Goal: Task Accomplishment & Management: Complete application form

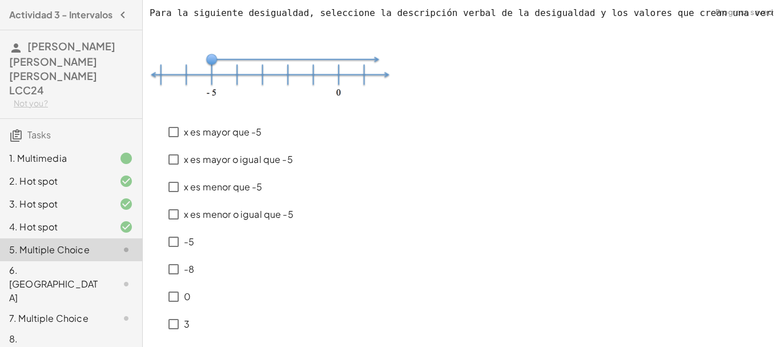
click at [409, 158] on div "x es mayor que -5 x es mayor o igual que -5 x [PERSON_NAME] que -5 x [PERSON_NA…" at bounding box center [462, 226] width 624 height 224
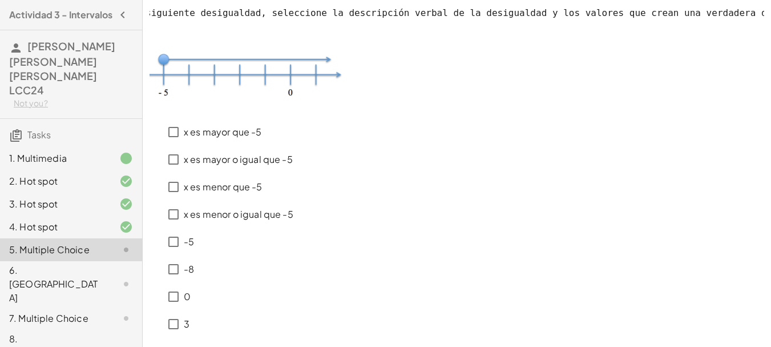
drag, startPoint x: 696, startPoint y: 70, endPoint x: 763, endPoint y: 67, distance: 66.9
click at [763, 67] on div "Para la siguiente desigualdad, seleccione la descripción verbal de la desiguald…" at bounding box center [457, 60] width 615 height 107
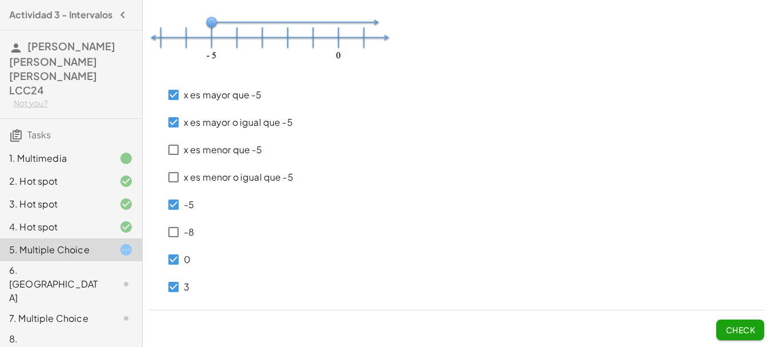
scroll to position [46, 0]
click at [739, 329] on span "Check" at bounding box center [741, 329] width 30 height 10
click at [740, 328] on span "Check" at bounding box center [741, 329] width 30 height 10
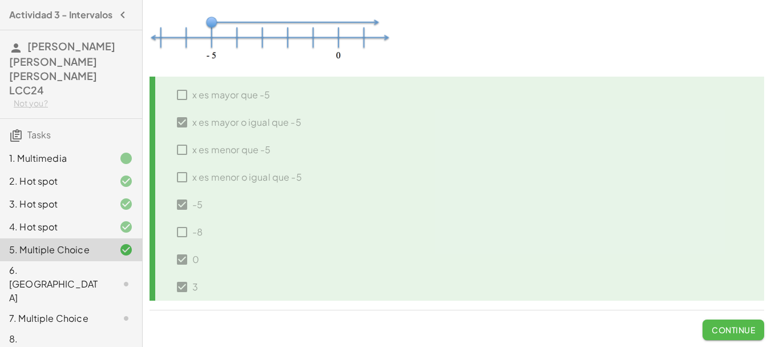
click at [740, 328] on span "Continue" at bounding box center [733, 329] width 43 height 10
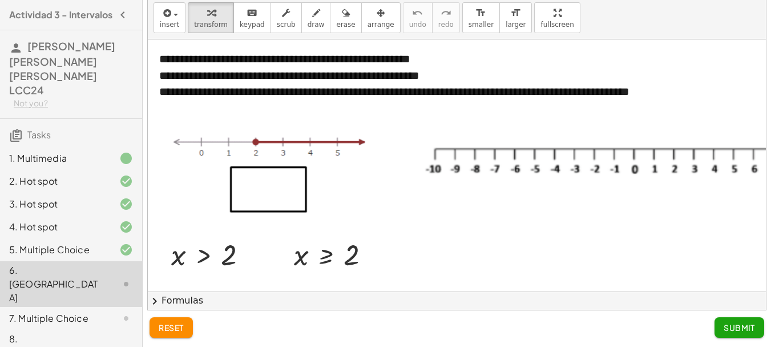
scroll to position [31, 0]
drag, startPoint x: 304, startPoint y: 255, endPoint x: 216, endPoint y: 15, distance: 254.9
click at [368, 26] on span "arrange" at bounding box center [381, 25] width 27 height 8
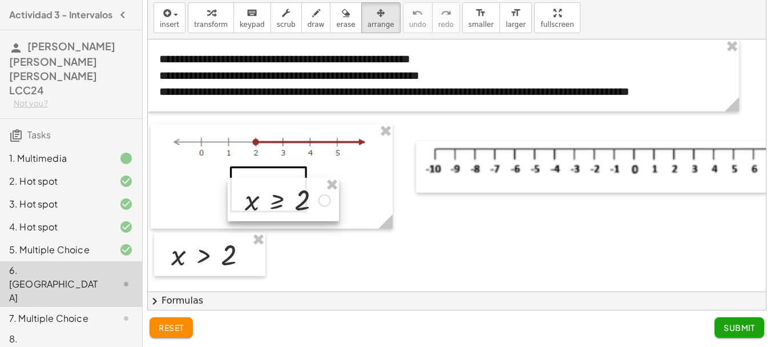
drag, startPoint x: 341, startPoint y: 263, endPoint x: 287, endPoint y: 203, distance: 81.3
click at [287, 203] on div at bounding box center [283, 199] width 111 height 43
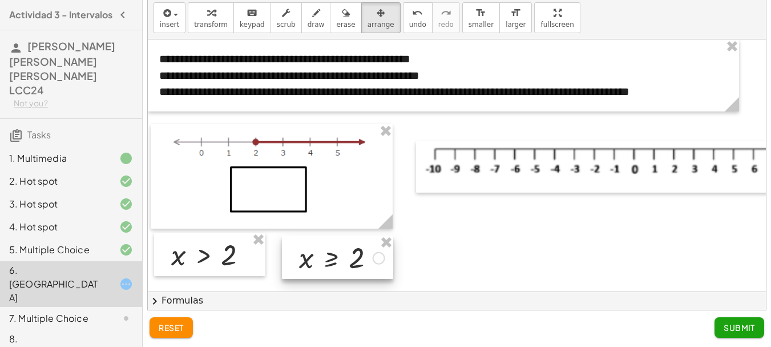
drag, startPoint x: 287, startPoint y: 203, endPoint x: 347, endPoint y: 266, distance: 86.9
click at [347, 266] on div at bounding box center [337, 256] width 111 height 43
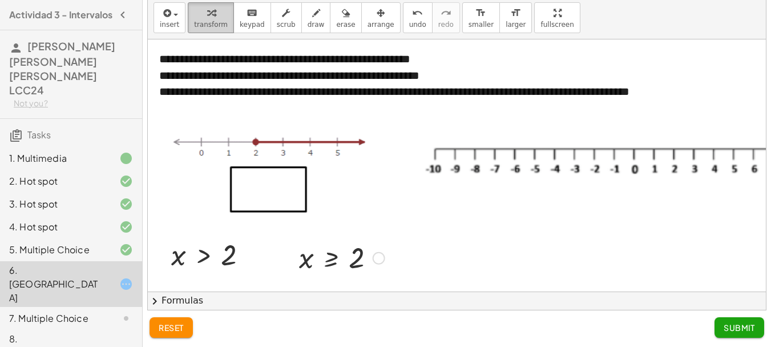
click at [210, 17] on icon "button" at bounding box center [211, 13] width 8 height 14
drag, startPoint x: 335, startPoint y: 258, endPoint x: 274, endPoint y: 183, distance: 96.2
click at [380, 258] on div at bounding box center [379, 258] width 13 height 13
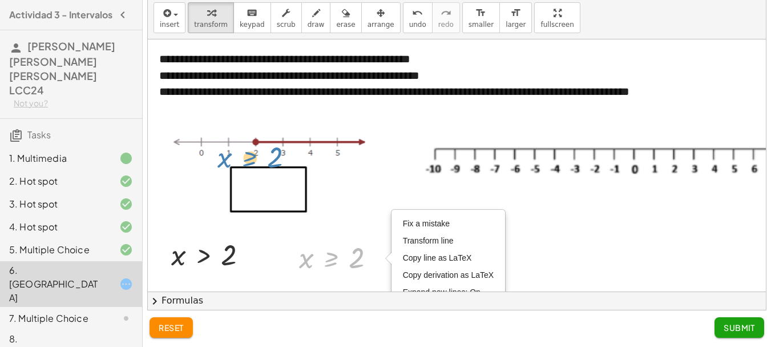
drag, startPoint x: 327, startPoint y: 258, endPoint x: 244, endPoint y: 157, distance: 129.9
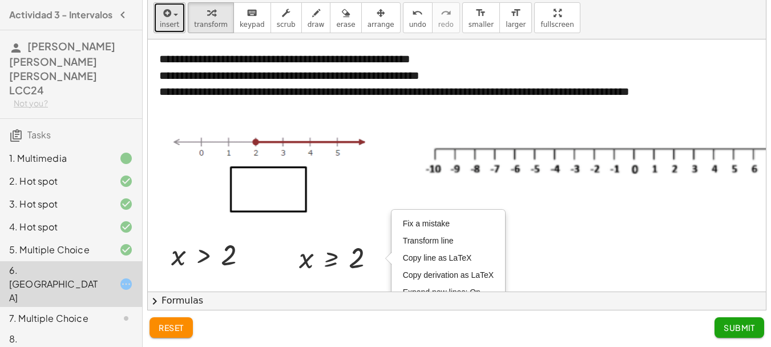
click at [158, 23] on button "insert" at bounding box center [170, 17] width 32 height 31
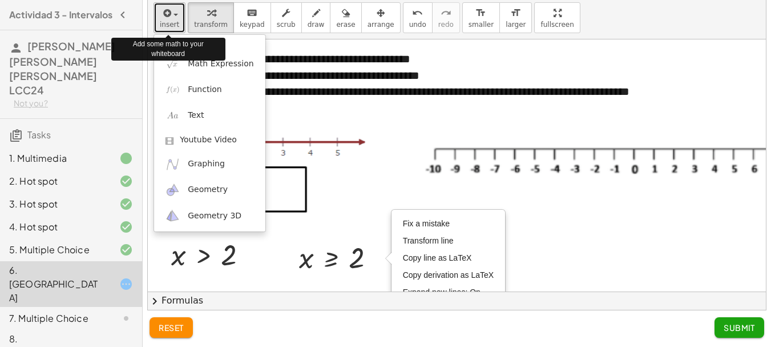
click at [158, 23] on button "insert" at bounding box center [170, 17] width 32 height 31
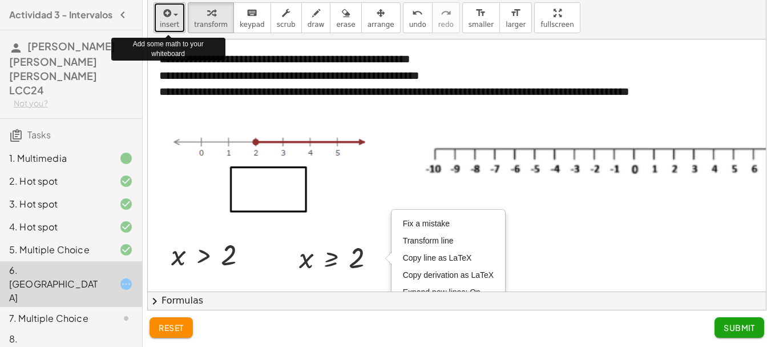
click at [158, 23] on button "insert" at bounding box center [170, 17] width 32 height 31
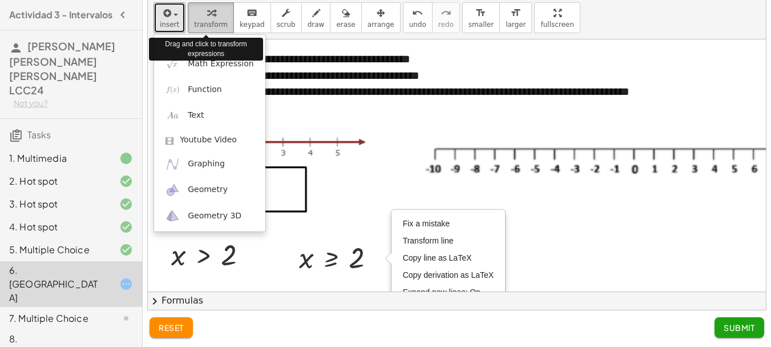
click at [210, 25] on span "transform" at bounding box center [211, 25] width 34 height 8
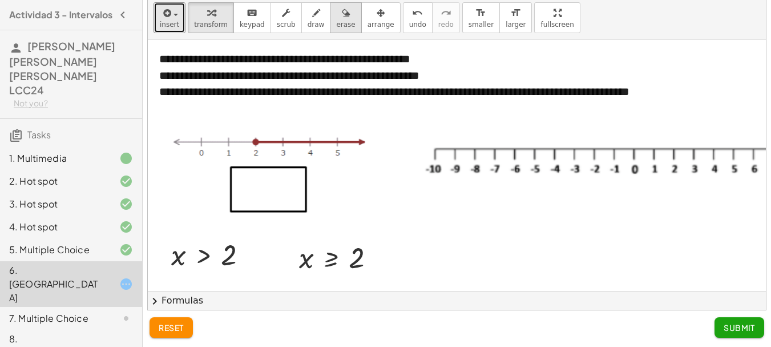
click at [336, 24] on span "erase" at bounding box center [345, 25] width 19 height 8
click at [369, 18] on div "button" at bounding box center [381, 13] width 27 height 14
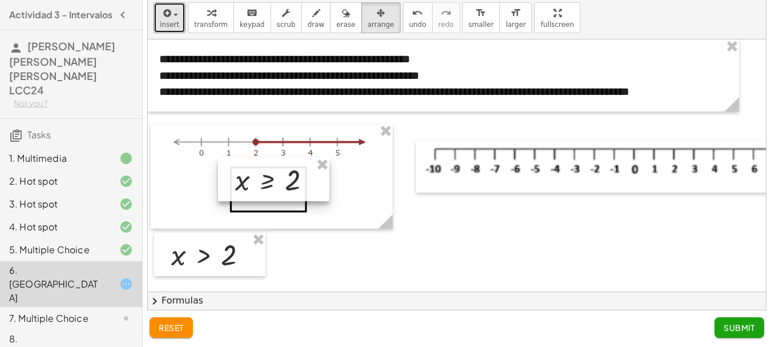
drag, startPoint x: 349, startPoint y: 263, endPoint x: 285, endPoint y: 185, distance: 100.6
click at [285, 185] on div at bounding box center [273, 179] width 111 height 43
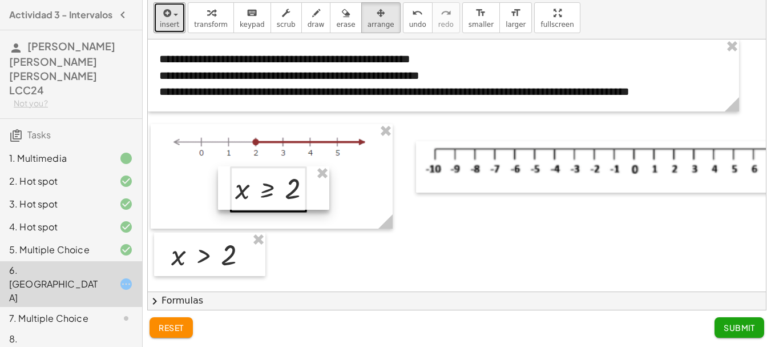
drag, startPoint x: 285, startPoint y: 185, endPoint x: 285, endPoint y: 194, distance: 8.6
click at [285, 194] on div at bounding box center [273, 187] width 111 height 43
click at [298, 180] on div at bounding box center [273, 187] width 111 height 43
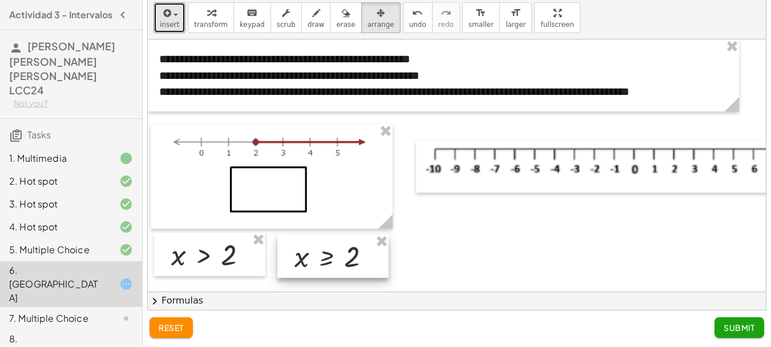
drag, startPoint x: 298, startPoint y: 180, endPoint x: 357, endPoint y: 248, distance: 90.6
click at [357, 248] on div at bounding box center [333, 255] width 111 height 43
click at [369, 31] on button "arrange" at bounding box center [380, 17] width 39 height 31
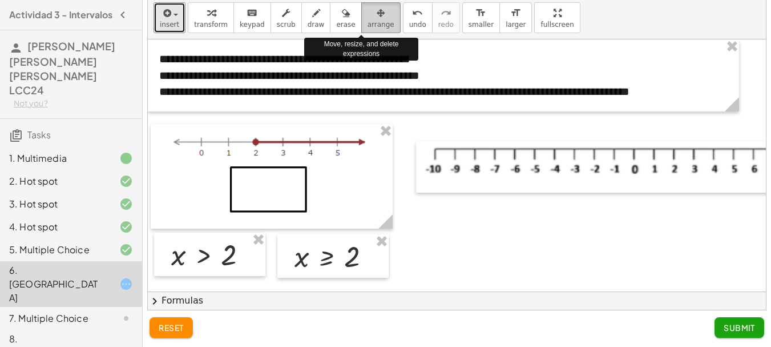
click at [368, 11] on div "button" at bounding box center [381, 13] width 27 height 14
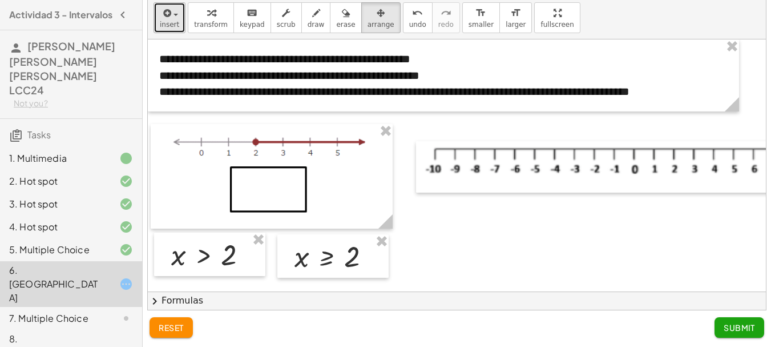
click at [171, 17] on span "button" at bounding box center [172, 14] width 2 height 8
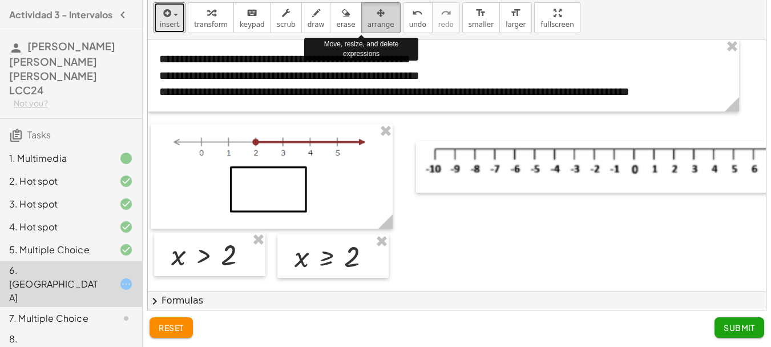
click at [377, 15] on icon "button" at bounding box center [381, 13] width 8 height 14
click at [368, 16] on div "button" at bounding box center [381, 13] width 27 height 14
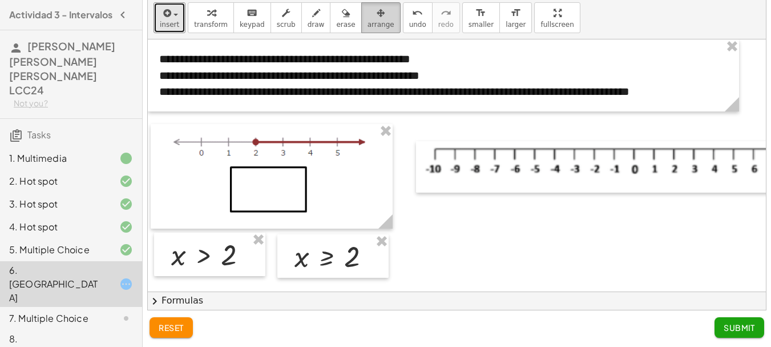
click at [368, 23] on span "arrange" at bounding box center [381, 25] width 27 height 8
click at [564, 27] on div "insert select one: Math Expression Function Text Youtube Video Graphing Geometr…" at bounding box center [457, 18] width 618 height 43
click at [372, 19] on div "button" at bounding box center [381, 13] width 27 height 14
click at [632, 21] on div "insert select one: Math Expression Function Text Youtube Video Graphing Geometr…" at bounding box center [457, 18] width 618 height 43
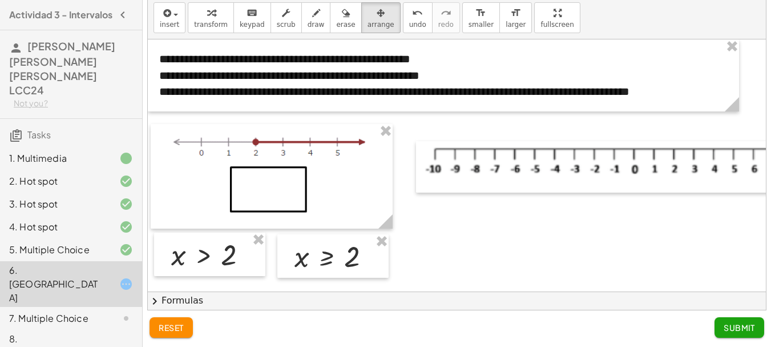
click at [632, 21] on div "insert select one: Math Expression Function Text Youtube Video Graphing Geometr…" at bounding box center [457, 18] width 618 height 43
click at [409, 16] on div "undo" at bounding box center [417, 13] width 17 height 14
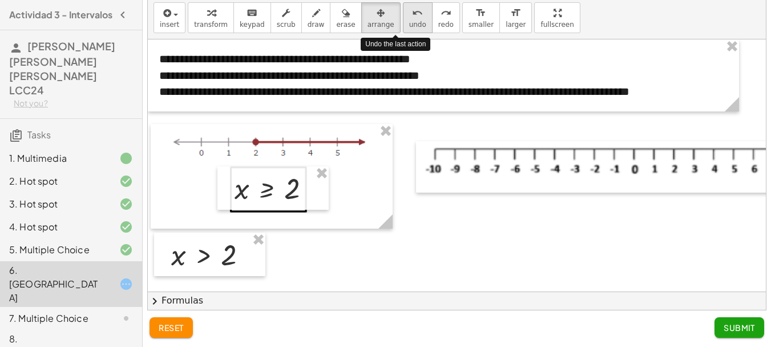
click at [409, 16] on div "undo" at bounding box center [417, 13] width 17 height 14
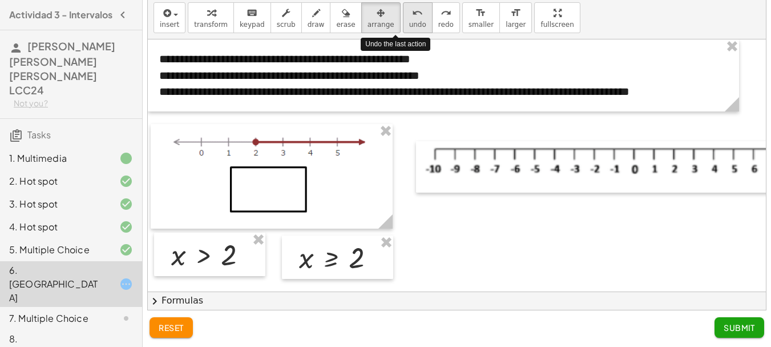
click at [409, 16] on div "undo" at bounding box center [417, 13] width 17 height 14
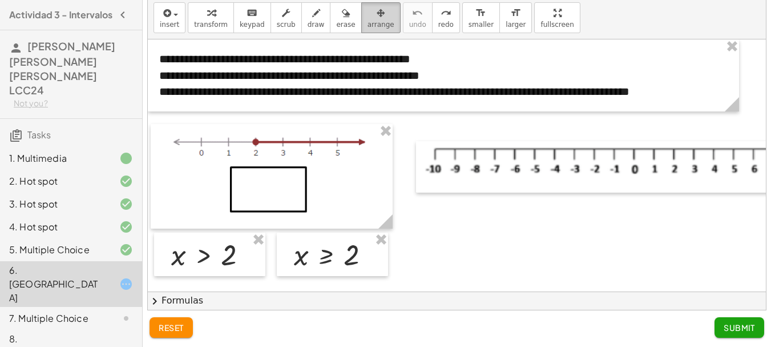
click at [372, 23] on span "arrange" at bounding box center [381, 25] width 27 height 8
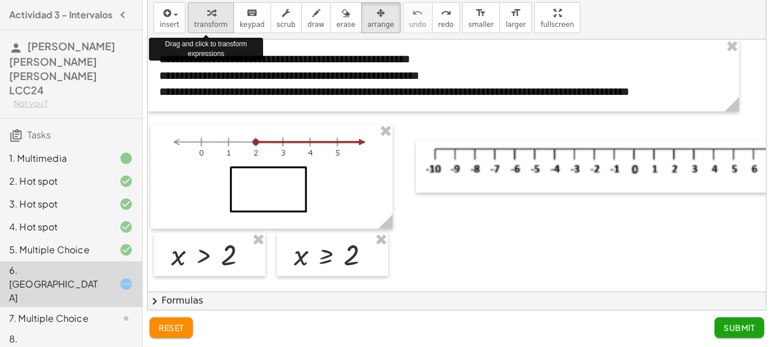
click at [217, 19] on div "button" at bounding box center [211, 13] width 34 height 14
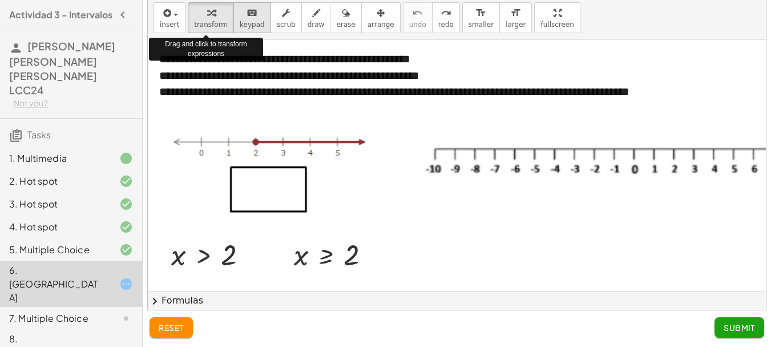
click at [251, 21] on span "keypad" at bounding box center [252, 25] width 25 height 8
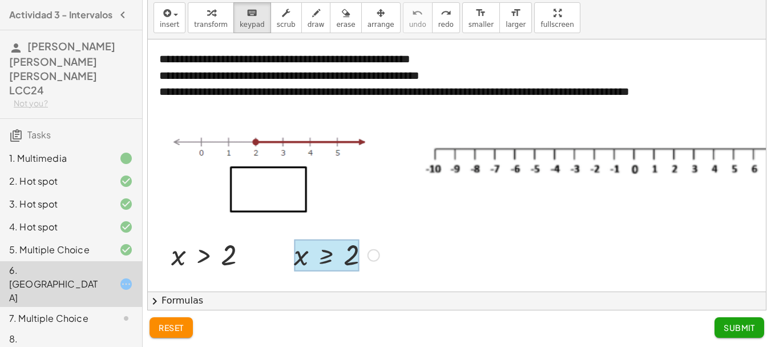
drag, startPoint x: 337, startPoint y: 255, endPoint x: 375, endPoint y: 254, distance: 37.1
click at [368, 254] on div "Fix a mistake Transform line Copy line as LaTeX Copy derivation as LaTeX Expand…" at bounding box center [374, 255] width 13 height 13
click at [376, 254] on div "Fix a mistake Transform line Copy line as LaTeX Copy derivation as LaTeX Expand…" at bounding box center [374, 255] width 13 height 13
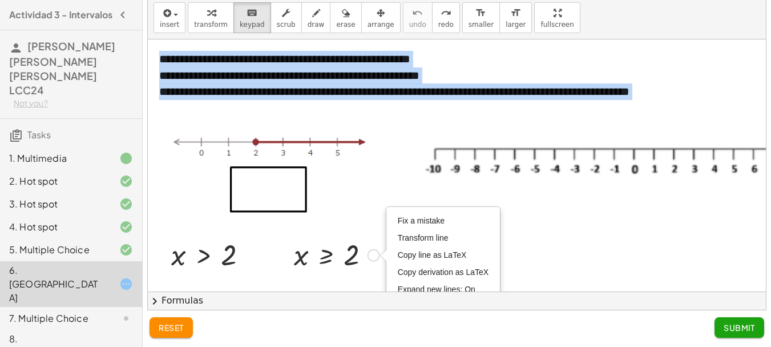
click at [375, 254] on div "Fix a mistake Transform line Copy line as LaTeX Copy derivation as LaTeX Expand…" at bounding box center [374, 255] width 13 height 13
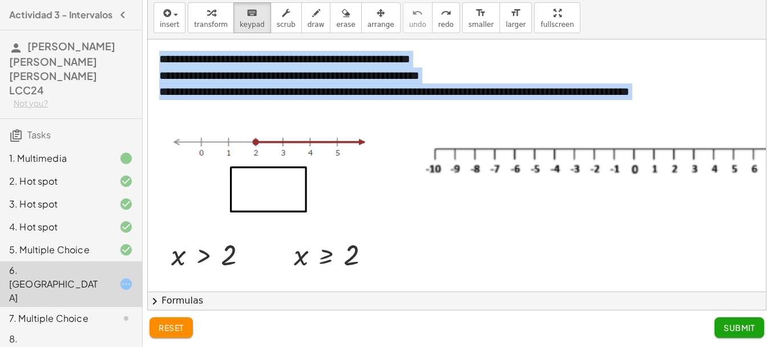
drag, startPoint x: 313, startPoint y: 262, endPoint x: 258, endPoint y: 185, distance: 94.6
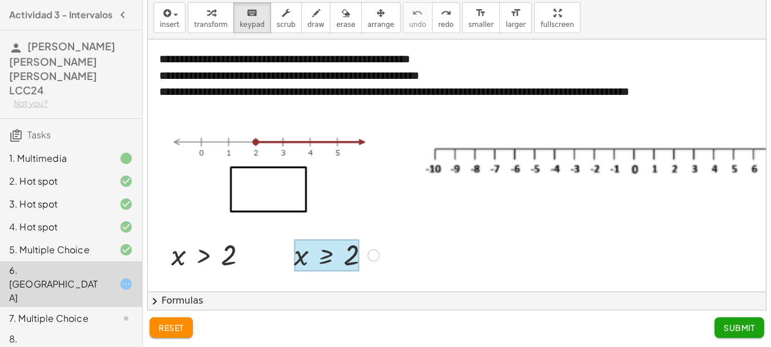
click at [318, 256] on div at bounding box center [327, 255] width 66 height 32
click at [0, 0] on button "⬚ n" at bounding box center [0, 0] width 0 height 0
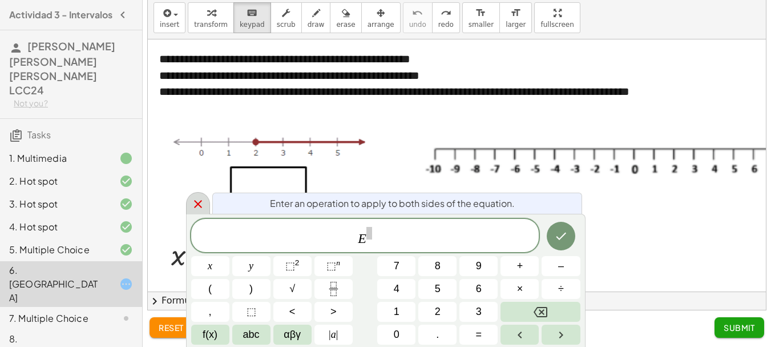
click at [196, 208] on icon at bounding box center [198, 204] width 14 height 14
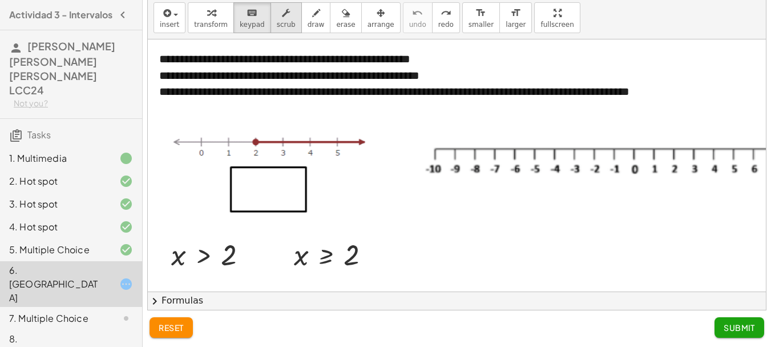
click at [277, 21] on span "scrub" at bounding box center [286, 25] width 19 height 8
drag, startPoint x: 335, startPoint y: 255, endPoint x: 307, endPoint y: 223, distance: 42.1
click at [240, 21] on span "keypad" at bounding box center [252, 25] width 25 height 8
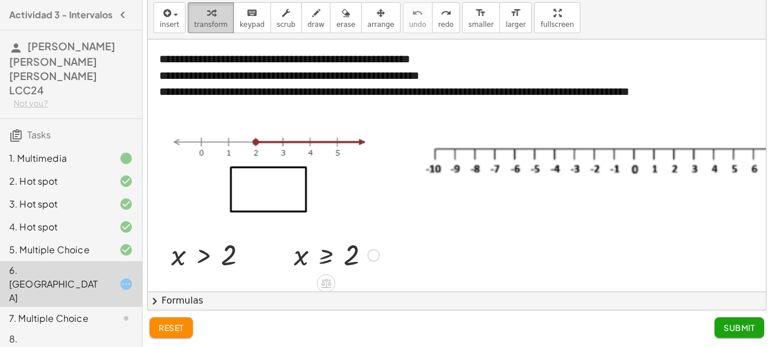
click at [214, 22] on span "transform" at bounding box center [211, 25] width 34 height 8
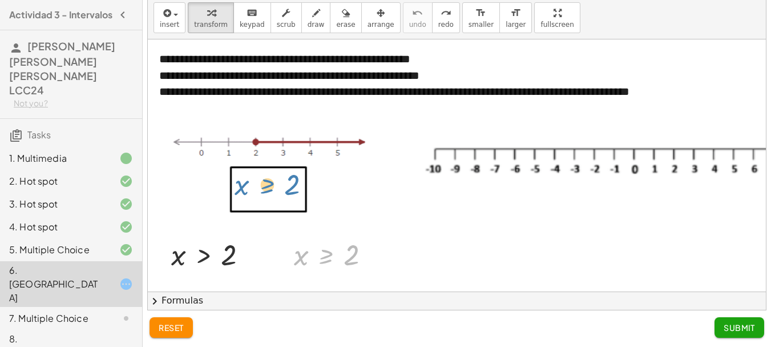
drag, startPoint x: 319, startPoint y: 266, endPoint x: 260, endPoint y: 197, distance: 90.7
drag, startPoint x: 332, startPoint y: 245, endPoint x: 272, endPoint y: 183, distance: 86.0
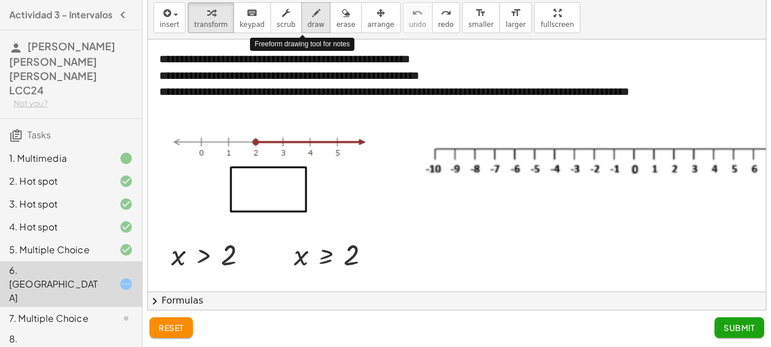
click at [308, 17] on div "button" at bounding box center [316, 13] width 17 height 14
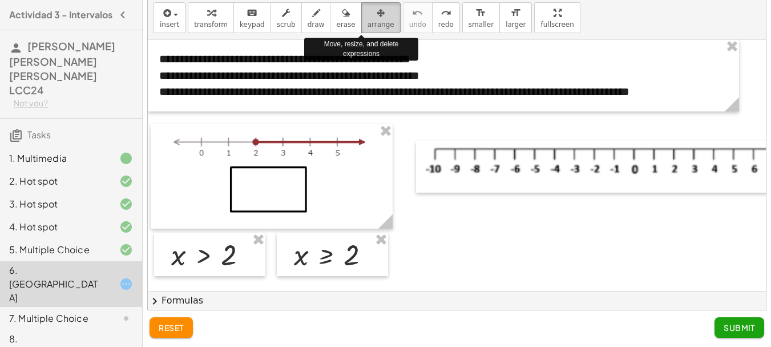
click at [368, 22] on span "arrange" at bounding box center [381, 25] width 27 height 8
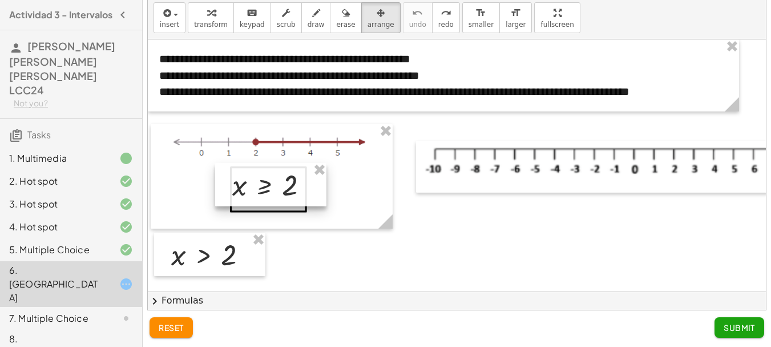
drag, startPoint x: 328, startPoint y: 252, endPoint x: 266, endPoint y: 183, distance: 93.0
click at [266, 183] on div at bounding box center [270, 184] width 111 height 43
click at [368, 21] on span "arrange" at bounding box center [381, 25] width 27 height 8
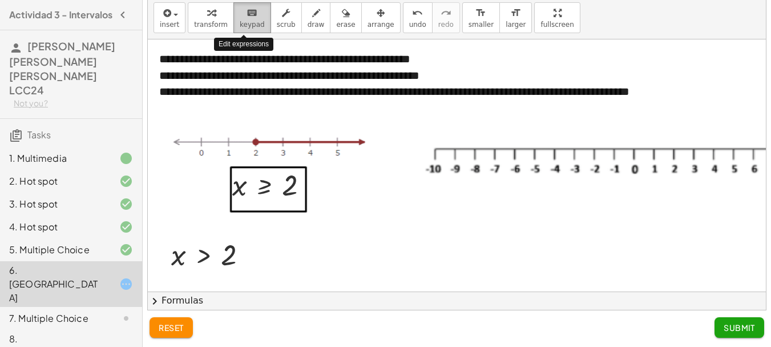
click at [247, 17] on icon "keyboard" at bounding box center [252, 13] width 11 height 14
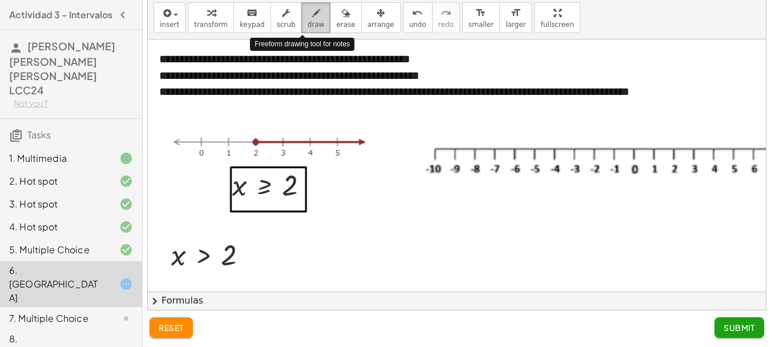
click at [312, 18] on icon "button" at bounding box center [316, 13] width 8 height 14
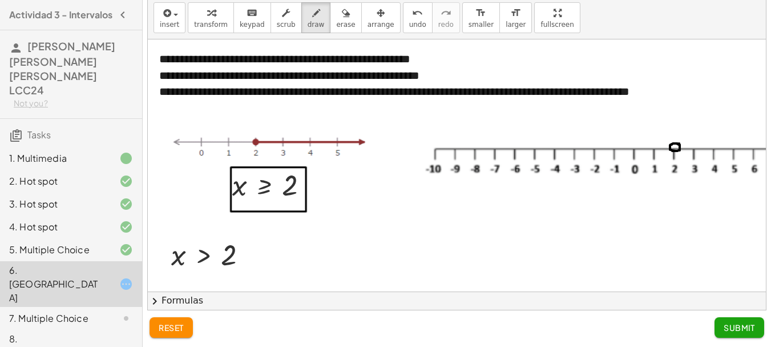
click at [737, 330] on span "Submit" at bounding box center [739, 327] width 31 height 10
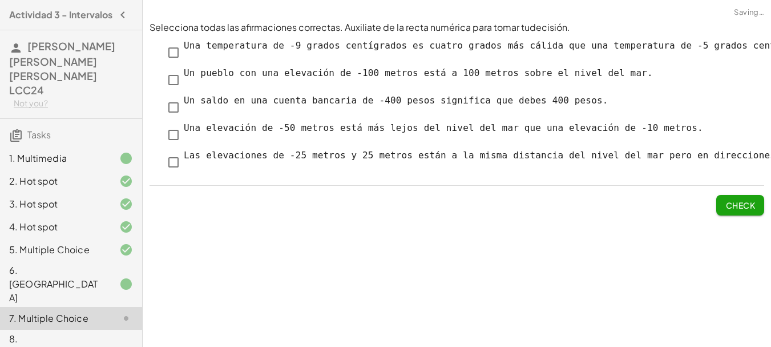
scroll to position [0, 0]
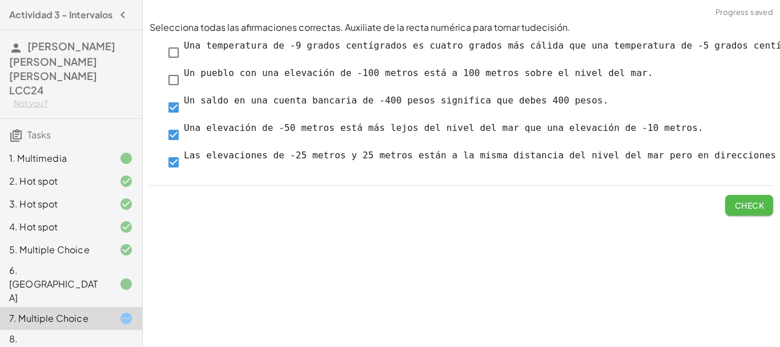
click at [745, 208] on span "Check" at bounding box center [749, 205] width 30 height 10
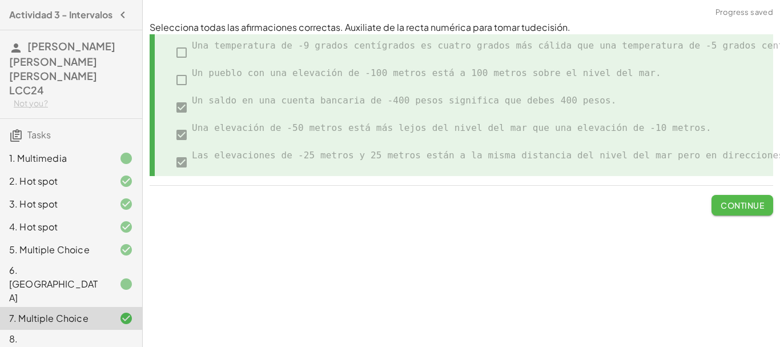
click at [741, 203] on span "Continue" at bounding box center [742, 205] width 43 height 10
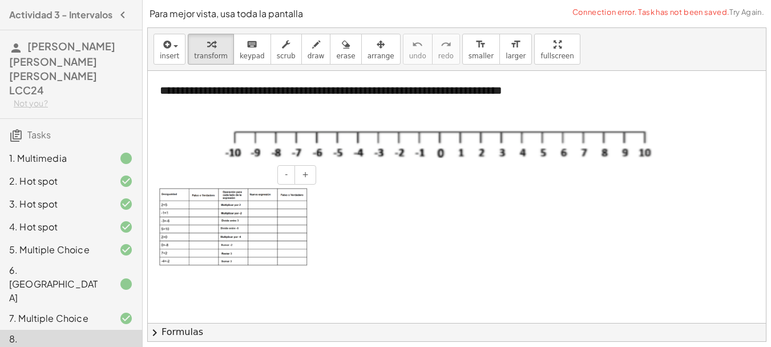
click at [195, 205] on img at bounding box center [233, 227] width 148 height 78
click at [299, 179] on button "+" at bounding box center [306, 174] width 22 height 19
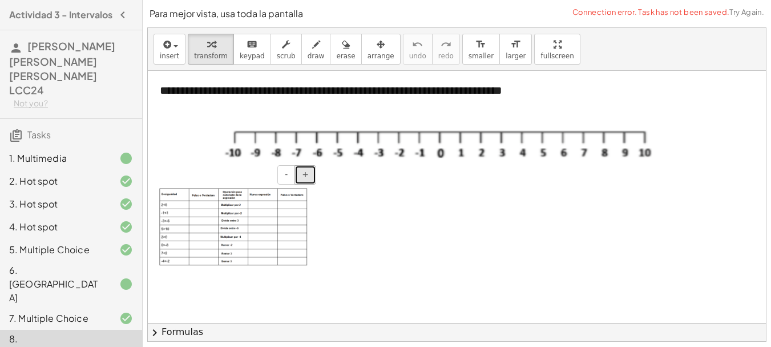
click at [299, 179] on button "+" at bounding box center [306, 174] width 22 height 19
click at [286, 179] on span "-" at bounding box center [286, 174] width 3 height 9
click at [308, 176] on span "+" at bounding box center [305, 174] width 7 height 9
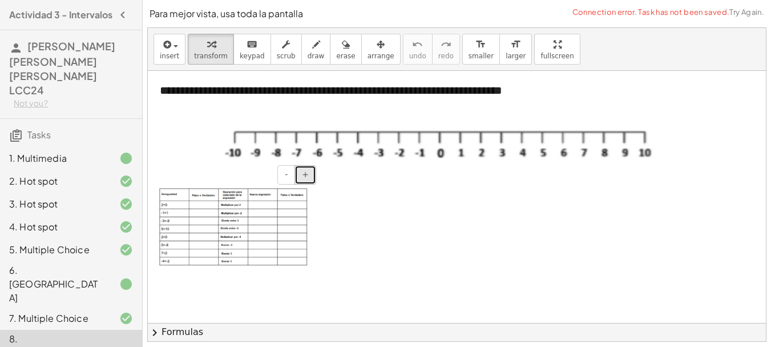
click at [308, 176] on span "+" at bounding box center [305, 174] width 7 height 9
drag, startPoint x: 308, startPoint y: 176, endPoint x: 304, endPoint y: 224, distance: 48.7
click at [304, 224] on div "- +" at bounding box center [233, 226] width 171 height 101
click at [304, 224] on img at bounding box center [233, 227] width 148 height 78
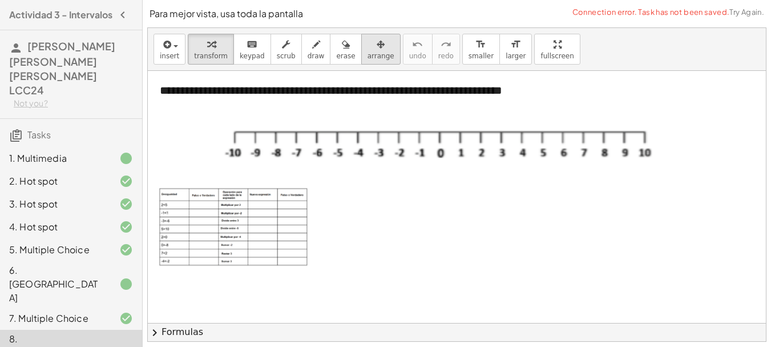
click at [368, 53] on span "arrange" at bounding box center [381, 56] width 27 height 8
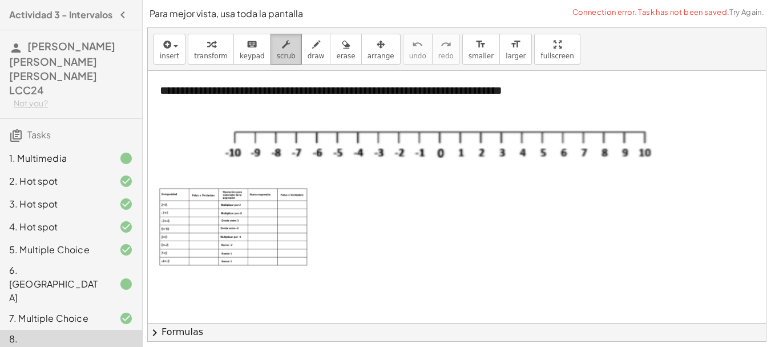
click at [277, 53] on span "scrub" at bounding box center [286, 56] width 19 height 8
click at [309, 174] on button "+" at bounding box center [306, 174] width 22 height 19
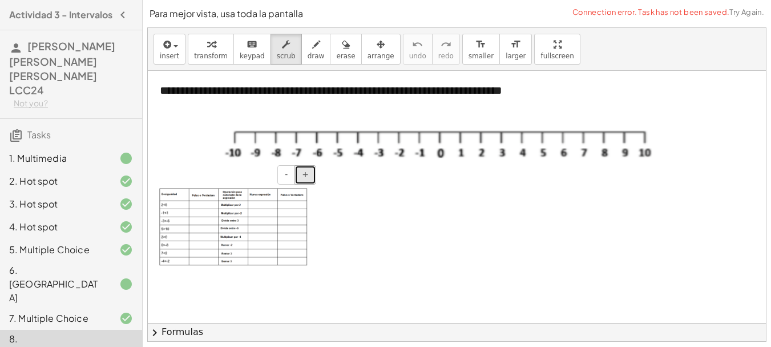
click at [309, 174] on button "+" at bounding box center [306, 174] width 22 height 19
click at [166, 47] on icon "button" at bounding box center [166, 45] width 10 height 14
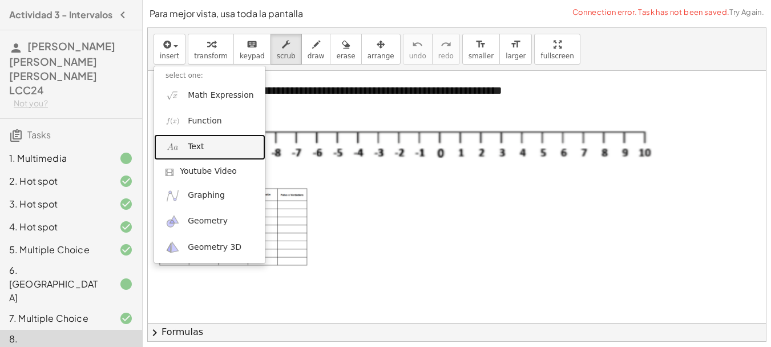
click at [188, 141] on span "Text" at bounding box center [196, 146] width 16 height 11
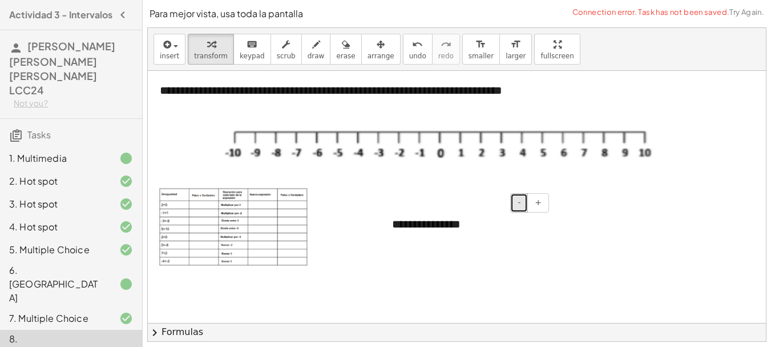
click at [524, 206] on button "-" at bounding box center [520, 202] width 18 height 19
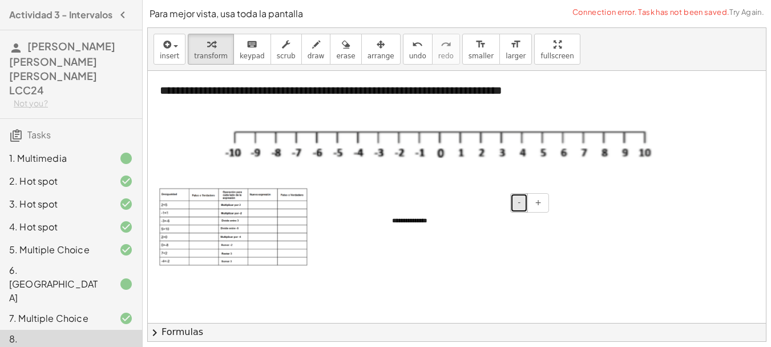
click at [524, 206] on button "-" at bounding box center [520, 202] width 18 height 19
click at [417, 219] on div "**********" at bounding box center [466, 219] width 171 height 31
click at [427, 224] on div "**********" at bounding box center [466, 219] width 171 height 31
click at [405, 222] on div "**********" at bounding box center [466, 219] width 171 height 31
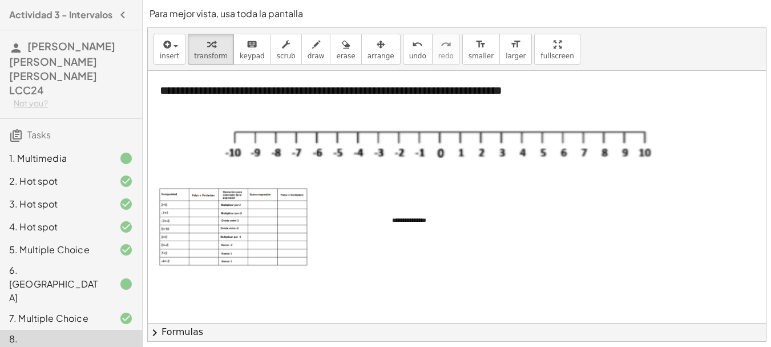
drag, startPoint x: 430, startPoint y: 222, endPoint x: 372, endPoint y: 220, distance: 58.3
click at [372, 220] on div "**********" at bounding box center [636, 272] width 977 height 403
drag, startPoint x: 429, startPoint y: 217, endPoint x: 387, endPoint y: 220, distance: 41.8
click at [387, 220] on div "**********" at bounding box center [466, 219] width 171 height 31
click at [554, 256] on div at bounding box center [636, 272] width 977 height 403
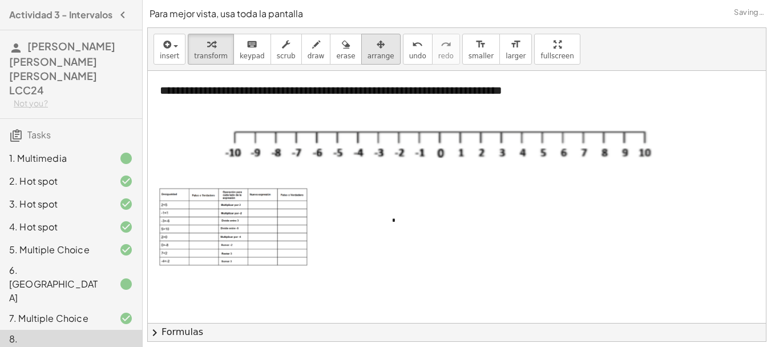
click at [368, 50] on div "button" at bounding box center [381, 44] width 27 height 14
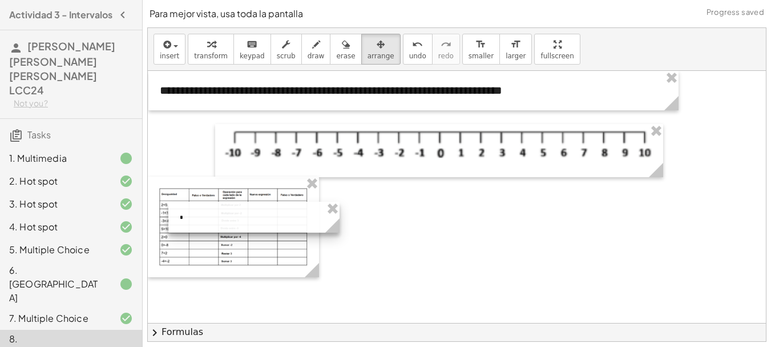
drag, startPoint x: 423, startPoint y: 224, endPoint x: 210, endPoint y: 221, distance: 212.4
click at [210, 221] on div at bounding box center [253, 217] width 171 height 31
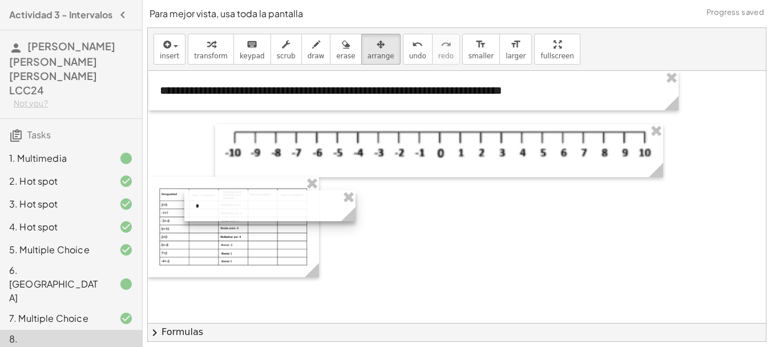
drag, startPoint x: 256, startPoint y: 223, endPoint x: 272, endPoint y: 211, distance: 20.0
click at [272, 211] on div at bounding box center [269, 205] width 171 height 31
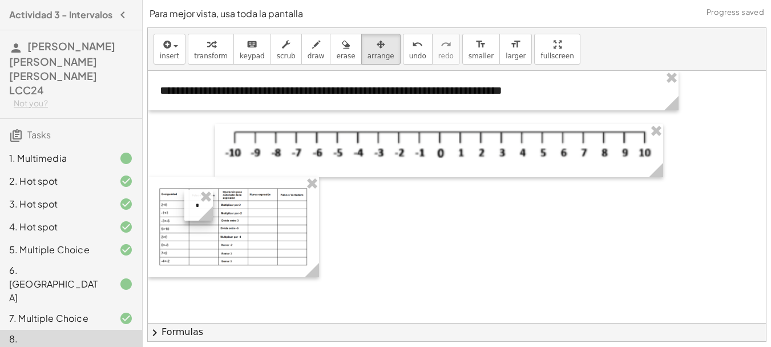
drag, startPoint x: 355, startPoint y: 211, endPoint x: 212, endPoint y: 207, distance: 143.4
click at [212, 207] on g at bounding box center [208, 216] width 20 height 20
click at [207, 211] on circle at bounding box center [212, 216] width 20 height 20
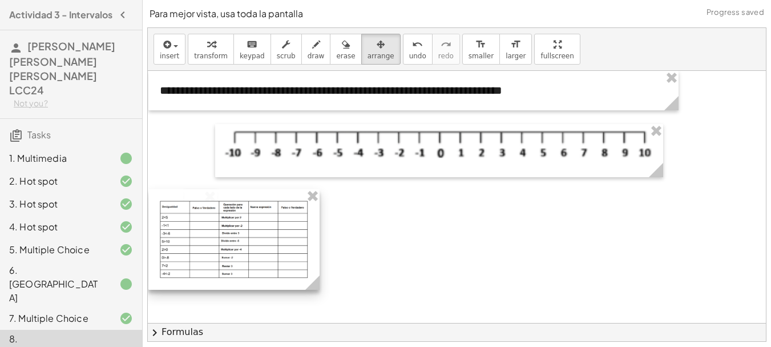
drag, startPoint x: 197, startPoint y: 221, endPoint x: 198, endPoint y: 234, distance: 12.6
click at [198, 234] on div at bounding box center [233, 239] width 171 height 101
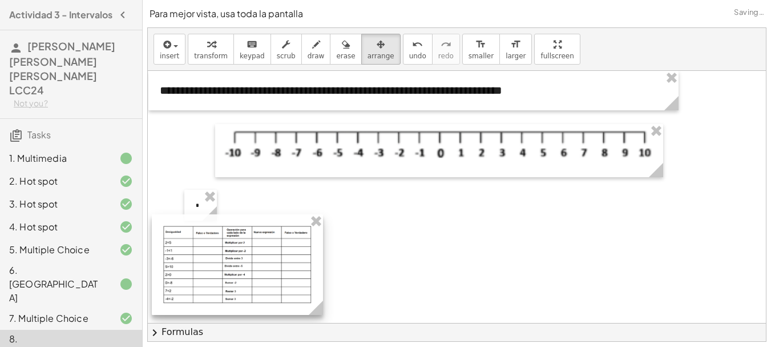
drag, startPoint x: 211, startPoint y: 195, endPoint x: 214, endPoint y: 220, distance: 25.4
click at [214, 220] on div at bounding box center [237, 264] width 171 height 101
drag, startPoint x: 199, startPoint y: 205, endPoint x: 205, endPoint y: 233, distance: 28.6
click at [205, 233] on div at bounding box center [206, 233] width 33 height 31
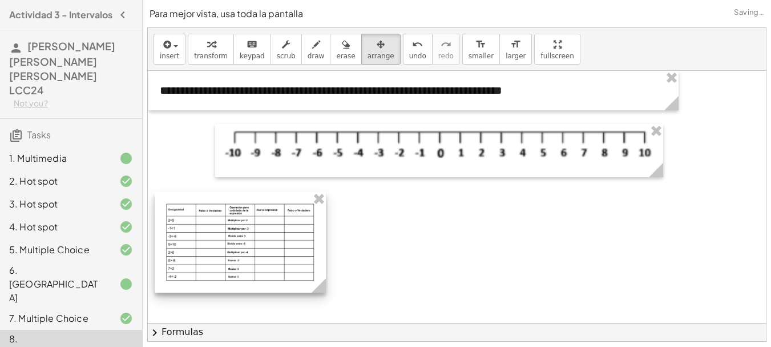
drag, startPoint x: 243, startPoint y: 224, endPoint x: 246, endPoint y: 200, distance: 24.2
click at [246, 200] on div at bounding box center [240, 242] width 171 height 101
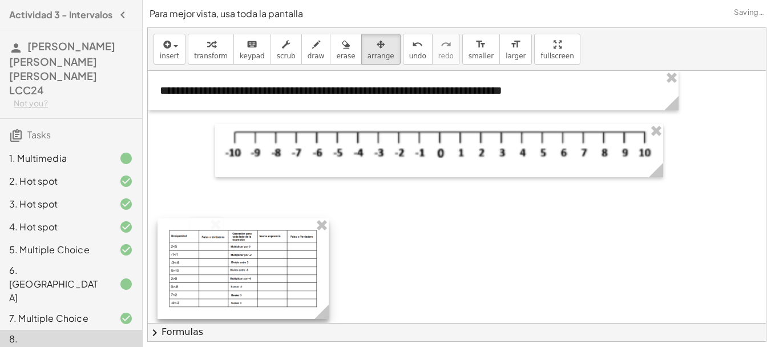
drag, startPoint x: 246, startPoint y: 200, endPoint x: 249, endPoint y: 228, distance: 28.7
click at [249, 228] on div at bounding box center [243, 268] width 171 height 101
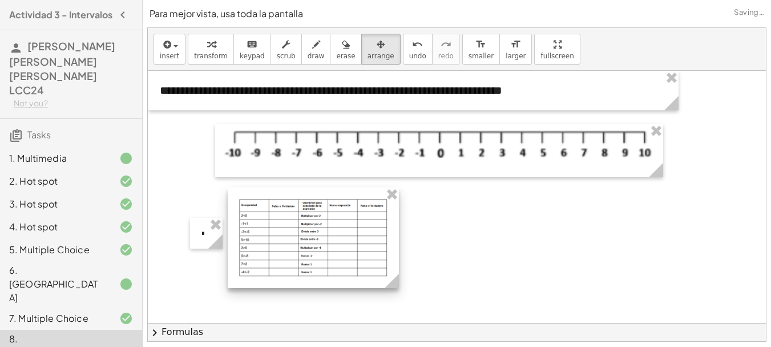
drag, startPoint x: 249, startPoint y: 228, endPoint x: 319, endPoint y: 197, distance: 76.9
click at [319, 197] on div at bounding box center [313, 237] width 171 height 101
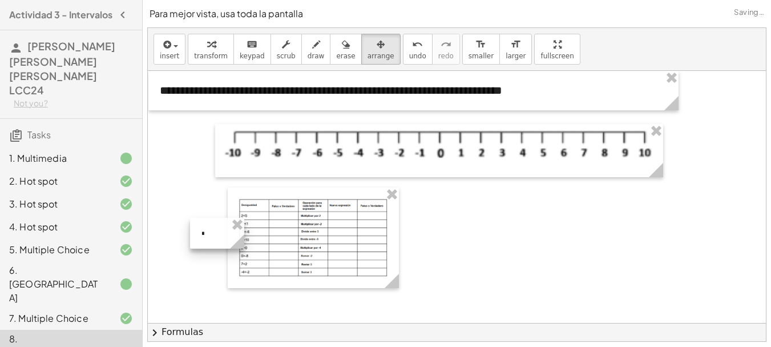
drag, startPoint x: 213, startPoint y: 240, endPoint x: 214, endPoint y: 234, distance: 6.3
click at [227, 234] on icon at bounding box center [237, 241] width 20 height 20
drag, startPoint x: 207, startPoint y: 238, endPoint x: 208, endPoint y: 232, distance: 5.8
click at [208, 232] on div "- + *" at bounding box center [206, 233] width 32 height 31
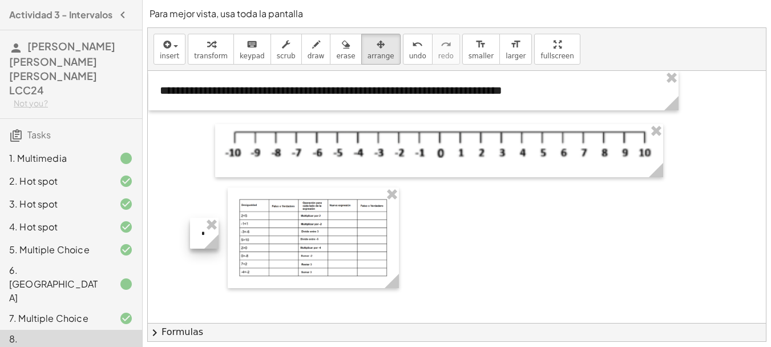
drag, startPoint x: 221, startPoint y: 237, endPoint x: 196, endPoint y: 231, distance: 25.3
click at [196, 231] on div "- + *" at bounding box center [204, 233] width 29 height 31
click at [198, 234] on div "- + *" at bounding box center [204, 233] width 29 height 31
drag, startPoint x: 199, startPoint y: 238, endPoint x: 276, endPoint y: 221, distance: 79.0
click at [276, 221] on div at bounding box center [281, 215] width 29 height 31
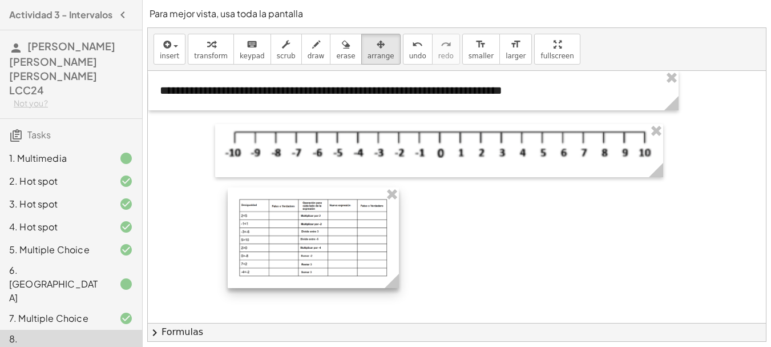
click at [356, 255] on div at bounding box center [313, 237] width 171 height 101
click at [396, 288] on circle at bounding box center [394, 283] width 20 height 20
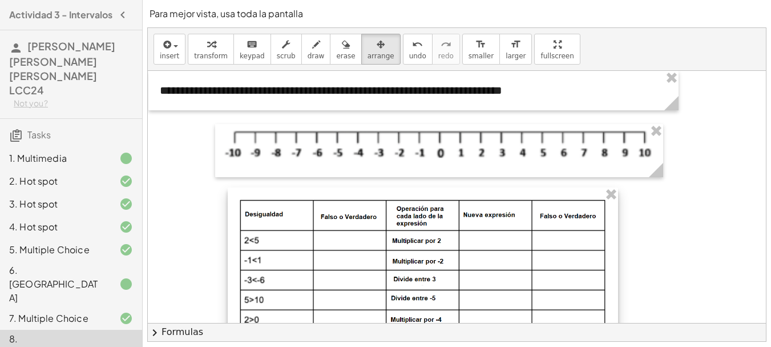
drag, startPoint x: 396, startPoint y: 284, endPoint x: 616, endPoint y: 303, distance: 220.1
click at [616, 303] on div "- +" at bounding box center [423, 294] width 391 height 215
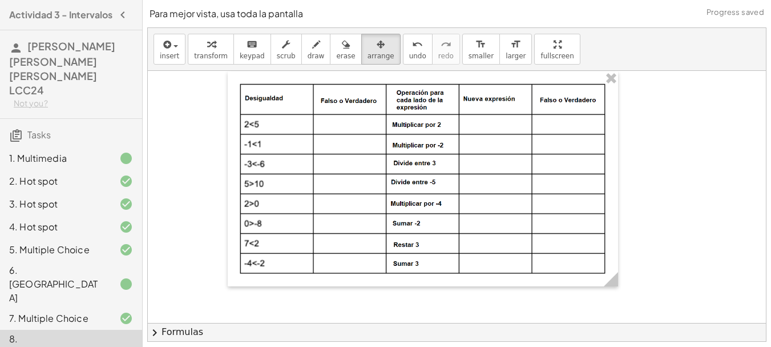
scroll to position [119, 0]
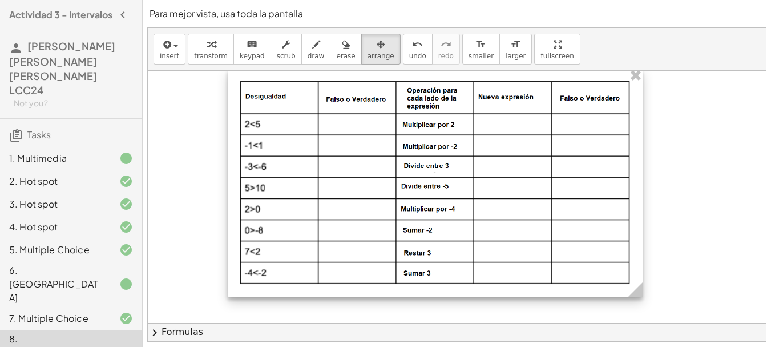
drag, startPoint x: 616, startPoint y: 277, endPoint x: 641, endPoint y: 282, distance: 25.6
click at [641, 282] on g at bounding box center [638, 292] width 20 height 20
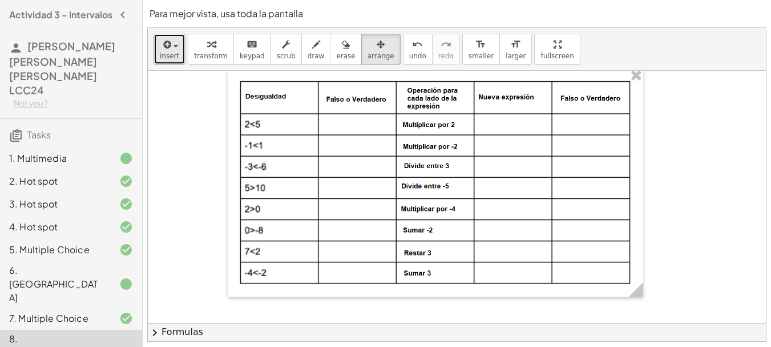
click at [154, 52] on button "insert" at bounding box center [170, 49] width 32 height 31
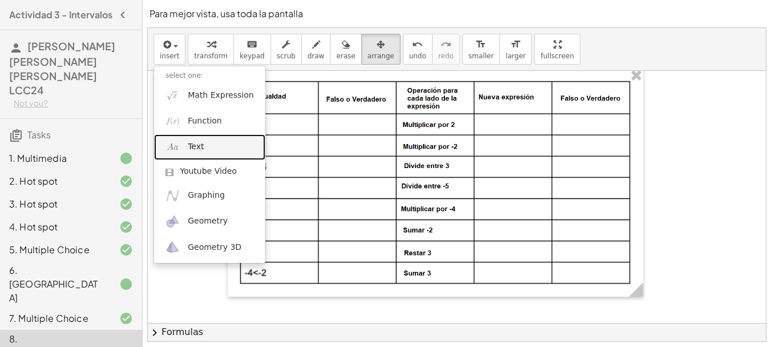
click at [204, 137] on link "Text" at bounding box center [209, 147] width 111 height 26
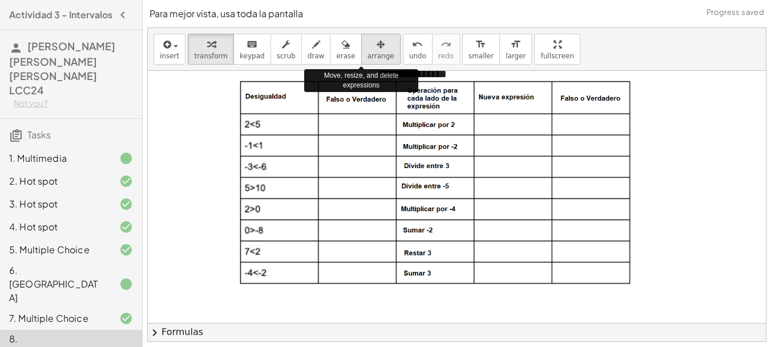
click at [368, 53] on span "arrange" at bounding box center [381, 56] width 27 height 8
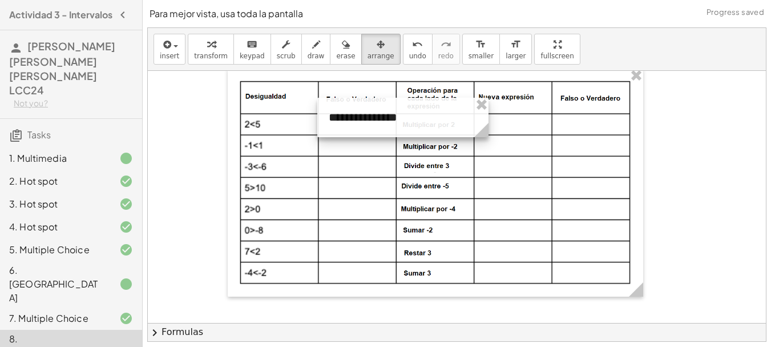
drag, startPoint x: 501, startPoint y: 91, endPoint x: 452, endPoint y: 134, distance: 66.0
click at [452, 134] on div at bounding box center [402, 117] width 171 height 39
click at [484, 120] on icon at bounding box center [479, 130] width 20 height 20
click at [374, 120] on div at bounding box center [401, 117] width 168 height 39
click at [419, 119] on div at bounding box center [401, 117] width 168 height 39
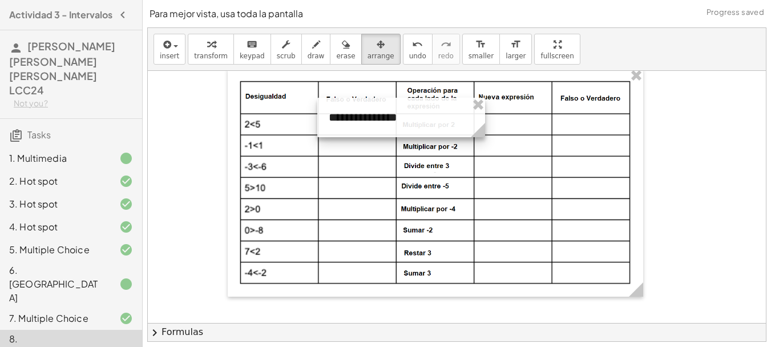
click at [419, 119] on div at bounding box center [401, 117] width 168 height 39
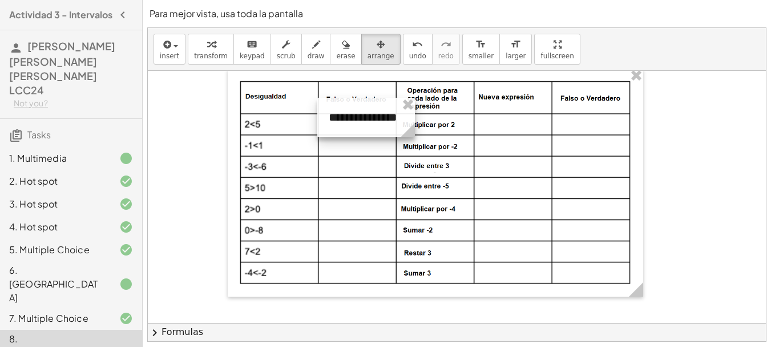
drag, startPoint x: 484, startPoint y: 124, endPoint x: 413, endPoint y: 123, distance: 70.2
click at [413, 123] on g at bounding box center [410, 132] width 20 height 20
click at [179, 45] on button "insert" at bounding box center [170, 49] width 32 height 31
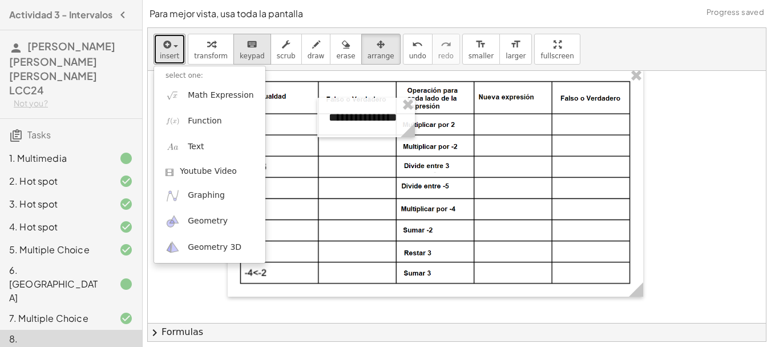
click at [254, 47] on div "keyboard" at bounding box center [252, 44] width 25 height 14
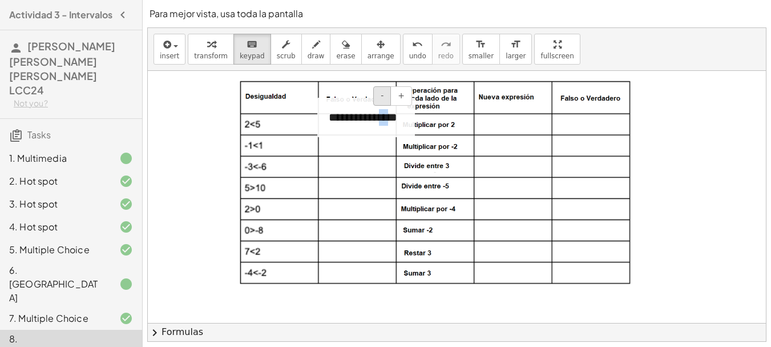
drag, startPoint x: 378, startPoint y: 120, endPoint x: 386, endPoint y: 98, distance: 23.7
click at [386, 98] on div "**********" at bounding box center [366, 117] width 98 height 39
click at [386, 98] on button "-" at bounding box center [382, 95] width 18 height 19
drag, startPoint x: 385, startPoint y: 116, endPoint x: 320, endPoint y: 117, distance: 65.7
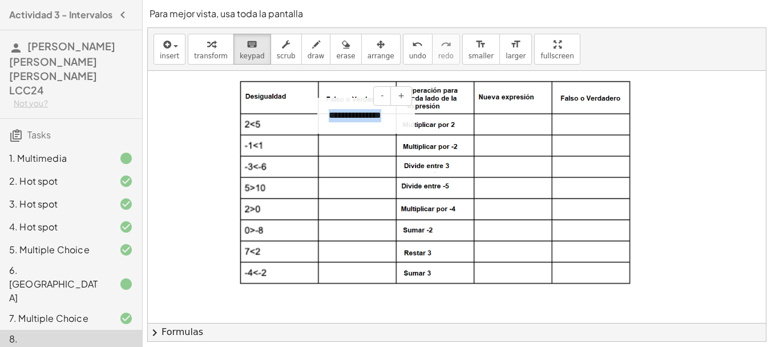
click at [320, 117] on div "**********" at bounding box center [366, 116] width 98 height 36
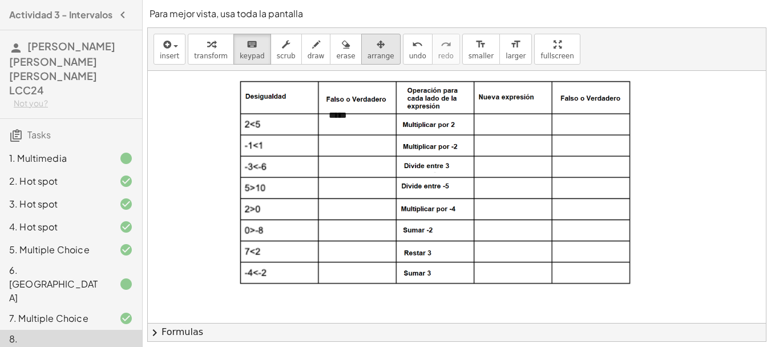
click at [368, 52] on span "arrange" at bounding box center [381, 56] width 27 height 8
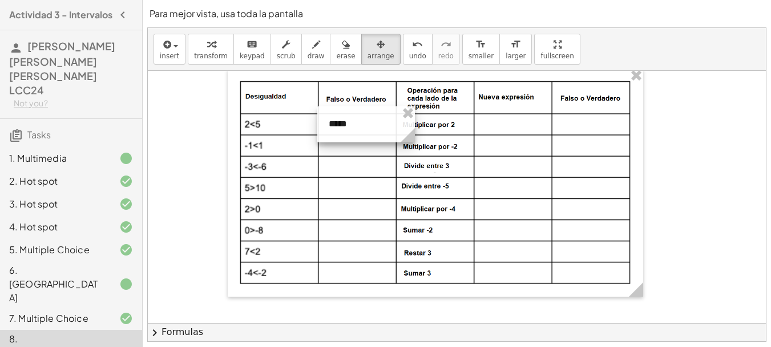
drag, startPoint x: 372, startPoint y: 114, endPoint x: 372, endPoint y: 123, distance: 8.6
click at [372, 123] on div at bounding box center [366, 124] width 98 height 36
drag, startPoint x: 417, startPoint y: 131, endPoint x: 373, endPoint y: 121, distance: 45.0
click at [373, 121] on div "**********" at bounding box center [636, 153] width 977 height 403
click at [396, 127] on div at bounding box center [436, 183] width 416 height 228
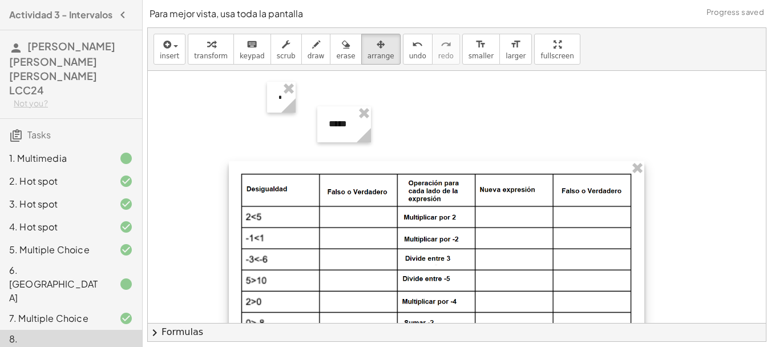
drag, startPoint x: 397, startPoint y: 120, endPoint x: 398, endPoint y: 214, distance: 93.7
click at [398, 214] on div at bounding box center [437, 275] width 416 height 228
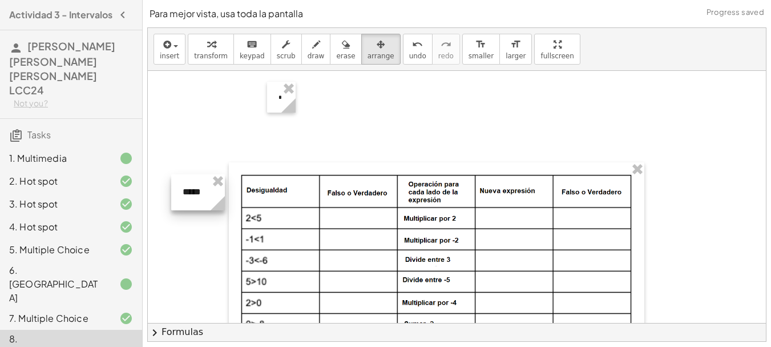
drag, startPoint x: 349, startPoint y: 130, endPoint x: 203, endPoint y: 198, distance: 161.2
click at [203, 198] on div at bounding box center [198, 192] width 54 height 36
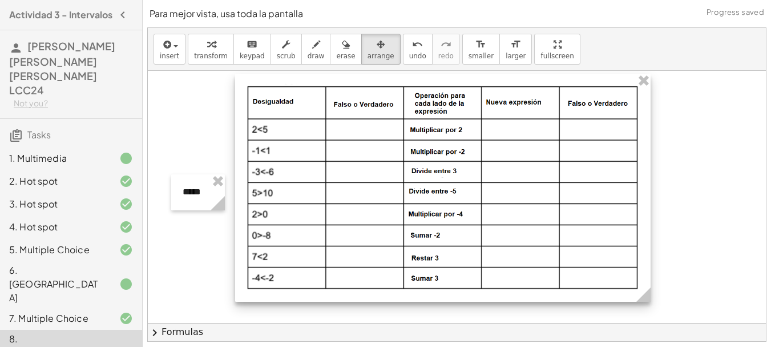
drag, startPoint x: 431, startPoint y: 167, endPoint x: 437, endPoint y: 79, distance: 88.7
click at [437, 79] on div at bounding box center [443, 188] width 416 height 228
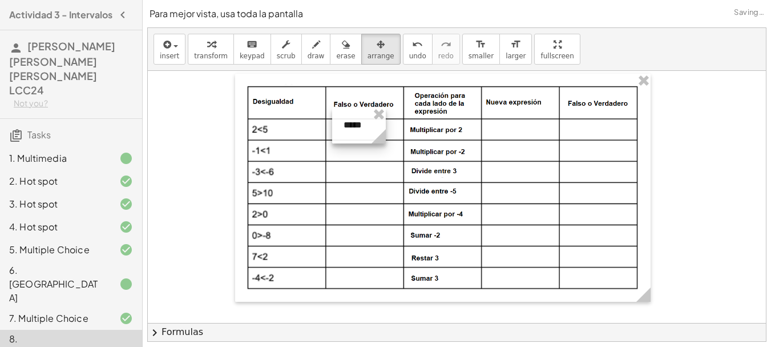
drag, startPoint x: 203, startPoint y: 199, endPoint x: 364, endPoint y: 132, distance: 174.3
click at [364, 132] on div at bounding box center [359, 125] width 54 height 36
drag, startPoint x: 364, startPoint y: 132, endPoint x: 366, endPoint y: 160, distance: 28.1
click at [366, 160] on div at bounding box center [362, 153] width 54 height 36
click at [365, 157] on div at bounding box center [362, 153] width 54 height 36
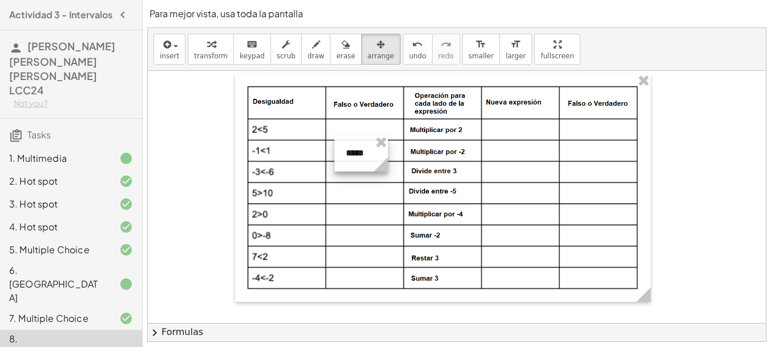
click at [365, 157] on div at bounding box center [362, 153] width 54 height 36
click at [368, 154] on div at bounding box center [362, 153] width 54 height 36
drag, startPoint x: 367, startPoint y: 154, endPoint x: 364, endPoint y: 172, distance: 19.0
click at [364, 172] on div at bounding box center [359, 172] width 54 height 36
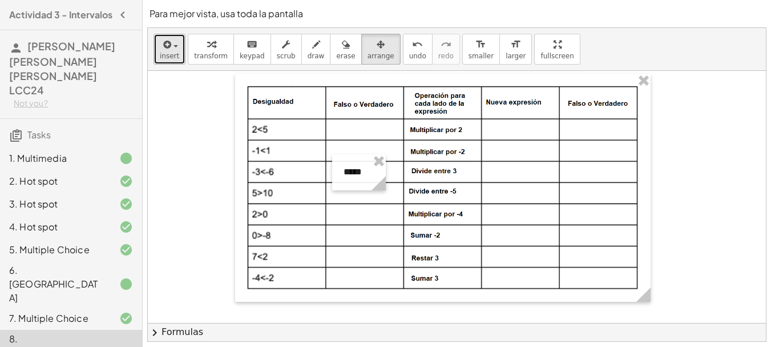
click at [172, 61] on button "insert" at bounding box center [170, 49] width 32 height 31
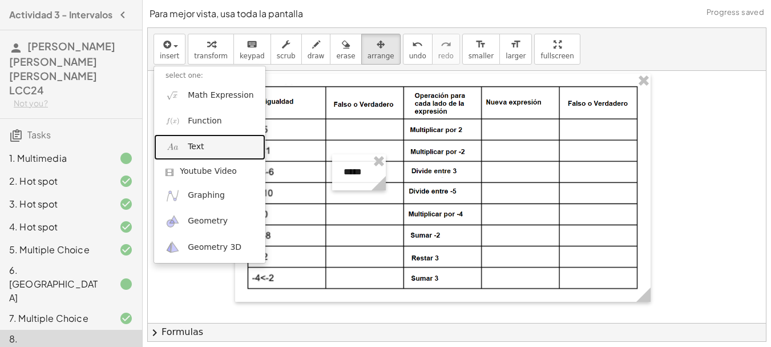
click at [203, 140] on link "Text" at bounding box center [209, 147] width 111 height 26
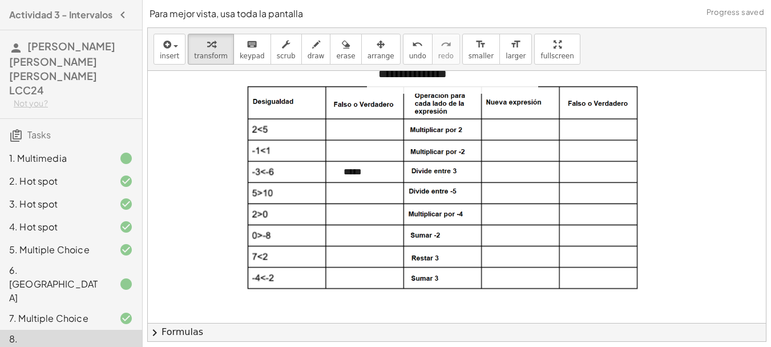
scroll to position [114, 0]
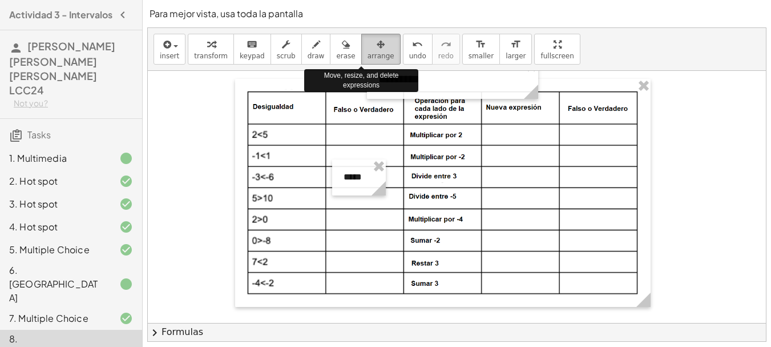
click at [368, 57] on span "arrange" at bounding box center [381, 56] width 27 height 8
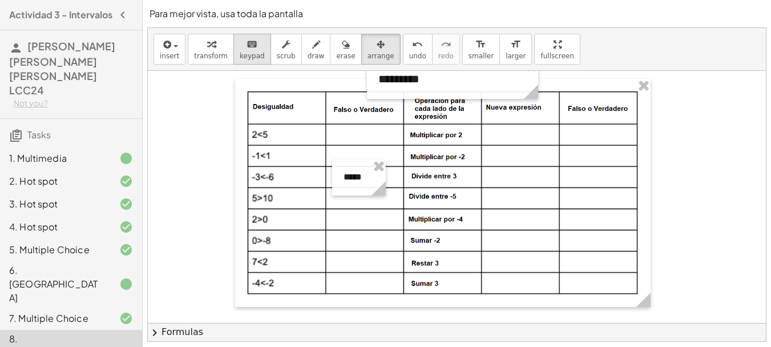
click at [247, 47] on icon "keyboard" at bounding box center [252, 45] width 11 height 14
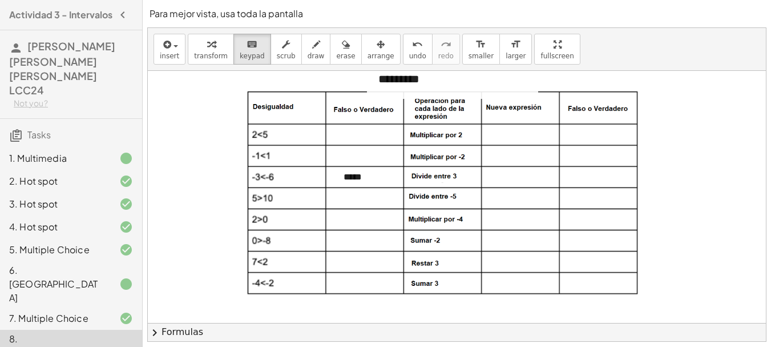
click at [419, 81] on div "*********" at bounding box center [452, 78] width 171 height 39
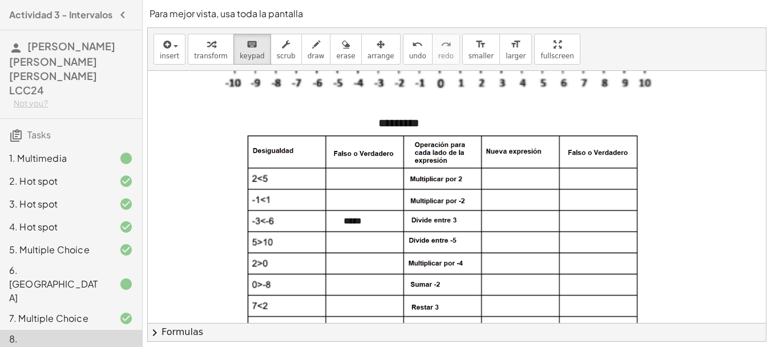
scroll to position [69, 0]
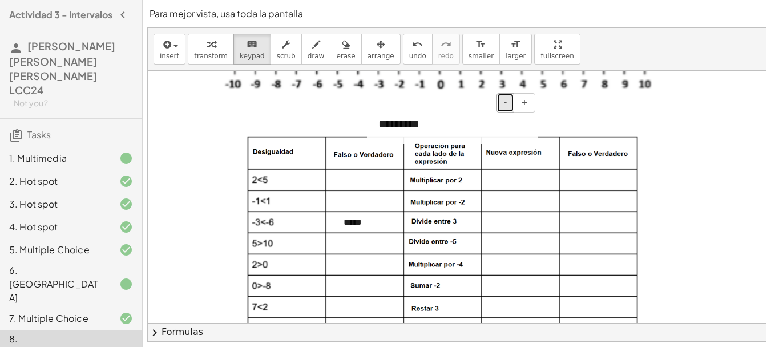
click at [505, 106] on span "-" at bounding box center [505, 102] width 3 height 9
click at [448, 122] on div "*********" at bounding box center [452, 121] width 171 height 33
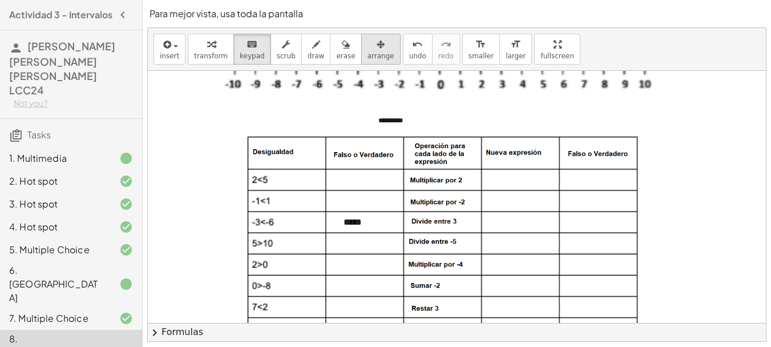
click at [368, 57] on span "arrange" at bounding box center [381, 56] width 27 height 8
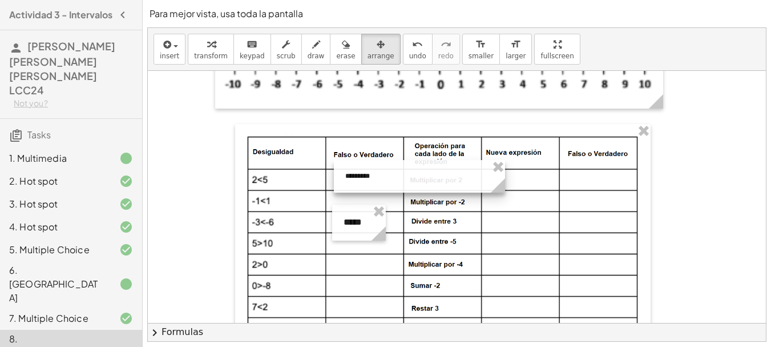
drag, startPoint x: 504, startPoint y: 122, endPoint x: 470, endPoint y: 177, distance: 64.8
click at [470, 177] on div at bounding box center [419, 176] width 171 height 33
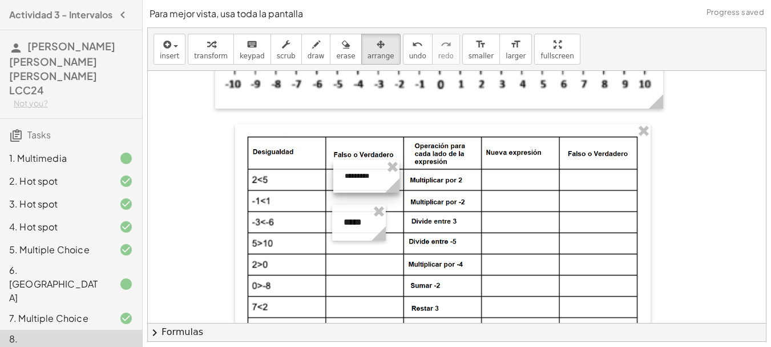
drag, startPoint x: 504, startPoint y: 180, endPoint x: 399, endPoint y: 181, distance: 105.1
click at [399, 181] on icon at bounding box center [392, 185] width 14 height 14
click at [357, 231] on div at bounding box center [359, 227] width 54 height 36
drag, startPoint x: 357, startPoint y: 231, endPoint x: 358, endPoint y: 209, distance: 22.3
click at [358, 209] on div at bounding box center [360, 205] width 54 height 36
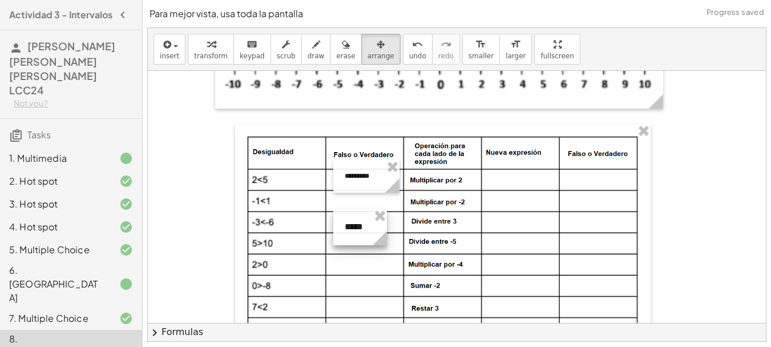
drag, startPoint x: 369, startPoint y: 203, endPoint x: 369, endPoint y: 226, distance: 22.3
click at [369, 226] on div at bounding box center [360, 227] width 54 height 36
click at [168, 53] on span "insert" at bounding box center [169, 56] width 19 height 8
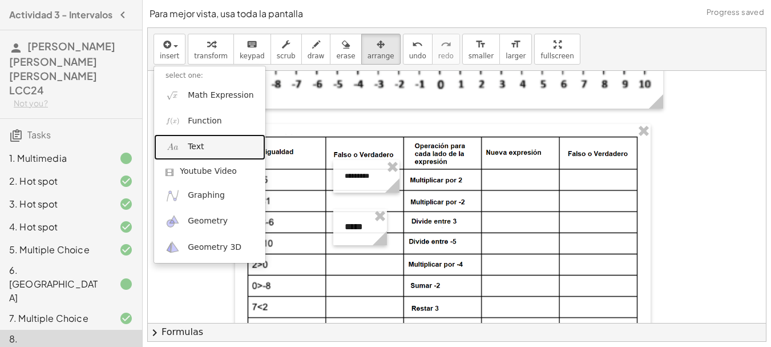
click at [207, 142] on link "Text" at bounding box center [209, 147] width 111 height 26
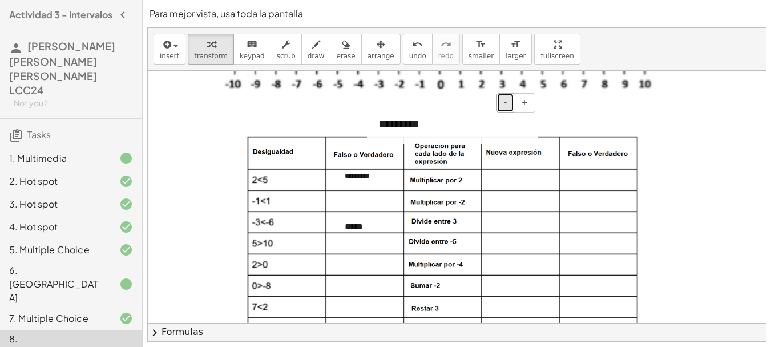
click at [509, 107] on button "-" at bounding box center [506, 102] width 18 height 19
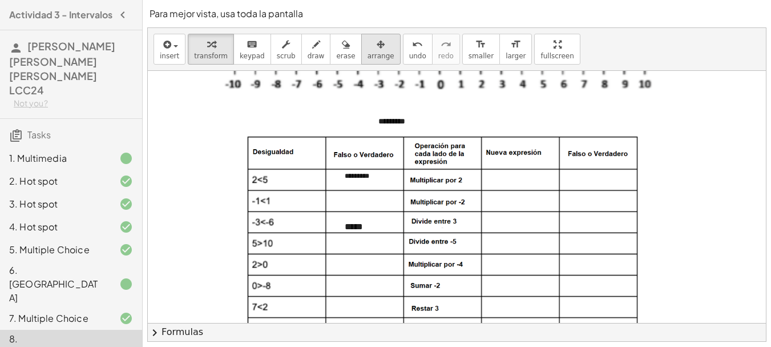
click at [377, 48] on icon "button" at bounding box center [381, 45] width 8 height 14
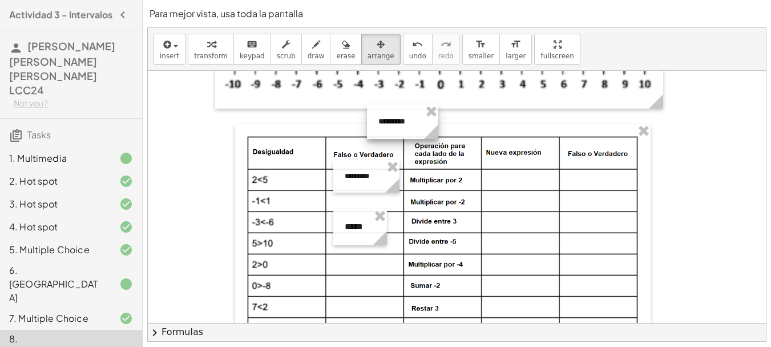
drag, startPoint x: 534, startPoint y: 125, endPoint x: 435, endPoint y: 127, distance: 99.9
click at [435, 127] on circle at bounding box center [434, 134] width 20 height 20
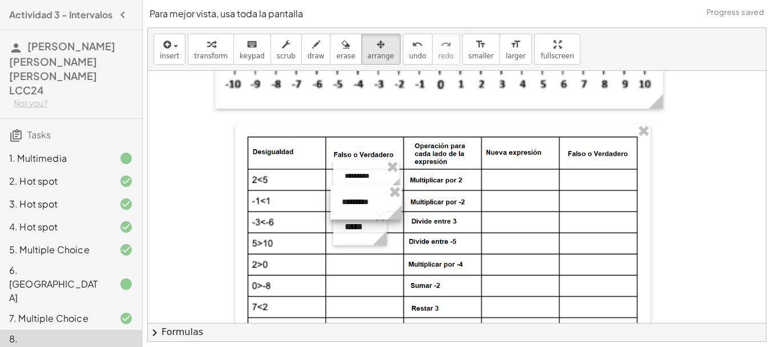
drag, startPoint x: 411, startPoint y: 115, endPoint x: 374, endPoint y: 195, distance: 88.4
click at [374, 195] on div at bounding box center [366, 202] width 71 height 34
click at [370, 236] on icon at bounding box center [380, 238] width 20 height 20
click at [363, 222] on div at bounding box center [360, 224] width 54 height 36
click at [166, 57] on span "insert" at bounding box center [169, 56] width 19 height 8
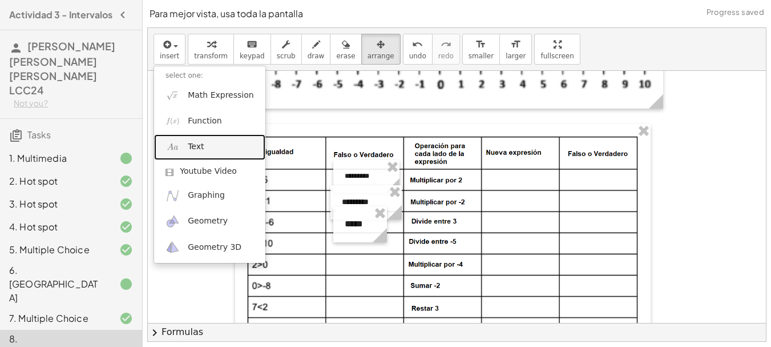
click at [212, 151] on link "Text" at bounding box center [209, 147] width 111 height 26
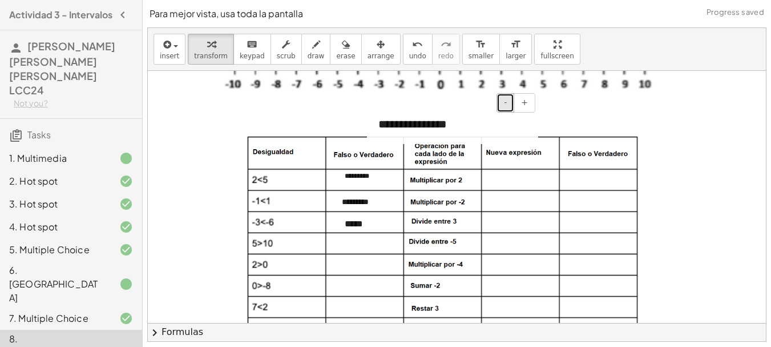
click at [510, 107] on button "-" at bounding box center [506, 102] width 18 height 19
click at [444, 120] on div "**********" at bounding box center [452, 122] width 171 height 34
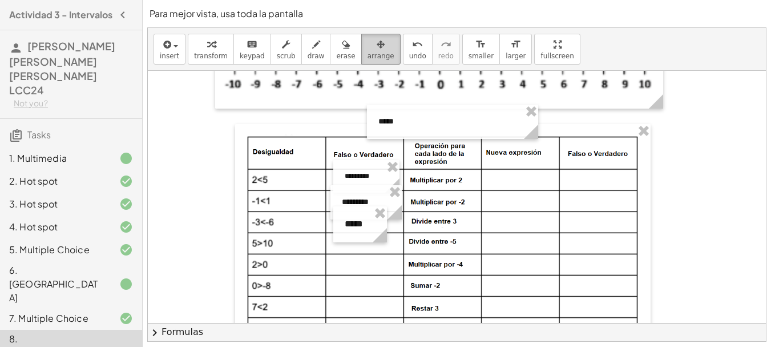
click at [361, 54] on button "arrange" at bounding box center [380, 49] width 39 height 31
drag, startPoint x: 537, startPoint y: 126, endPoint x: 413, endPoint y: 130, distance: 124.6
click at [413, 130] on icon at bounding box center [407, 131] width 14 height 14
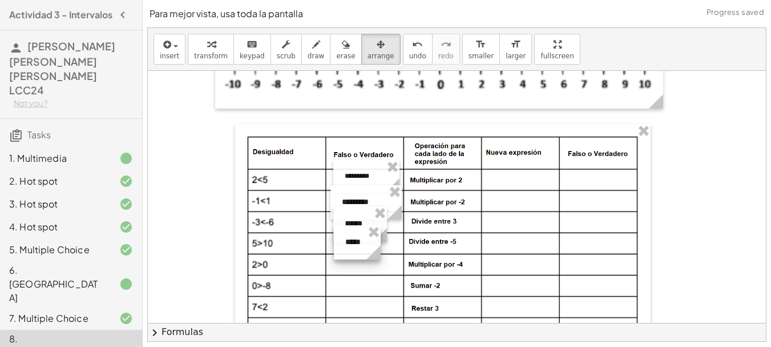
drag, startPoint x: 391, startPoint y: 116, endPoint x: 357, endPoint y: 237, distance: 125.0
click at [357, 237] on div at bounding box center [357, 242] width 47 height 34
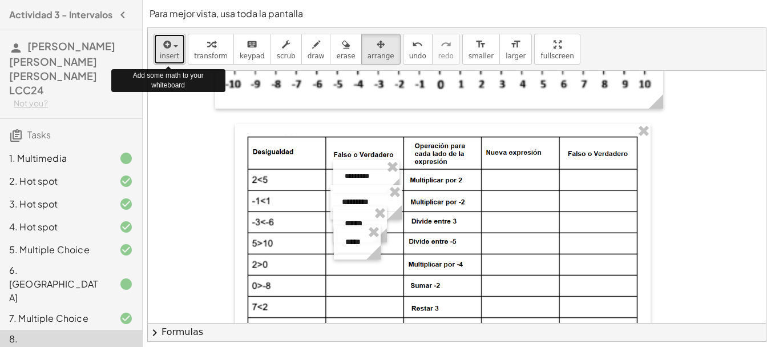
click at [170, 48] on icon "button" at bounding box center [166, 45] width 10 height 14
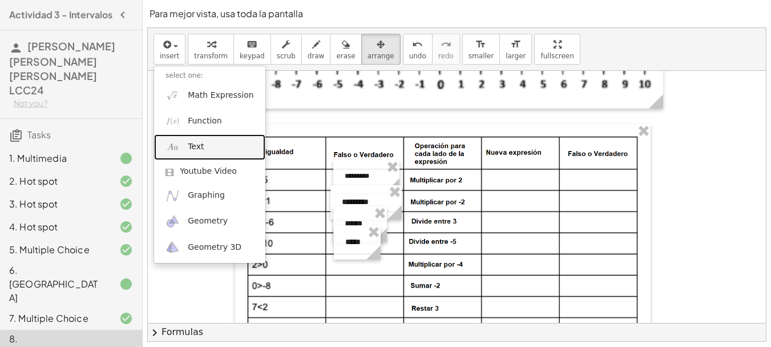
click at [201, 135] on link "Text" at bounding box center [209, 147] width 111 height 26
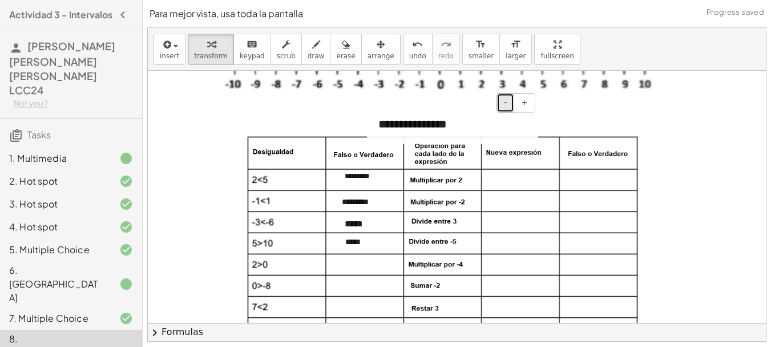
click at [502, 109] on button "-" at bounding box center [506, 102] width 18 height 19
click at [440, 120] on div "**********" at bounding box center [452, 122] width 171 height 34
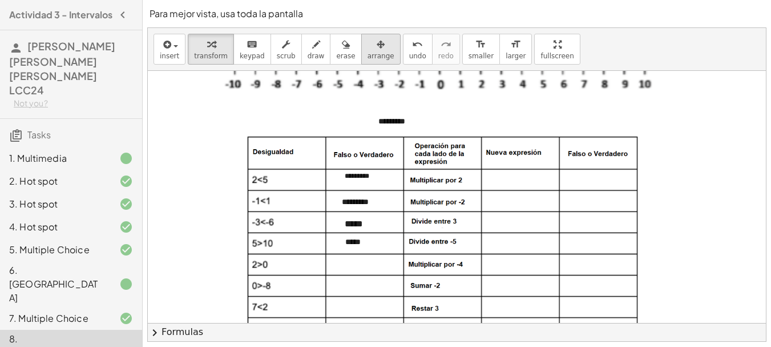
click at [368, 58] on span "arrange" at bounding box center [381, 56] width 27 height 8
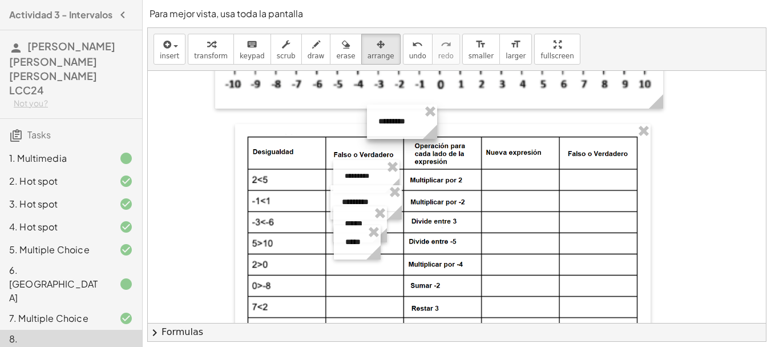
drag, startPoint x: 538, startPoint y: 124, endPoint x: 437, endPoint y: 120, distance: 101.2
click at [437, 120] on div "**********" at bounding box center [636, 222] width 977 height 441
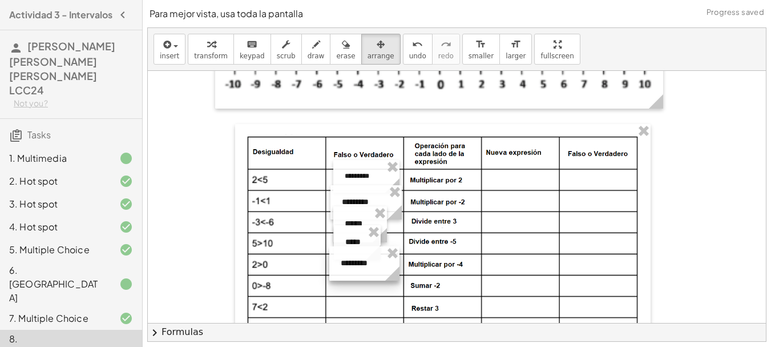
drag, startPoint x: 413, startPoint y: 117, endPoint x: 376, endPoint y: 259, distance: 146.5
click at [376, 259] on div at bounding box center [364, 263] width 70 height 34
click at [172, 54] on span "insert" at bounding box center [169, 56] width 19 height 8
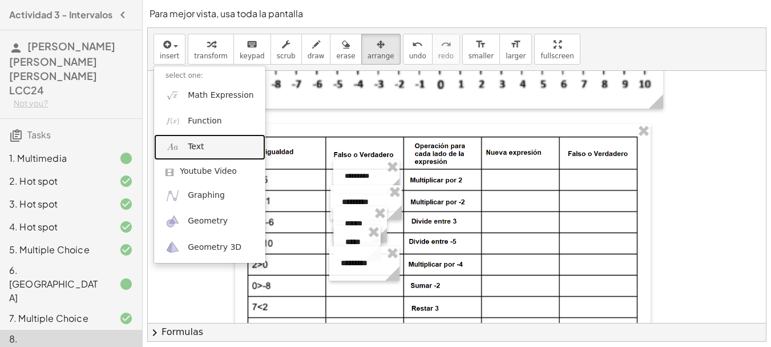
click at [202, 139] on link "Text" at bounding box center [209, 147] width 111 height 26
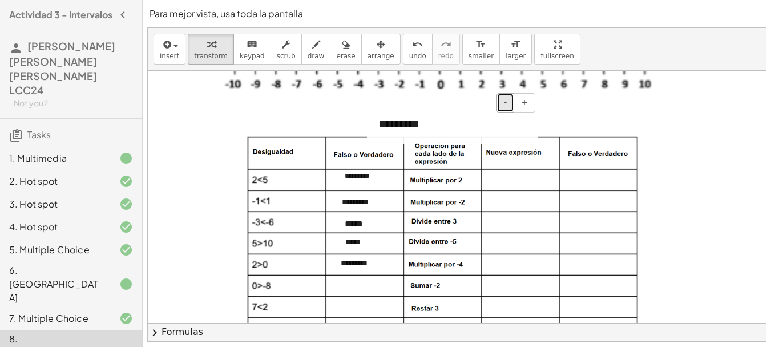
click at [511, 108] on button "-" at bounding box center [506, 102] width 18 height 19
click at [444, 118] on div "*********" at bounding box center [452, 123] width 171 height 36
click at [504, 107] on button "-" at bounding box center [506, 102] width 18 height 19
click at [438, 112] on div "*********" at bounding box center [452, 122] width 171 height 34
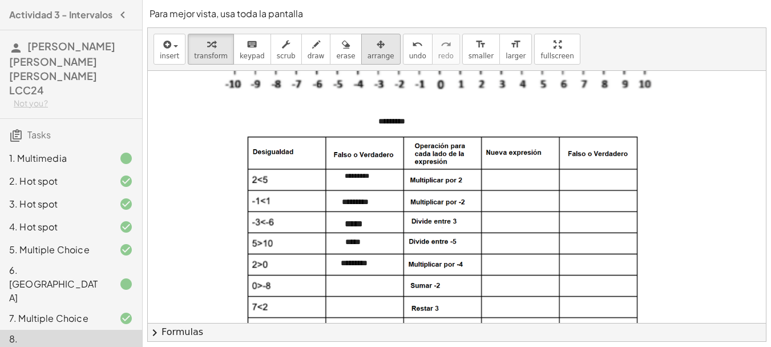
click at [377, 46] on icon "button" at bounding box center [381, 45] width 8 height 14
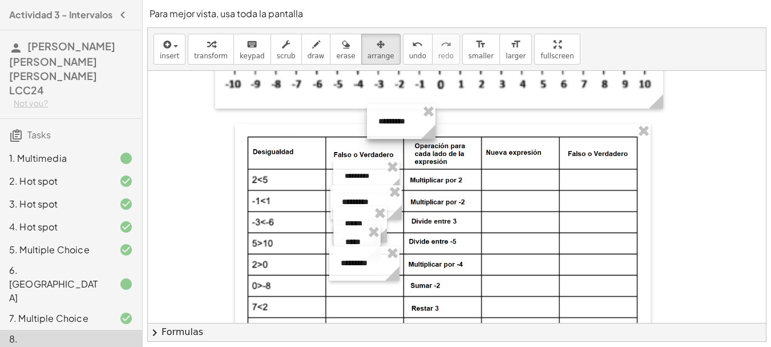
drag, startPoint x: 537, startPoint y: 127, endPoint x: 435, endPoint y: 126, distance: 102.8
click at [435, 126] on icon at bounding box center [428, 131] width 14 height 14
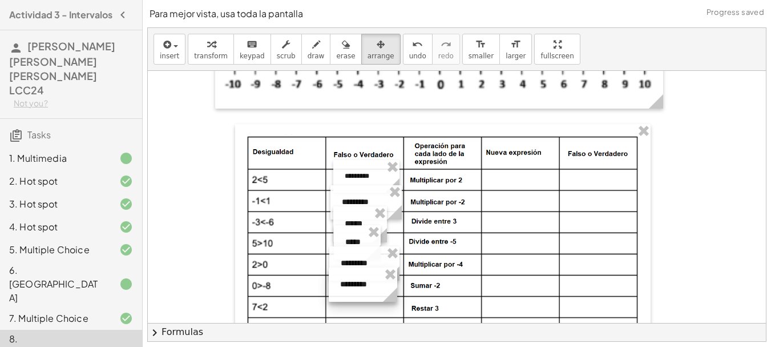
drag, startPoint x: 404, startPoint y: 116, endPoint x: 365, endPoint y: 279, distance: 167.2
click at [365, 279] on div at bounding box center [363, 284] width 69 height 34
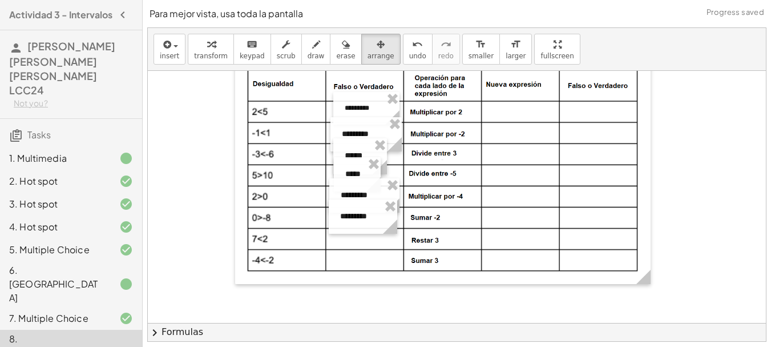
scroll to position [140, 0]
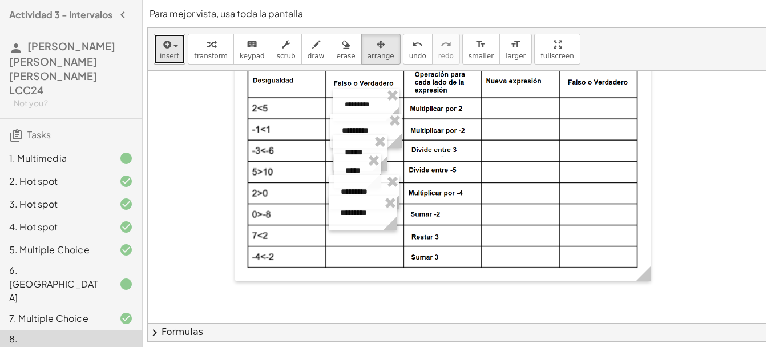
click at [175, 54] on span "insert" at bounding box center [169, 56] width 19 height 8
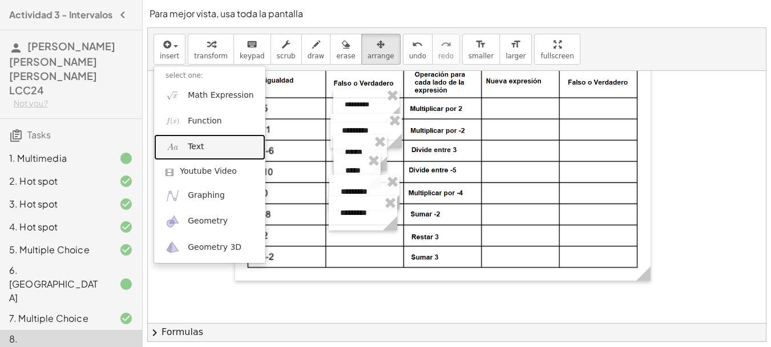
click at [219, 144] on link "Text" at bounding box center [209, 147] width 111 height 26
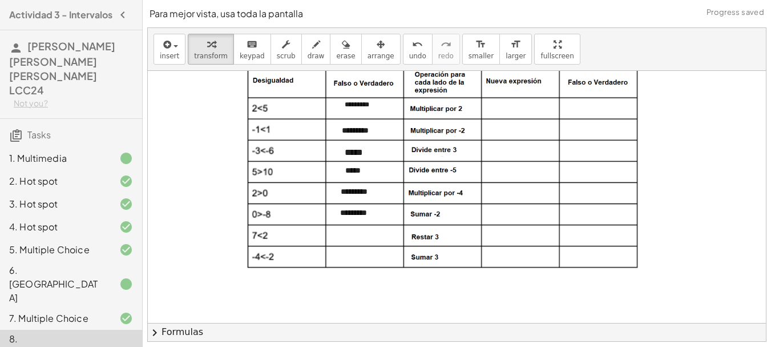
scroll to position [101, 0]
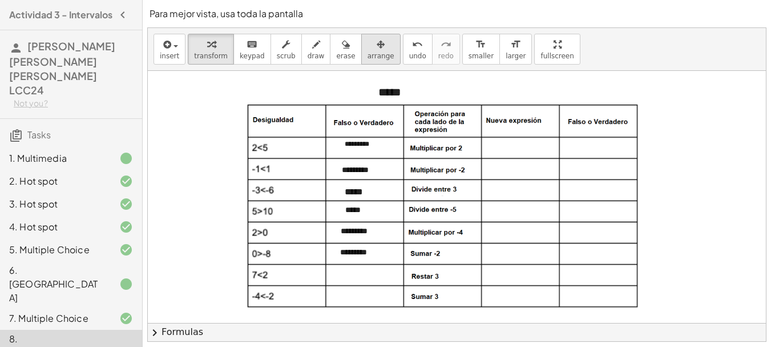
click at [376, 56] on button "arrange" at bounding box center [380, 49] width 39 height 31
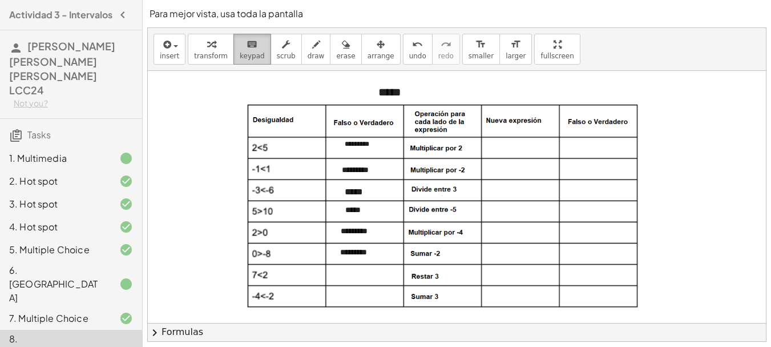
click at [240, 43] on div "keyboard" at bounding box center [252, 44] width 25 height 14
drag, startPoint x: 484, startPoint y: 93, endPoint x: 507, endPoint y: 75, distance: 28.6
click at [507, 75] on div "- + *****" at bounding box center [452, 92] width 171 height 39
click at [507, 75] on span "-" at bounding box center [505, 70] width 3 height 9
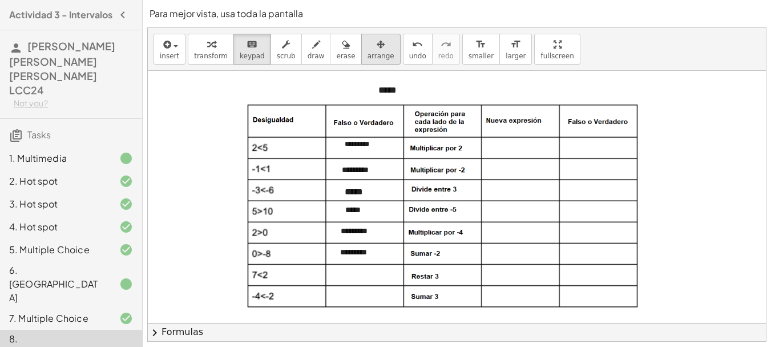
click at [368, 46] on div "button" at bounding box center [381, 44] width 27 height 14
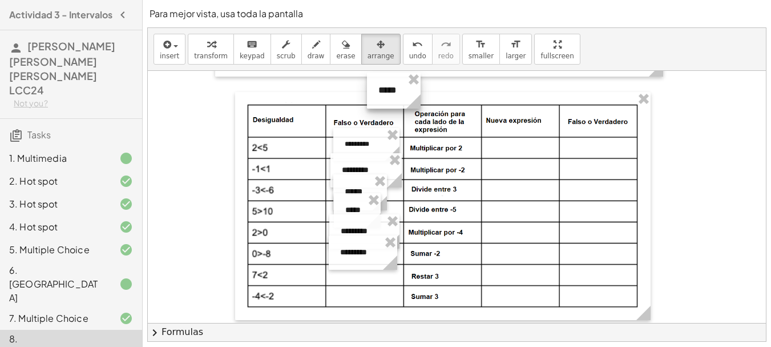
drag, startPoint x: 536, startPoint y: 95, endPoint x: 419, endPoint y: 102, distance: 117.9
click at [419, 102] on g at bounding box center [416, 104] width 20 height 20
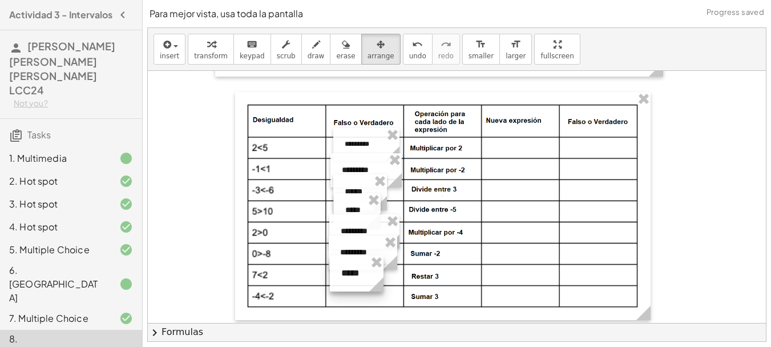
drag, startPoint x: 392, startPoint y: 86, endPoint x: 355, endPoint y: 268, distance: 186.5
click at [355, 268] on div at bounding box center [357, 273] width 54 height 36
click at [166, 47] on icon "button" at bounding box center [166, 45] width 10 height 14
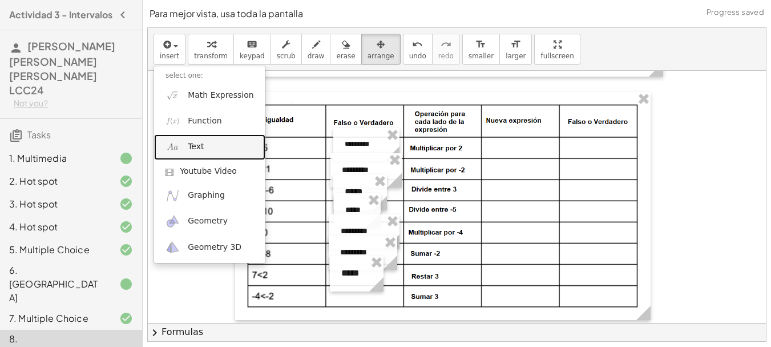
click at [208, 148] on link "Text" at bounding box center [209, 147] width 111 height 26
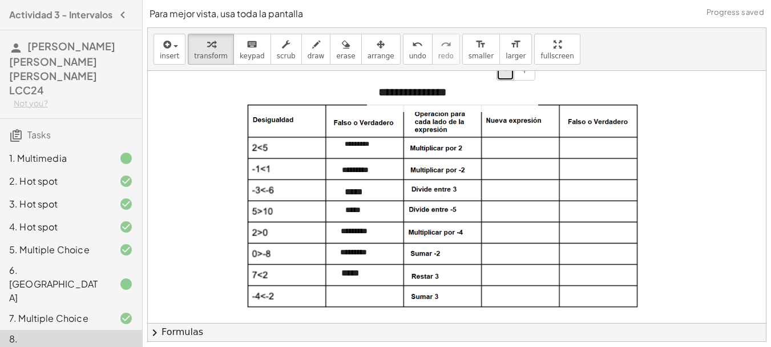
click at [505, 77] on button "-" at bounding box center [506, 70] width 18 height 19
click at [412, 93] on div "**********" at bounding box center [452, 90] width 171 height 34
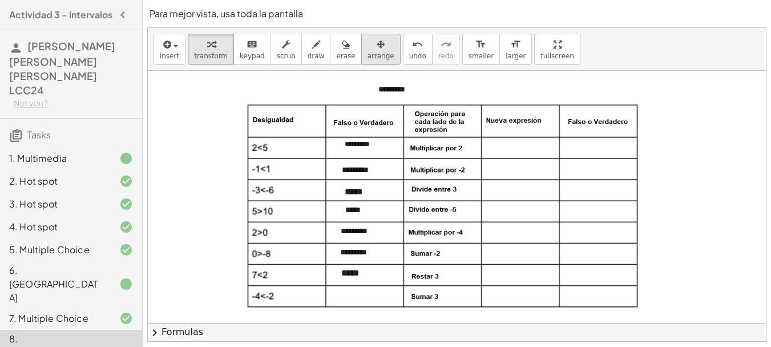
click at [368, 57] on span "arrange" at bounding box center [381, 56] width 27 height 8
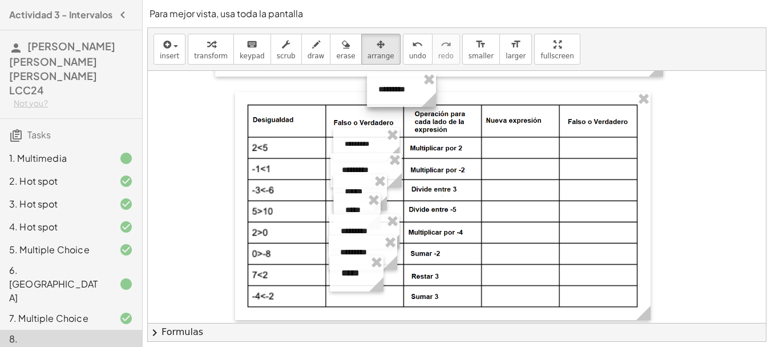
drag, startPoint x: 540, startPoint y: 97, endPoint x: 437, endPoint y: 94, distance: 102.3
click at [437, 94] on circle at bounding box center [431, 102] width 20 height 20
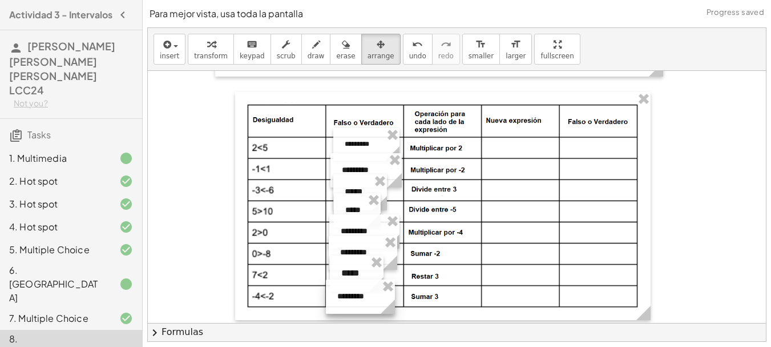
drag, startPoint x: 410, startPoint y: 93, endPoint x: 370, endPoint y: 300, distance: 210.5
click at [370, 300] on div at bounding box center [360, 296] width 69 height 34
click at [172, 56] on span "insert" at bounding box center [169, 56] width 19 height 8
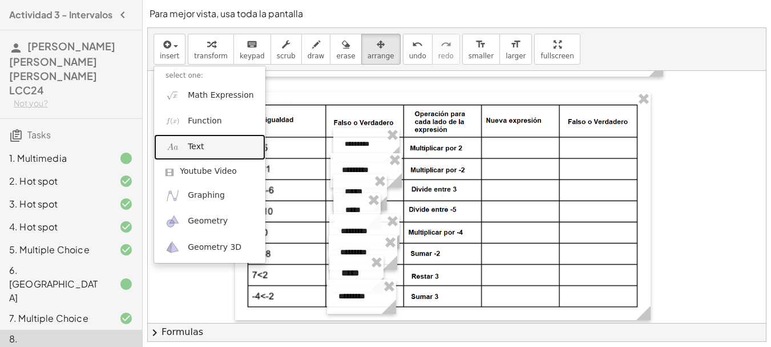
click at [209, 141] on link "Text" at bounding box center [209, 147] width 111 height 26
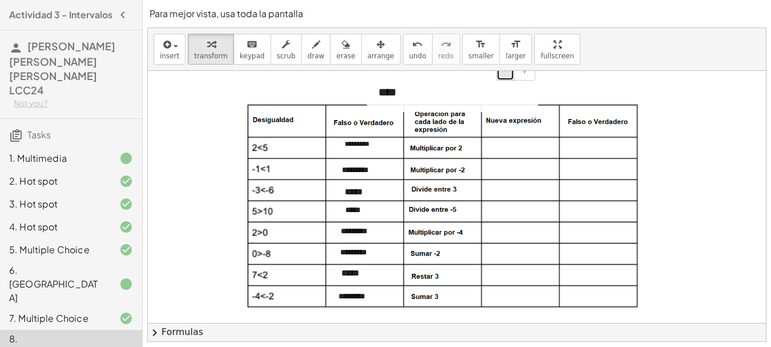
click at [504, 75] on button "-" at bounding box center [506, 70] width 18 height 19
click at [368, 54] on span "arrange" at bounding box center [381, 56] width 27 height 8
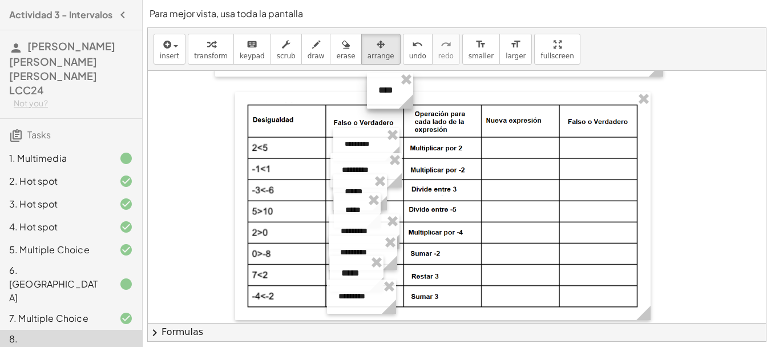
drag, startPoint x: 538, startPoint y: 97, endPoint x: 413, endPoint y: 97, distance: 125.1
click at [413, 97] on icon at bounding box center [406, 101] width 14 height 14
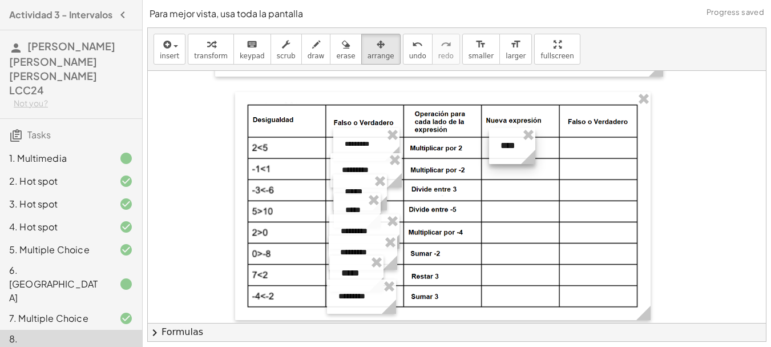
drag, startPoint x: 391, startPoint y: 91, endPoint x: 513, endPoint y: 147, distance: 134.2
click at [513, 147] on div at bounding box center [512, 146] width 46 height 36
click at [161, 49] on icon "button" at bounding box center [166, 45] width 10 height 14
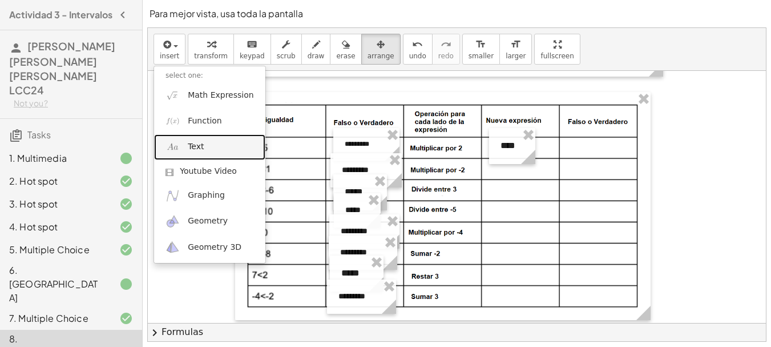
click at [200, 140] on link "Text" at bounding box center [209, 147] width 111 height 26
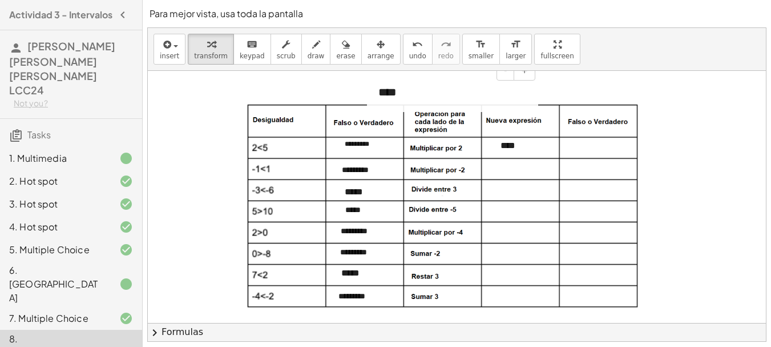
click at [391, 90] on div "****" at bounding box center [452, 92] width 171 height 39
click at [504, 76] on button "-" at bounding box center [506, 70] width 18 height 19
click at [368, 50] on div "button" at bounding box center [381, 44] width 27 height 14
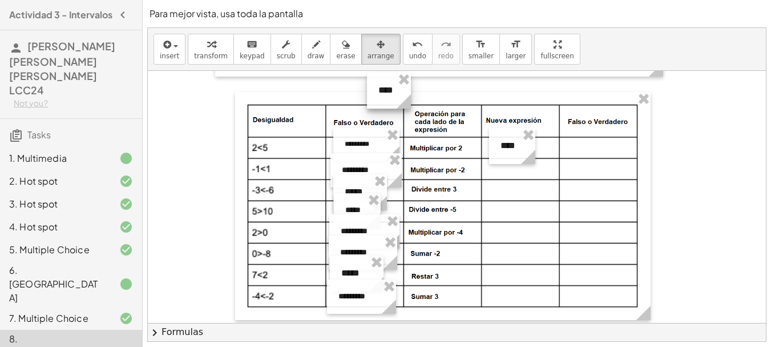
drag, startPoint x: 538, startPoint y: 98, endPoint x: 411, endPoint y: 87, distance: 127.8
click at [411, 87] on div "- + ****" at bounding box center [389, 91] width 44 height 36
drag, startPoint x: 385, startPoint y: 91, endPoint x: 512, endPoint y: 167, distance: 147.8
click at [512, 167] on div at bounding box center [516, 166] width 44 height 36
click at [513, 172] on div at bounding box center [511, 166] width 44 height 36
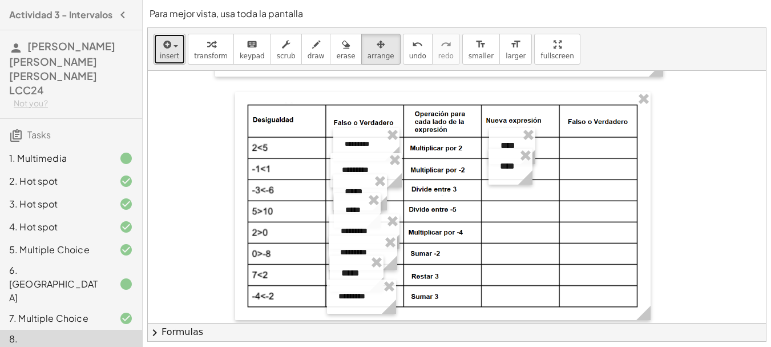
click at [170, 54] on span "insert" at bounding box center [169, 56] width 19 height 8
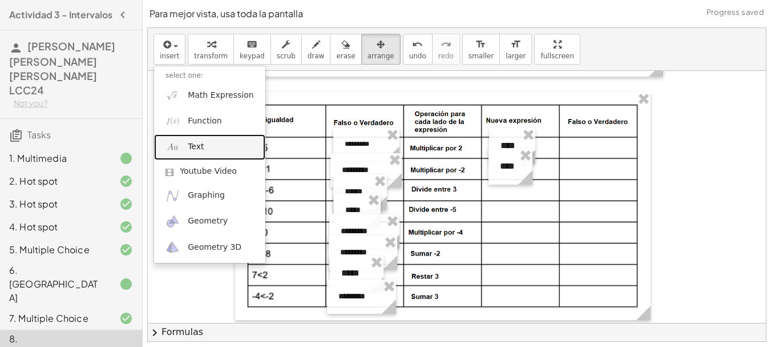
click at [218, 146] on link "Text" at bounding box center [209, 147] width 111 height 26
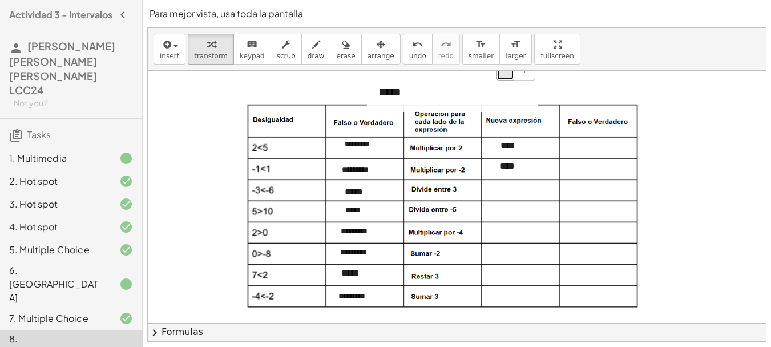
click at [506, 78] on button "-" at bounding box center [506, 70] width 18 height 19
click at [368, 55] on span "arrange" at bounding box center [381, 56] width 27 height 8
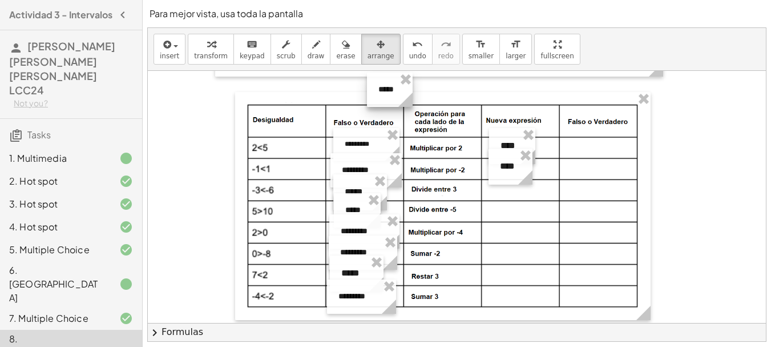
drag, startPoint x: 538, startPoint y: 96, endPoint x: 413, endPoint y: 93, distance: 125.7
click at [413, 93] on icon at bounding box center [406, 100] width 14 height 14
drag, startPoint x: 385, startPoint y: 93, endPoint x: 507, endPoint y: 190, distance: 156.1
click at [507, 190] on div at bounding box center [512, 187] width 46 height 34
click at [506, 191] on div at bounding box center [511, 188] width 46 height 34
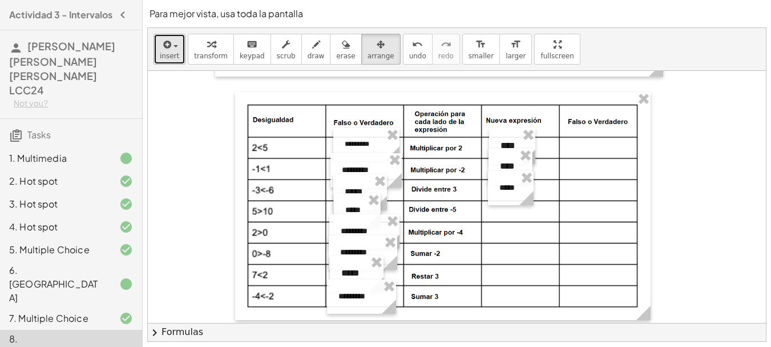
click at [182, 53] on button "insert" at bounding box center [170, 49] width 32 height 31
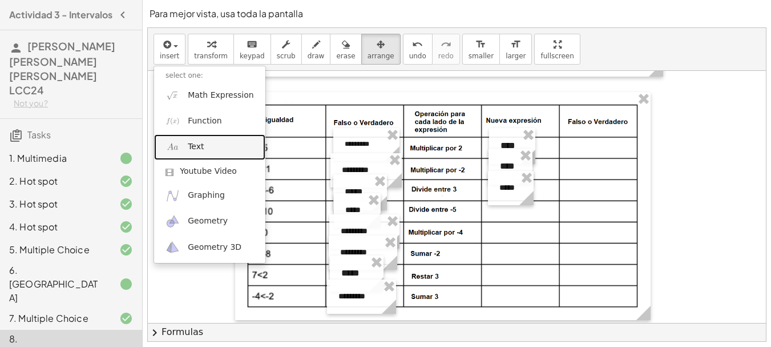
click at [214, 152] on link "Text" at bounding box center [209, 147] width 111 height 26
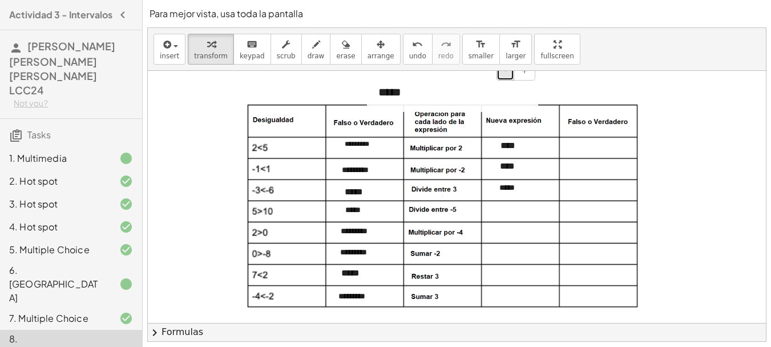
click at [511, 77] on button "-" at bounding box center [506, 70] width 18 height 19
click at [502, 76] on button "-" at bounding box center [506, 70] width 18 height 19
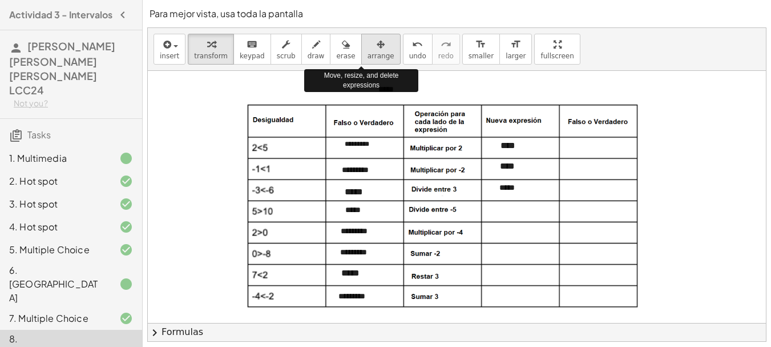
click at [368, 55] on span "arrange" at bounding box center [381, 56] width 27 height 8
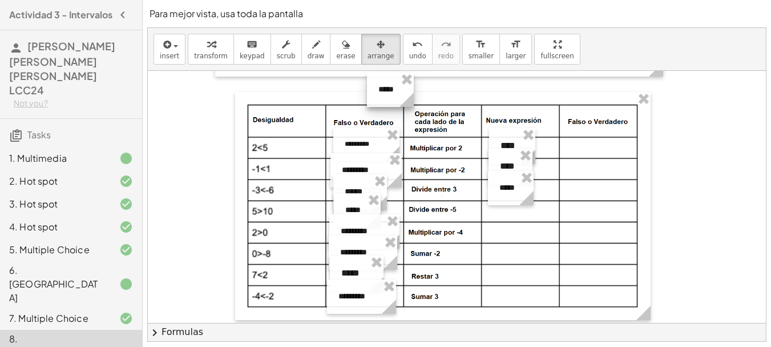
drag, startPoint x: 538, startPoint y: 94, endPoint x: 413, endPoint y: 92, distance: 125.1
click at [413, 92] on icon at bounding box center [407, 100] width 20 height 20
drag, startPoint x: 393, startPoint y: 90, endPoint x: 515, endPoint y: 210, distance: 170.0
click at [515, 210] on div at bounding box center [511, 209] width 46 height 34
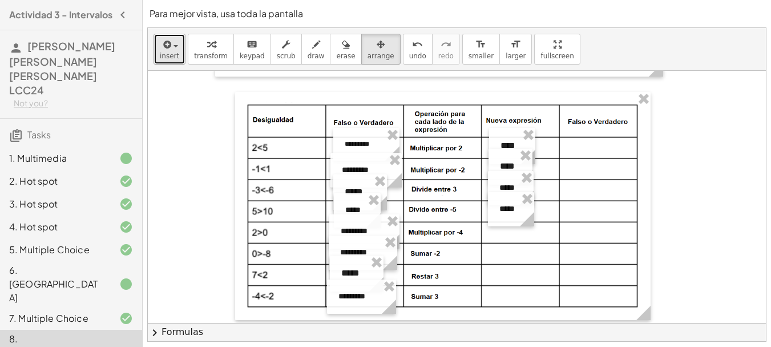
click at [180, 55] on button "insert" at bounding box center [170, 49] width 32 height 31
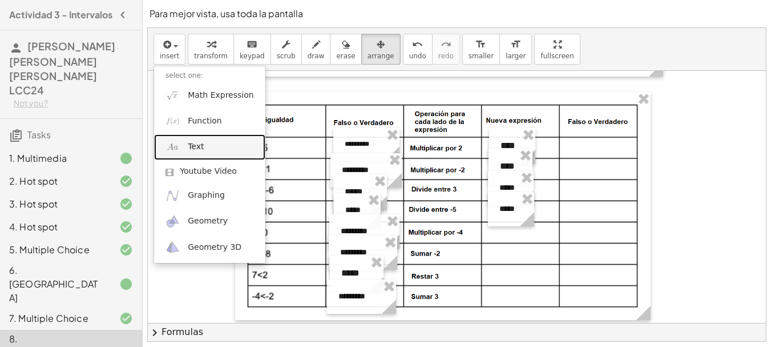
click at [217, 154] on link "Text" at bounding box center [209, 147] width 111 height 26
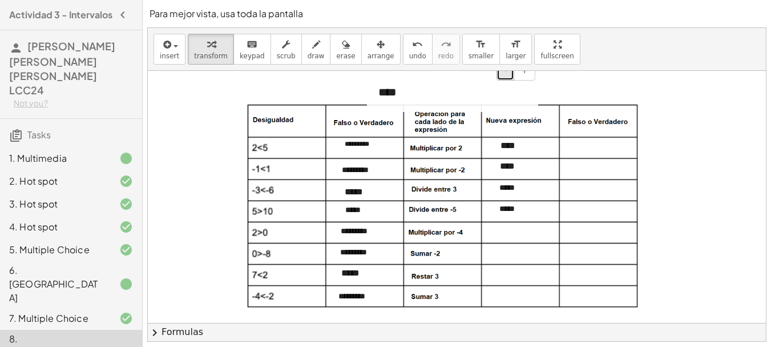
click at [511, 75] on button "-" at bounding box center [506, 70] width 18 height 19
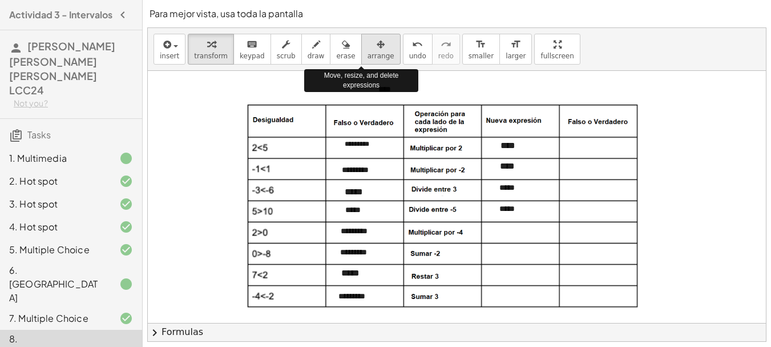
click at [377, 48] on icon "button" at bounding box center [381, 45] width 8 height 14
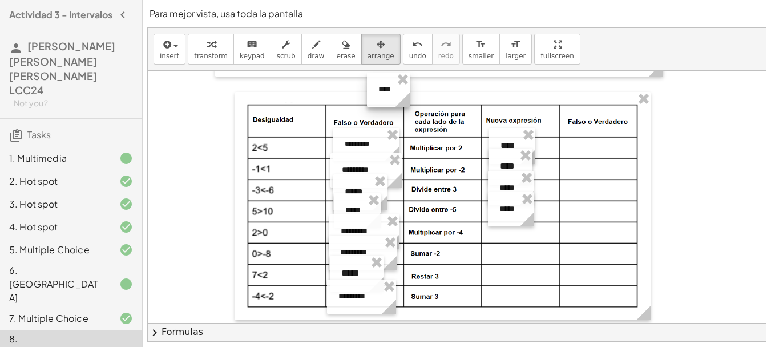
drag, startPoint x: 536, startPoint y: 97, endPoint x: 408, endPoint y: 90, distance: 128.6
click at [408, 90] on icon at bounding box center [403, 100] width 20 height 20
drag, startPoint x: 388, startPoint y: 90, endPoint x: 509, endPoint y: 229, distance: 184.6
click at [509, 229] on div at bounding box center [509, 229] width 43 height 34
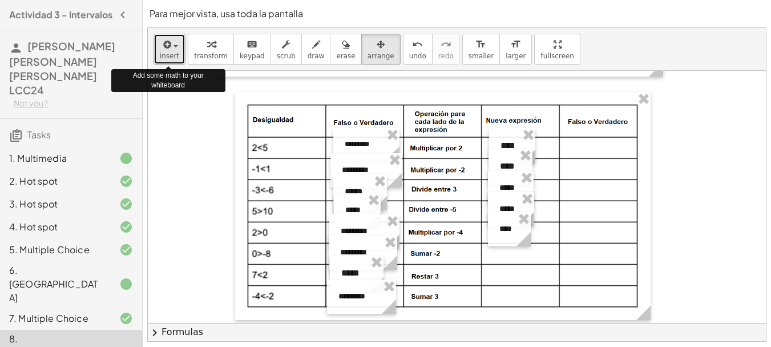
click at [177, 43] on button "insert" at bounding box center [170, 49] width 32 height 31
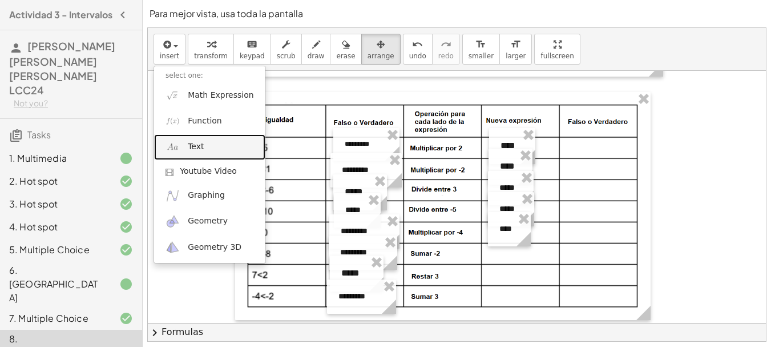
click at [210, 148] on link "Text" at bounding box center [209, 147] width 111 height 26
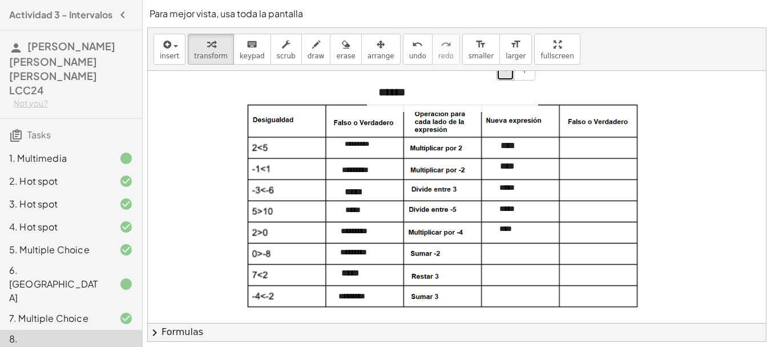
click at [507, 77] on button "-" at bounding box center [506, 70] width 18 height 19
click at [368, 54] on span "arrange" at bounding box center [381, 56] width 27 height 8
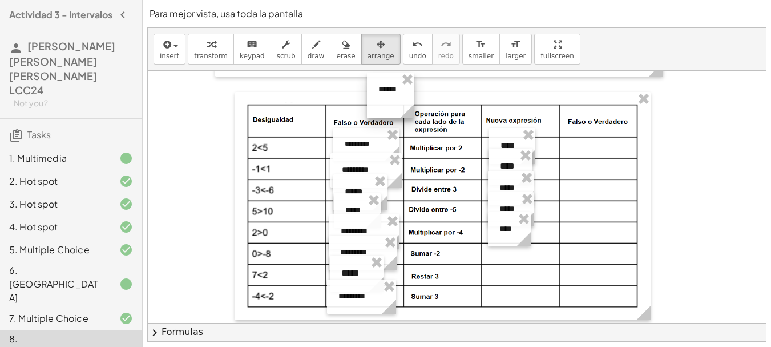
drag, startPoint x: 538, startPoint y: 95, endPoint x: 415, endPoint y: 103, distance: 124.2
click at [415, 103] on icon at bounding box center [407, 111] width 20 height 20
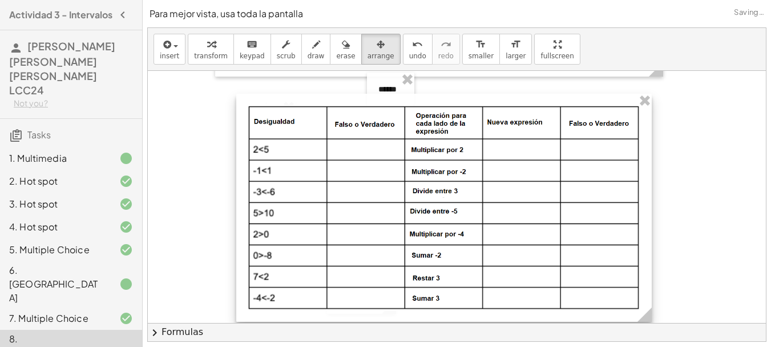
click at [416, 100] on div at bounding box center [444, 208] width 416 height 228
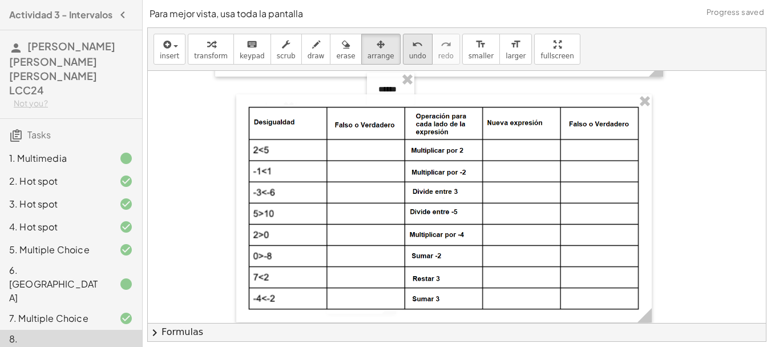
click at [409, 53] on span "undo" at bounding box center [417, 56] width 17 height 8
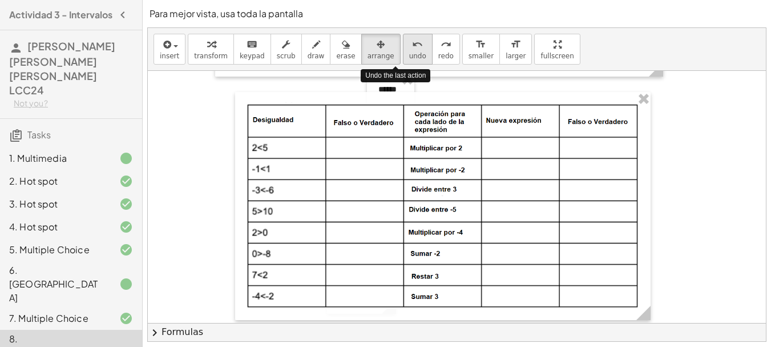
click at [409, 53] on span "undo" at bounding box center [417, 56] width 17 height 8
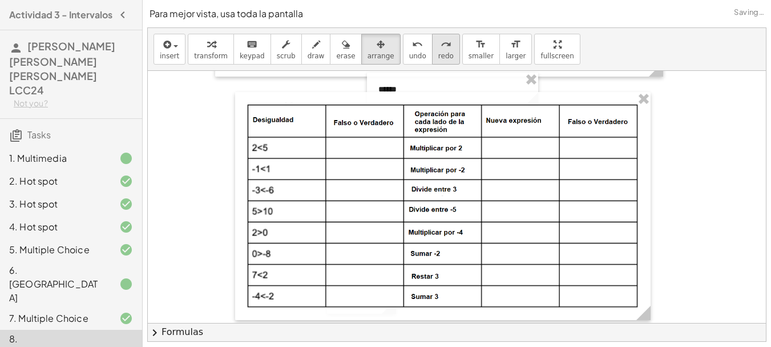
click at [441, 50] on icon "redo" at bounding box center [446, 45] width 11 height 14
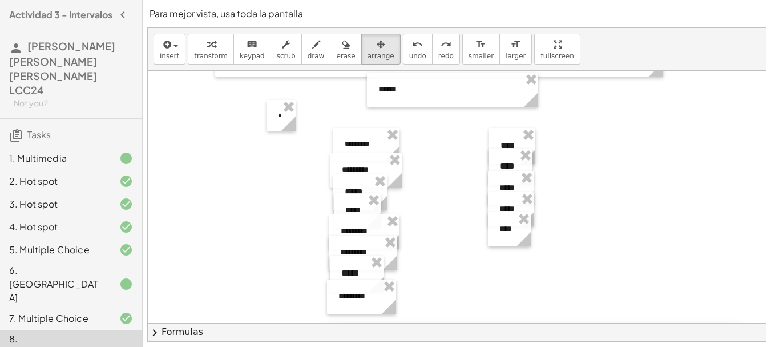
drag, startPoint x: 463, startPoint y: 104, endPoint x: 553, endPoint y: 335, distance: 248.2
click at [553, 335] on div "**********" at bounding box center [457, 184] width 618 height 313
drag, startPoint x: 349, startPoint y: 296, endPoint x: 182, endPoint y: 259, distance: 171.4
click at [131, 250] on main "Actividad 3 - Intervalos [PERSON_NAME] [PERSON_NAME] [PERSON_NAME] LCC24 Not yo…" at bounding box center [385, 231] width 771 height 462
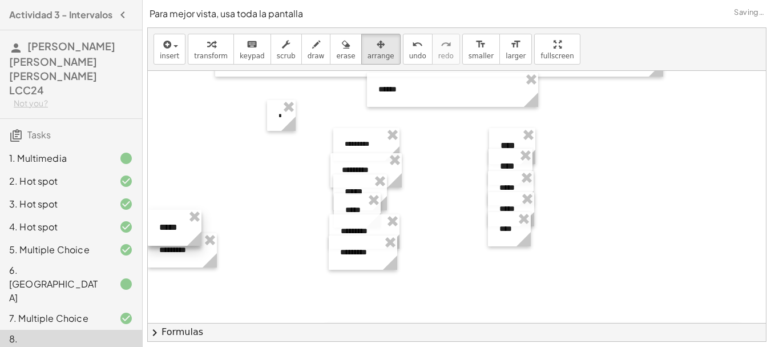
drag, startPoint x: 361, startPoint y: 276, endPoint x: 160, endPoint y: 231, distance: 206.1
click at [160, 231] on div at bounding box center [175, 228] width 54 height 36
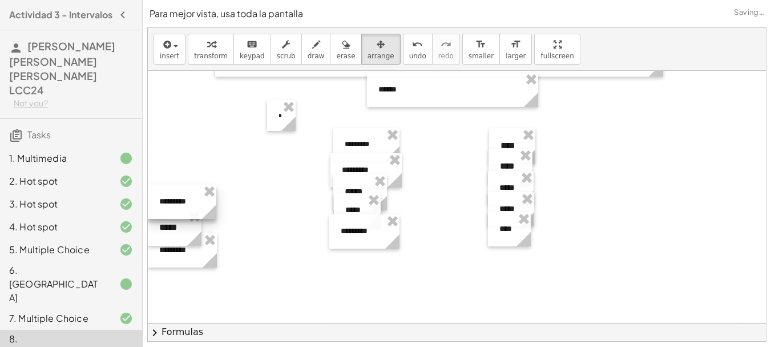
drag, startPoint x: 380, startPoint y: 251, endPoint x: 183, endPoint y: 202, distance: 203.0
click at [183, 202] on div at bounding box center [182, 201] width 69 height 34
drag, startPoint x: 364, startPoint y: 236, endPoint x: 166, endPoint y: 183, distance: 205.0
click at [166, 183] on div at bounding box center [183, 179] width 70 height 34
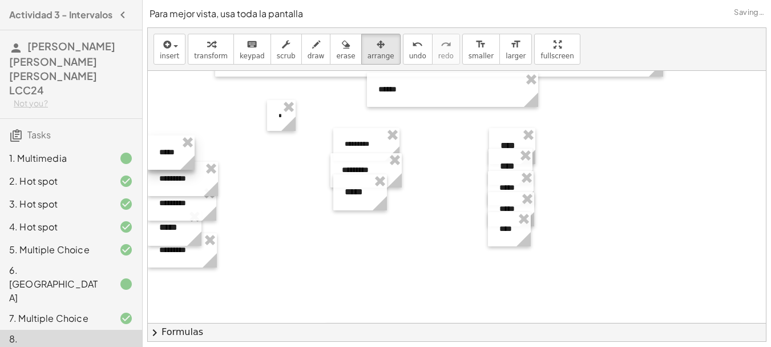
drag, startPoint x: 349, startPoint y: 216, endPoint x: 152, endPoint y: 159, distance: 204.7
click at [152, 159] on div at bounding box center [171, 152] width 47 height 34
click at [371, 198] on icon at bounding box center [379, 203] width 20 height 20
drag, startPoint x: 360, startPoint y: 191, endPoint x: 271, endPoint y: 235, distance: 100.1
click at [271, 235] on div at bounding box center [270, 237] width 53 height 36
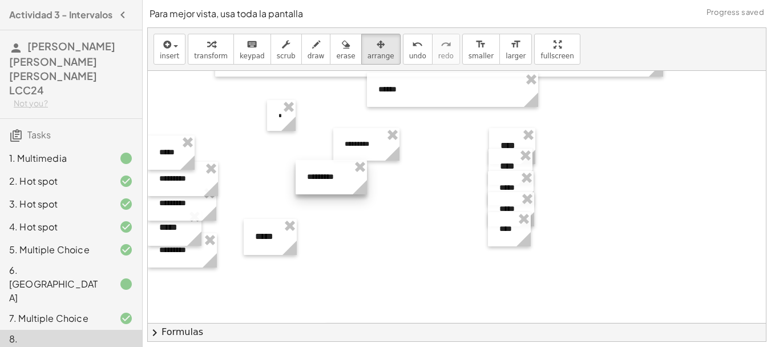
drag, startPoint x: 365, startPoint y: 173, endPoint x: 365, endPoint y: 147, distance: 25.7
click at [296, 193] on div at bounding box center [331, 177] width 71 height 34
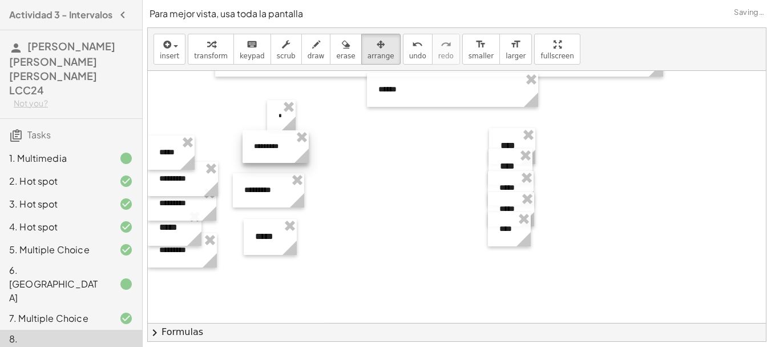
drag, startPoint x: 365, startPoint y: 147, endPoint x: 274, endPoint y: 150, distance: 91.4
click at [274, 150] on div at bounding box center [276, 146] width 66 height 33
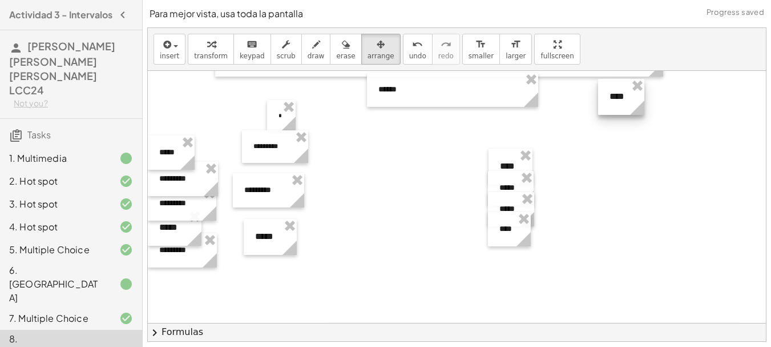
drag, startPoint x: 504, startPoint y: 145, endPoint x: 613, endPoint y: 95, distance: 119.9
click at [613, 95] on div at bounding box center [621, 97] width 46 height 36
drag, startPoint x: 503, startPoint y: 165, endPoint x: 682, endPoint y: 100, distance: 190.8
click at [682, 100] on div at bounding box center [691, 101] width 44 height 36
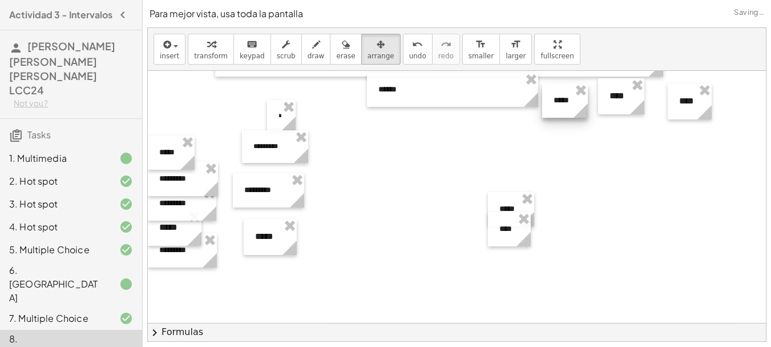
drag, startPoint x: 511, startPoint y: 182, endPoint x: 565, endPoint y: 94, distance: 102.8
click at [565, 94] on div at bounding box center [565, 100] width 46 height 34
drag, startPoint x: 510, startPoint y: 203, endPoint x: 724, endPoint y: 89, distance: 242.7
click at [724, 89] on div at bounding box center [724, 95] width 46 height 34
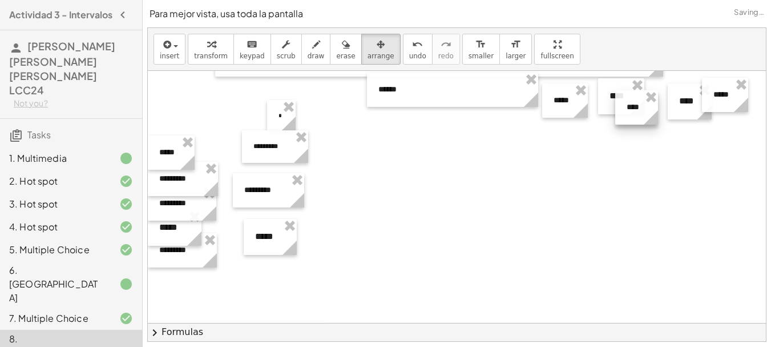
drag, startPoint x: 497, startPoint y: 231, endPoint x: 625, endPoint y: 109, distance: 176.1
click at [625, 109] on div at bounding box center [637, 107] width 43 height 34
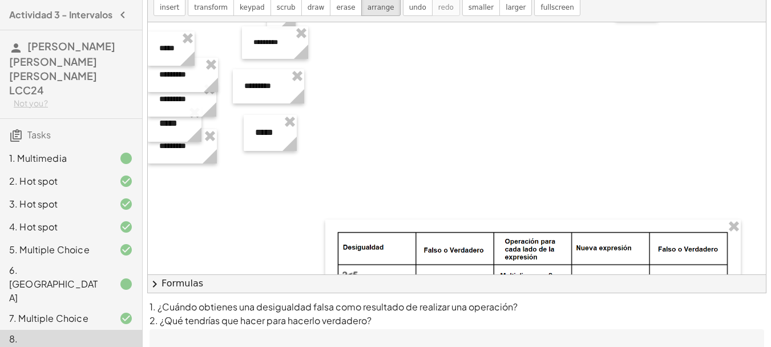
scroll to position [177, 0]
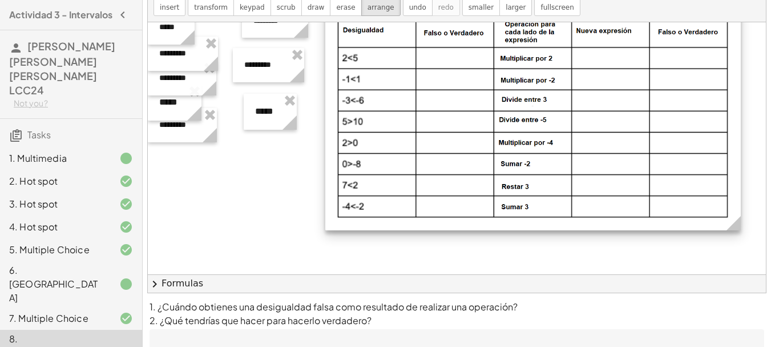
drag, startPoint x: 578, startPoint y: 218, endPoint x: 578, endPoint y: 22, distance: 195.9
click at [578, 22] on div at bounding box center [533, 116] width 416 height 228
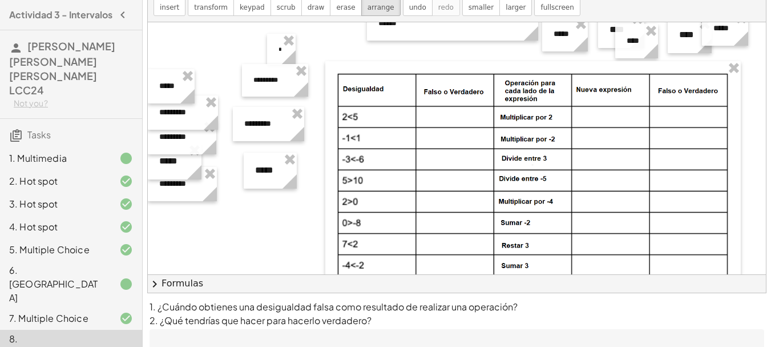
scroll to position [121, 0]
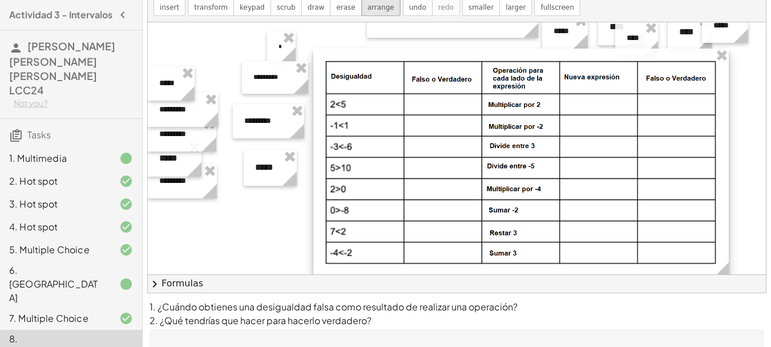
drag, startPoint x: 493, startPoint y: 70, endPoint x: 481, endPoint y: 60, distance: 15.4
click at [481, 60] on div at bounding box center [522, 163] width 416 height 228
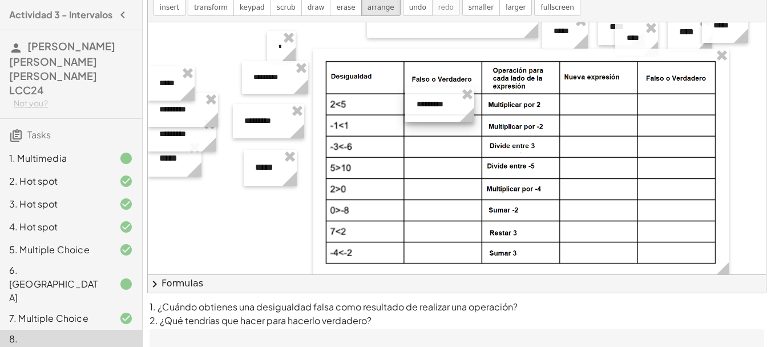
drag, startPoint x: 194, startPoint y: 189, endPoint x: 451, endPoint y: 112, distance: 268.7
click at [451, 112] on div at bounding box center [439, 104] width 69 height 34
drag, startPoint x: 183, startPoint y: 118, endPoint x: 440, endPoint y: 134, distance: 257.5
click at [440, 134] on div at bounding box center [440, 125] width 70 height 34
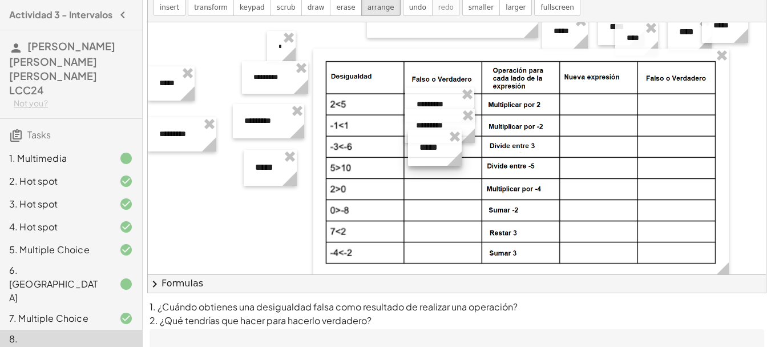
drag, startPoint x: 174, startPoint y: 170, endPoint x: 434, endPoint y: 159, distance: 260.6
click at [434, 159] on div at bounding box center [435, 148] width 54 height 36
drag, startPoint x: 278, startPoint y: 172, endPoint x: 439, endPoint y: 172, distance: 161.6
click at [439, 172] on div at bounding box center [431, 168] width 53 height 36
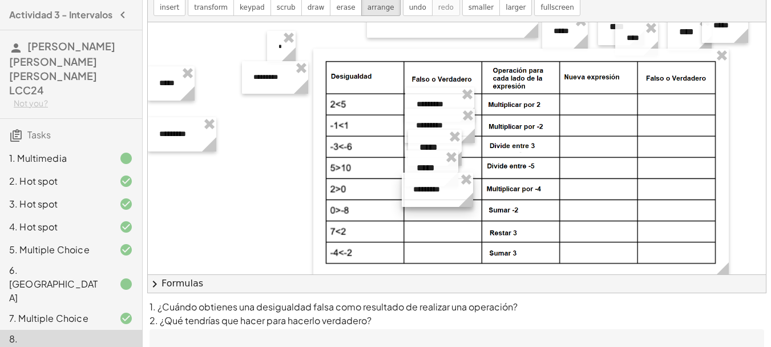
drag, startPoint x: 262, startPoint y: 127, endPoint x: 431, endPoint y: 196, distance: 182.4
click at [431, 196] on div at bounding box center [437, 189] width 71 height 34
drag, startPoint x: 188, startPoint y: 131, endPoint x: 443, endPoint y: 207, distance: 265.8
click at [443, 207] on div at bounding box center [437, 210] width 69 height 34
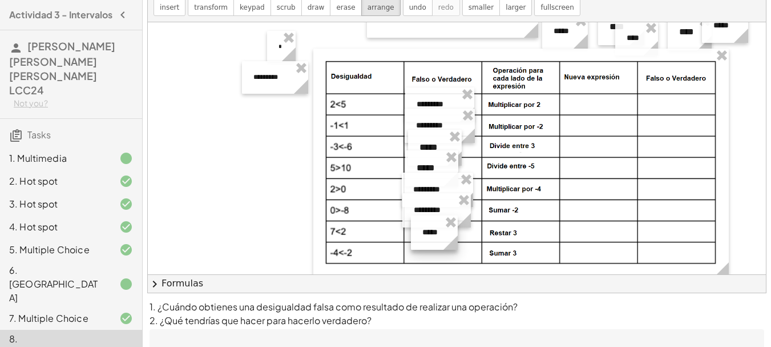
drag, startPoint x: 312, startPoint y: 142, endPoint x: 435, endPoint y: 237, distance: 155.5
click at [435, 237] on div at bounding box center [434, 232] width 47 height 34
drag, startPoint x: 264, startPoint y: 86, endPoint x: 431, endPoint y: 260, distance: 241.1
click at [431, 260] on div at bounding box center [441, 252] width 66 height 33
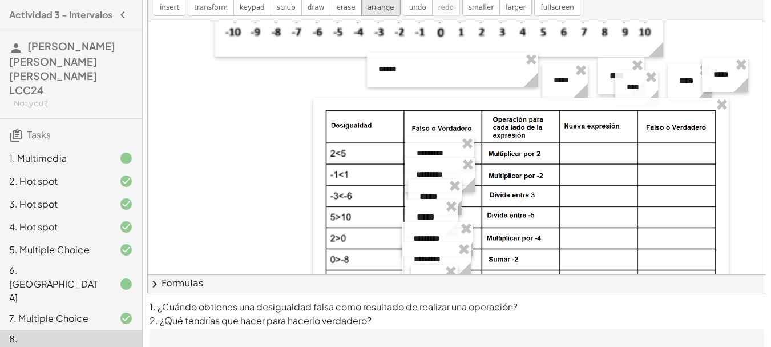
scroll to position [70, 0]
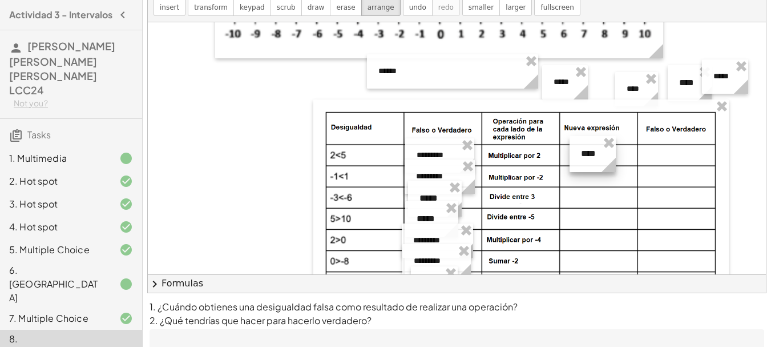
drag, startPoint x: 606, startPoint y: 89, endPoint x: 577, endPoint y: 165, distance: 81.1
click at [577, 165] on div at bounding box center [593, 154] width 46 height 36
drag, startPoint x: 681, startPoint y: 85, endPoint x: 585, endPoint y: 179, distance: 133.7
click at [585, 179] on div at bounding box center [595, 177] width 44 height 36
click at [586, 178] on div at bounding box center [591, 177] width 44 height 36
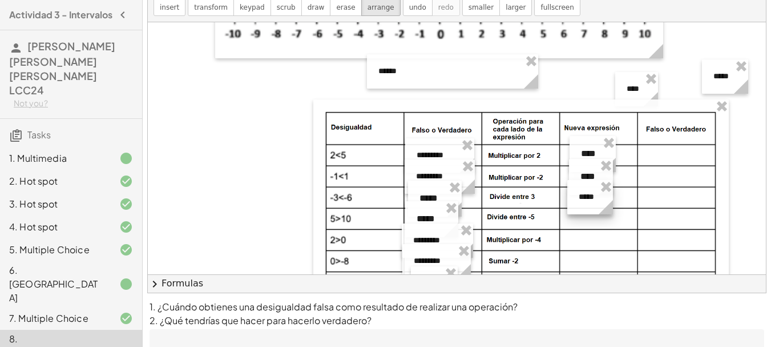
drag, startPoint x: 570, startPoint y: 92, endPoint x: 596, endPoint y: 207, distance: 117.5
click at [596, 207] on div at bounding box center [591, 197] width 46 height 34
drag, startPoint x: 725, startPoint y: 81, endPoint x: 588, endPoint y: 223, distance: 197.1
click at [588, 223] on div at bounding box center [588, 218] width 46 height 34
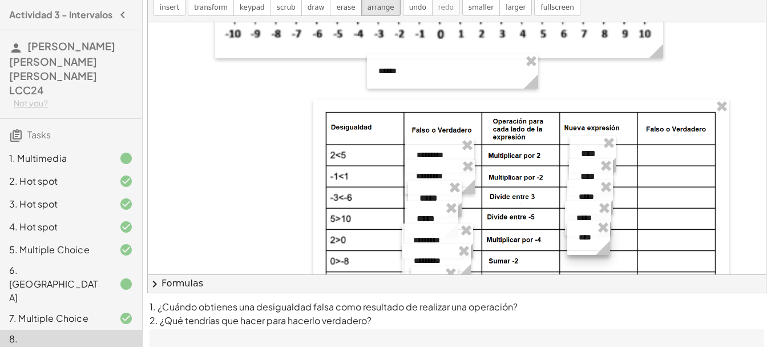
drag, startPoint x: 641, startPoint y: 93, endPoint x: 593, endPoint y: 242, distance: 156.0
click at [593, 242] on div at bounding box center [589, 237] width 43 height 34
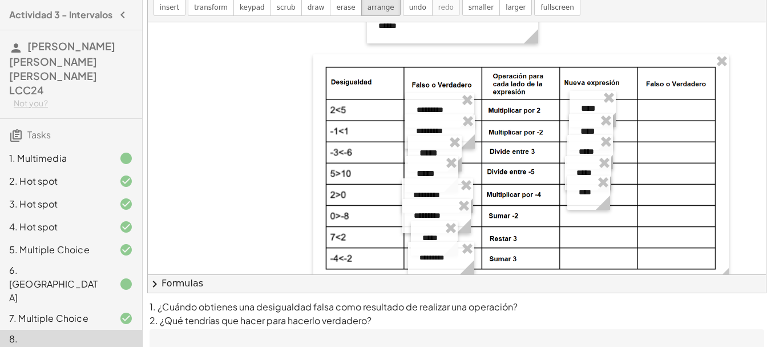
scroll to position [118, 0]
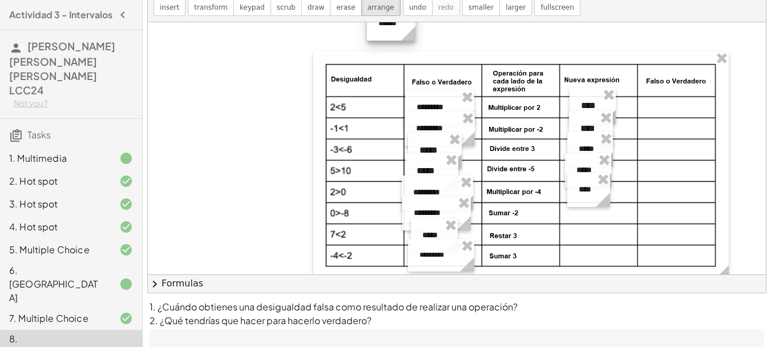
drag, startPoint x: 538, startPoint y: 30, endPoint x: 415, endPoint y: 33, distance: 122.8
click at [415, 33] on icon at bounding box center [408, 33] width 14 height 14
drag, startPoint x: 392, startPoint y: 30, endPoint x: 590, endPoint y: 219, distance: 273.8
click at [590, 219] on div at bounding box center [589, 212] width 49 height 34
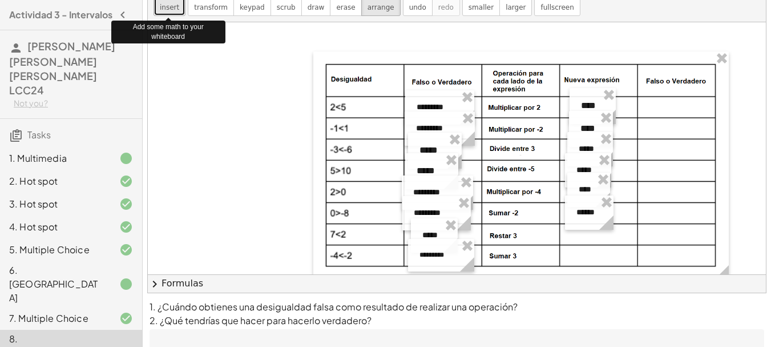
click at [170, 7] on span "insert" at bounding box center [169, 7] width 19 height 8
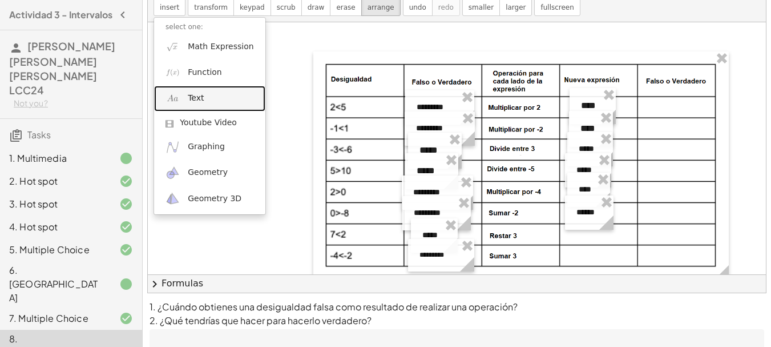
click at [215, 106] on link "Text" at bounding box center [209, 99] width 111 height 26
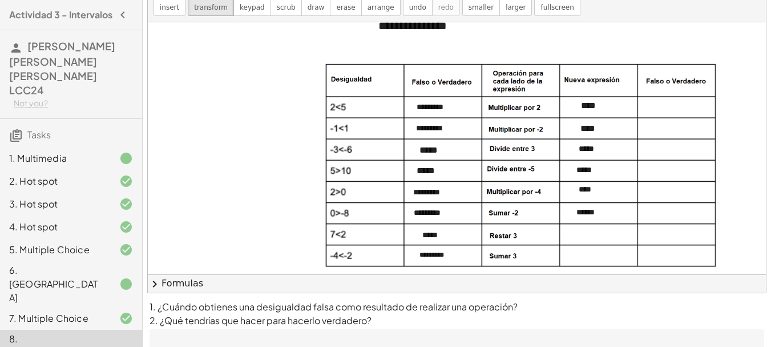
scroll to position [114, 0]
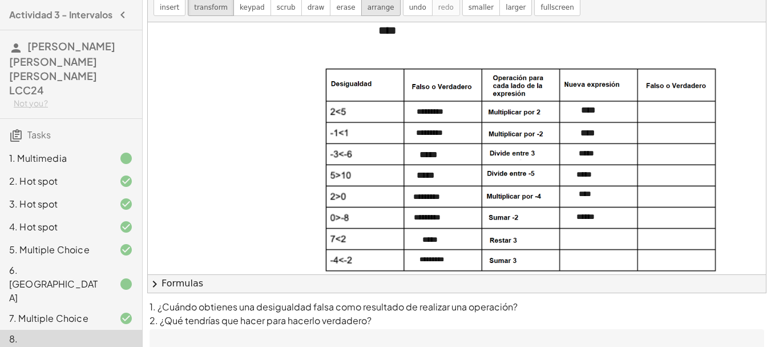
click at [368, 7] on span "arrange" at bounding box center [381, 7] width 27 height 8
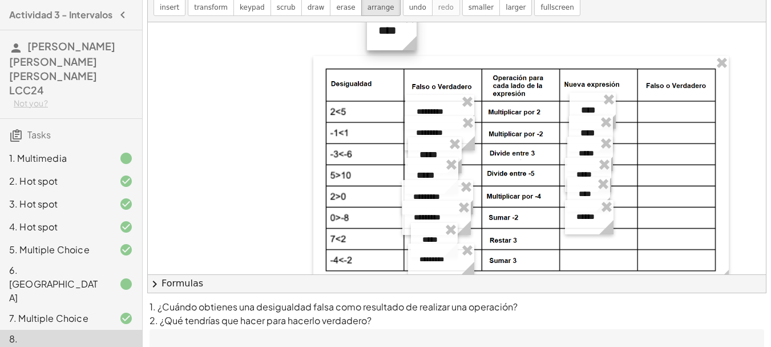
drag, startPoint x: 537, startPoint y: 38, endPoint x: 415, endPoint y: 33, distance: 121.7
click at [415, 33] on div "- + ****" at bounding box center [392, 30] width 50 height 39
drag, startPoint x: 391, startPoint y: 34, endPoint x: 590, endPoint y: 243, distance: 289.2
click at [590, 243] on div at bounding box center [591, 239] width 50 height 39
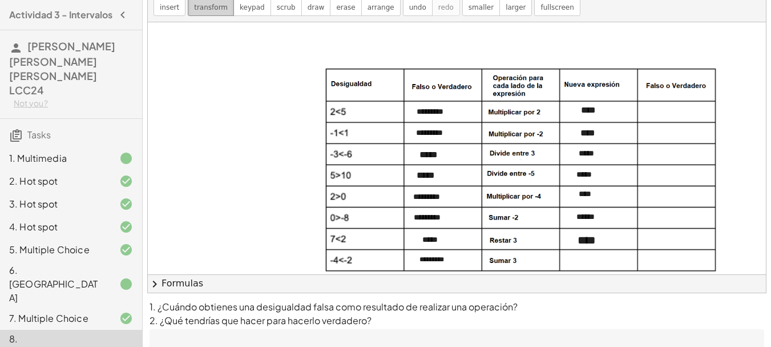
click at [240, 6] on span "keypad" at bounding box center [252, 7] width 25 height 8
click at [585, 223] on span "-" at bounding box center [583, 218] width 3 height 9
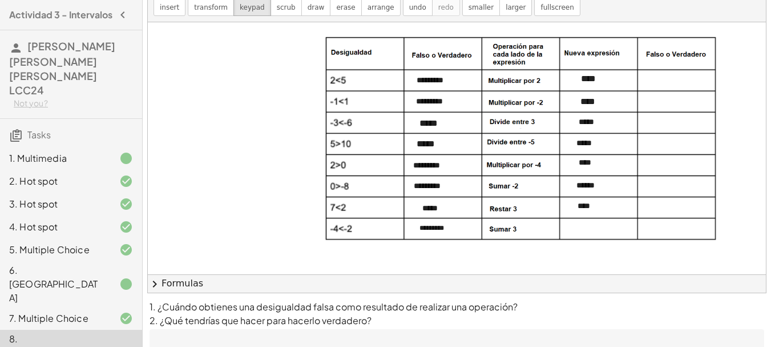
scroll to position [144, 0]
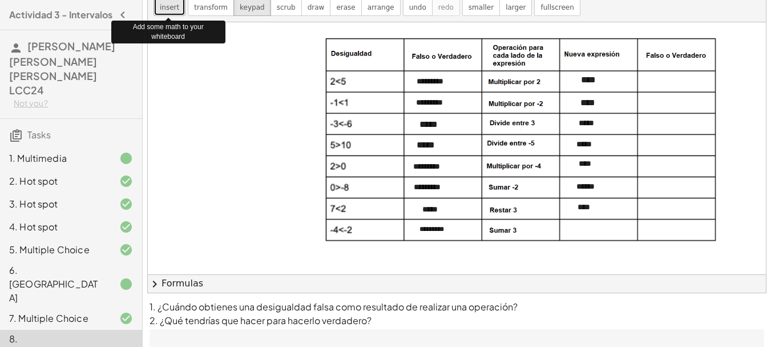
click at [174, 13] on button "insert" at bounding box center [170, 0] width 32 height 31
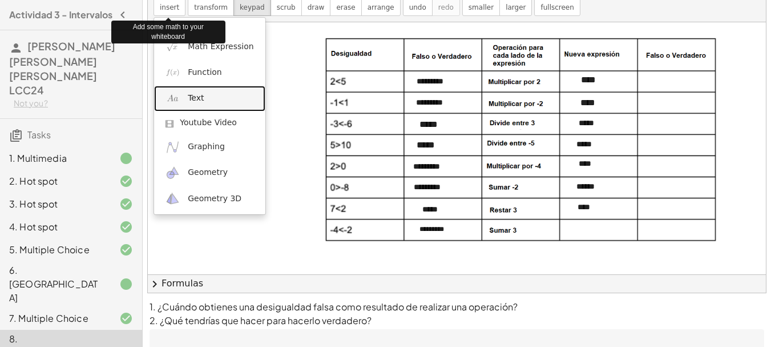
click at [203, 90] on link "Text" at bounding box center [209, 99] width 111 height 26
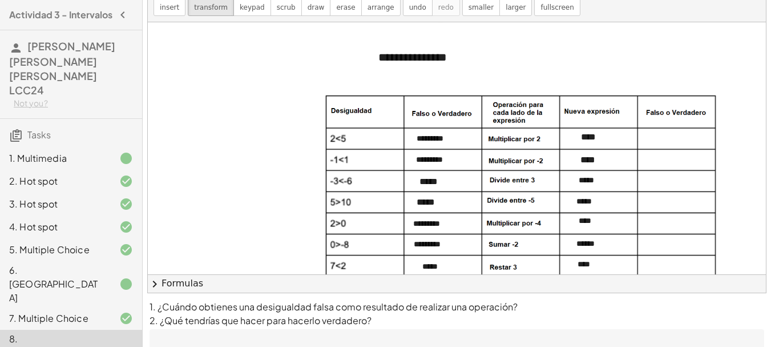
scroll to position [82, 0]
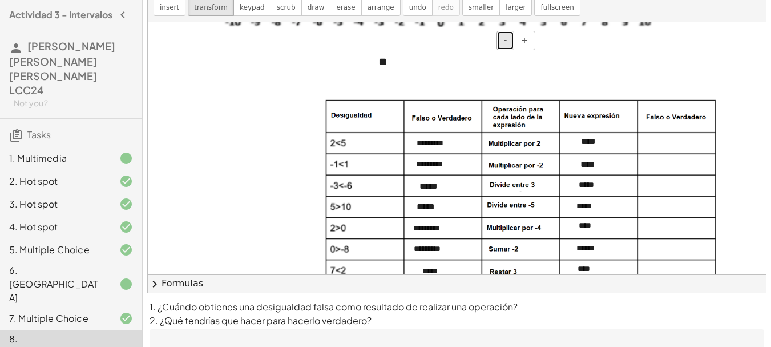
click at [511, 47] on button "-" at bounding box center [506, 40] width 18 height 19
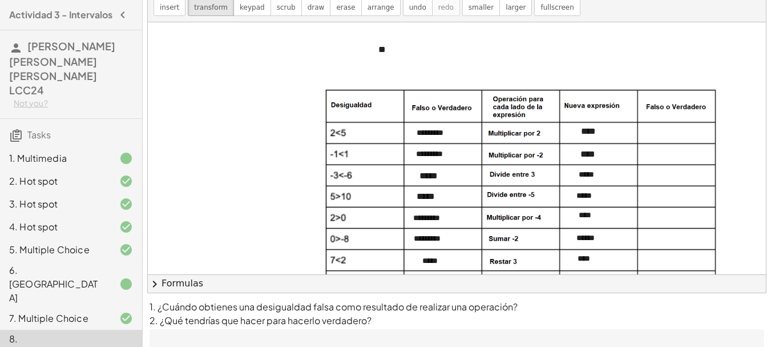
scroll to position [84, 0]
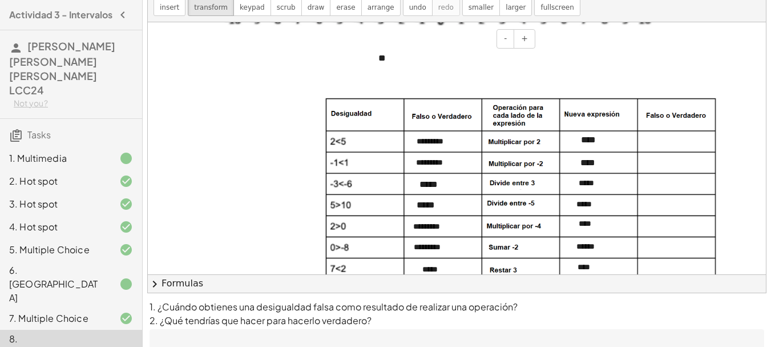
click at [384, 60] on div "**" at bounding box center [452, 59] width 171 height 36
click at [413, 53] on div "**" at bounding box center [452, 59] width 171 height 36
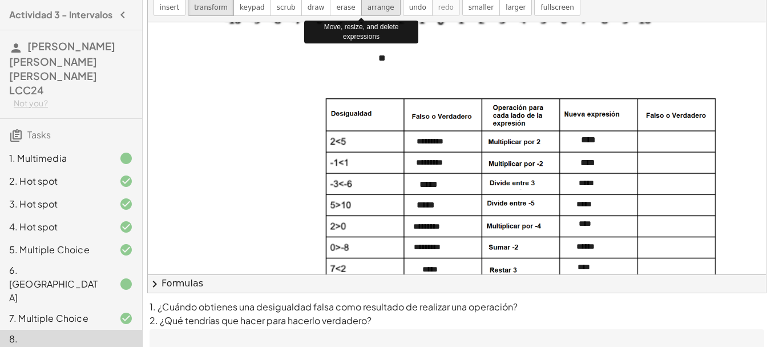
click at [368, 10] on span "arrange" at bounding box center [381, 7] width 27 height 8
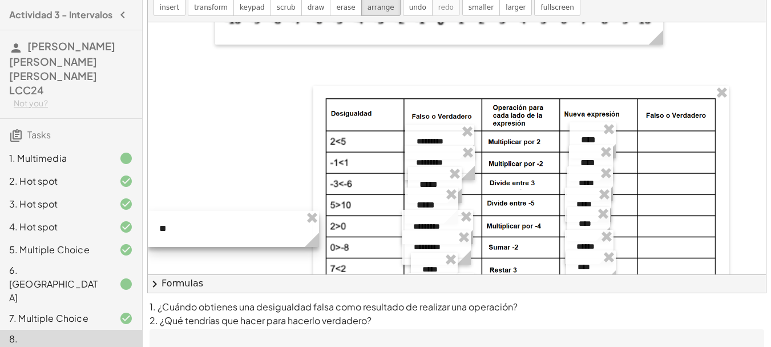
drag, startPoint x: 441, startPoint y: 62, endPoint x: 208, endPoint y: 232, distance: 289.0
click at [208, 232] on div at bounding box center [233, 229] width 171 height 36
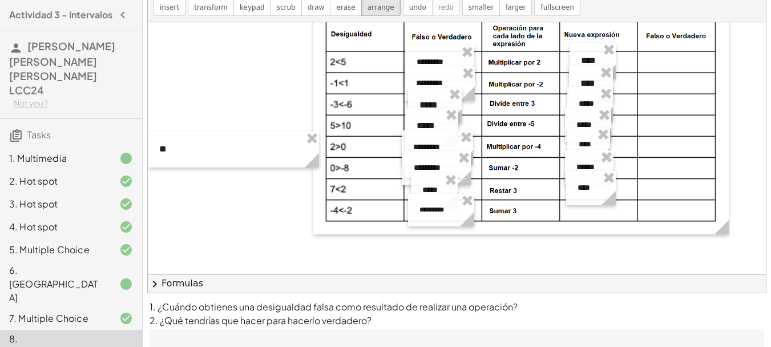
scroll to position [172, 0]
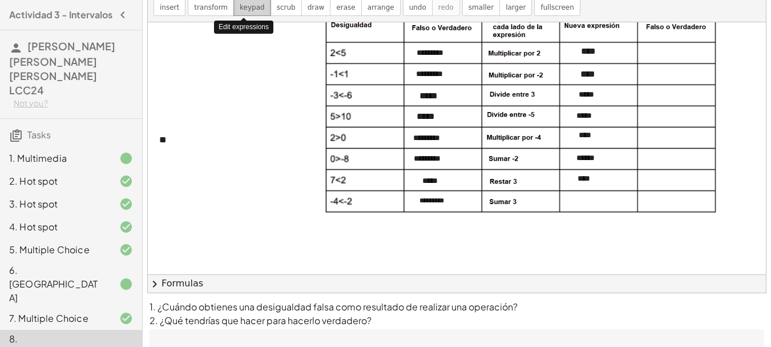
click at [243, 9] on span "keypad" at bounding box center [252, 7] width 25 height 8
click at [182, 140] on div "**" at bounding box center [233, 140] width 171 height 36
click at [365, 15] on button "arrange" at bounding box center [380, 0] width 39 height 31
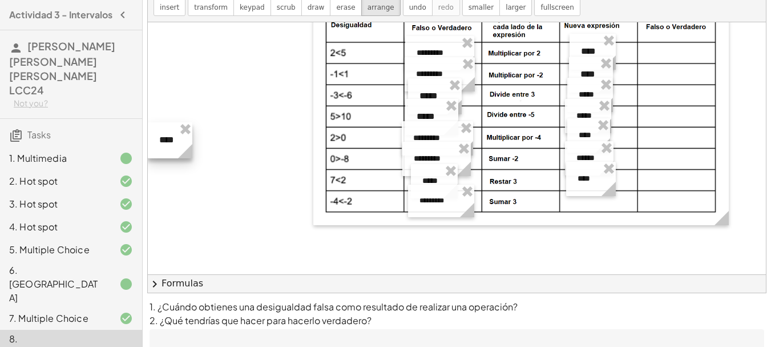
drag, startPoint x: 319, startPoint y: 144, endPoint x: 192, endPoint y: 144, distance: 126.8
click at [192, 144] on icon at bounding box center [185, 151] width 14 height 14
drag, startPoint x: 170, startPoint y: 143, endPoint x: 587, endPoint y: 204, distance: 422.0
click at [587, 204] on div at bounding box center [587, 202] width 45 height 36
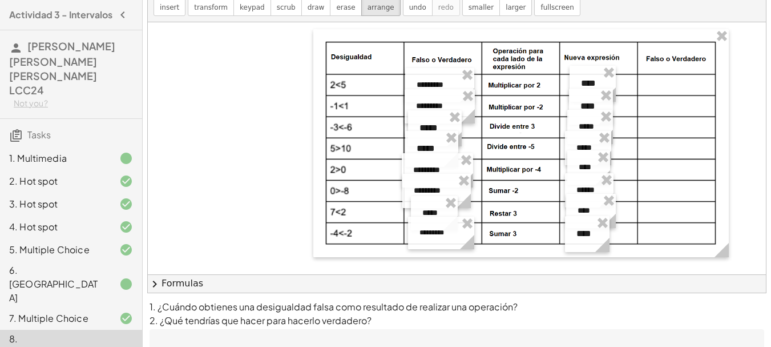
scroll to position [130, 0]
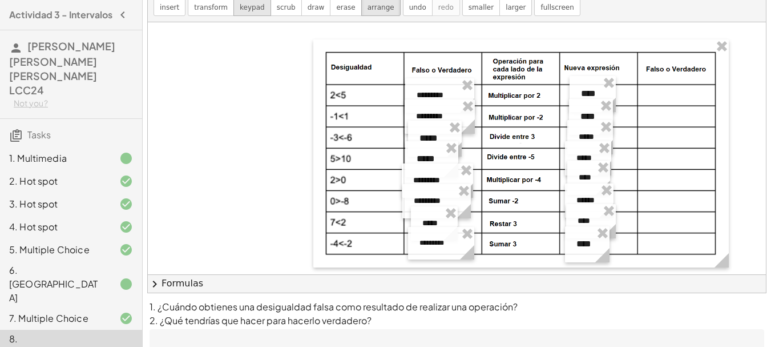
click at [240, 6] on span "keypad" at bounding box center [252, 7] width 25 height 8
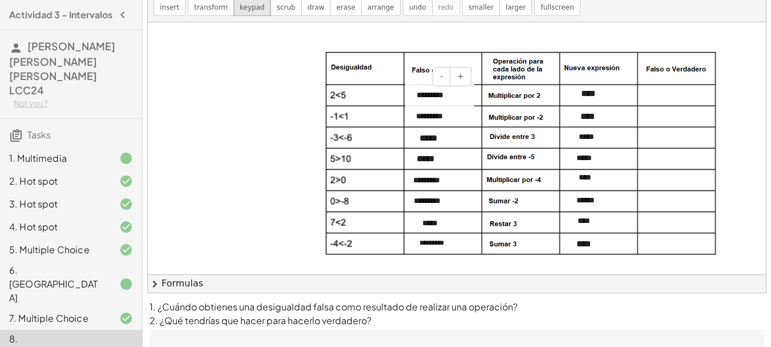
click at [433, 95] on div "*********" at bounding box center [439, 95] width 69 height 34
drag, startPoint x: 461, startPoint y: 96, endPoint x: 418, endPoint y: 97, distance: 42.8
click at [418, 97] on div "*********" at bounding box center [439, 95] width 69 height 34
copy div "*********"
click at [167, 7] on span "insert" at bounding box center [169, 7] width 19 height 8
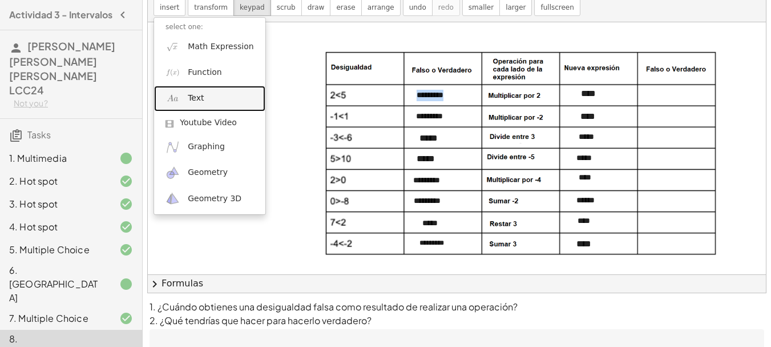
click at [208, 90] on link "Text" at bounding box center [209, 99] width 111 height 26
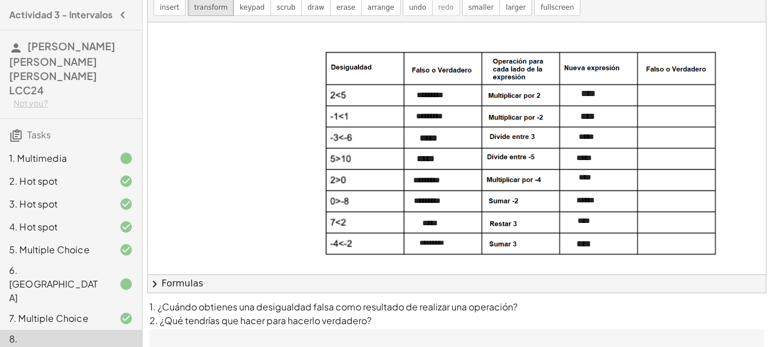
click at [427, 28] on div "**********" at bounding box center [452, 13] width 171 height 39
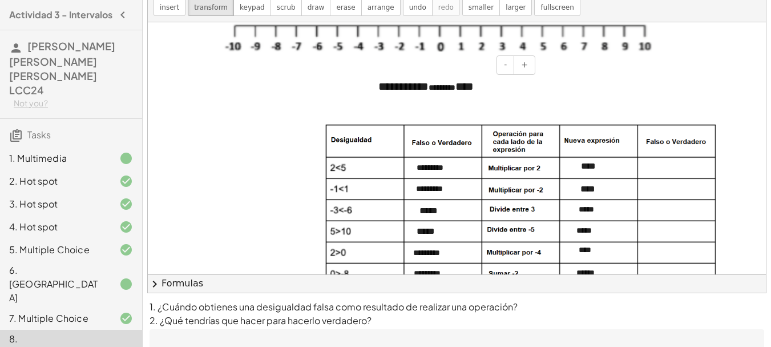
scroll to position [35, 0]
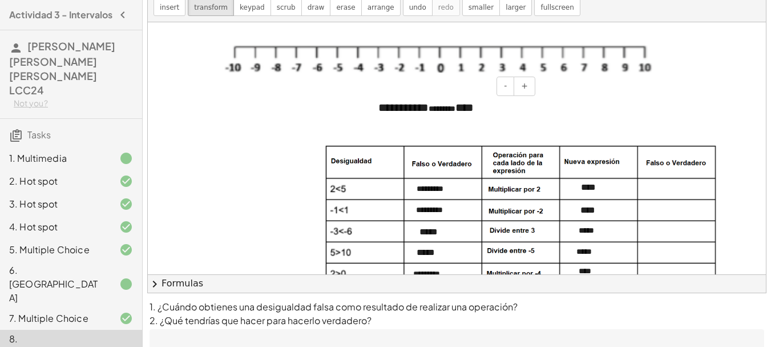
drag, startPoint x: 500, startPoint y: 31, endPoint x: 369, endPoint y: 31, distance: 131.3
click at [369, 31] on div "**********" at bounding box center [636, 278] width 977 height 584
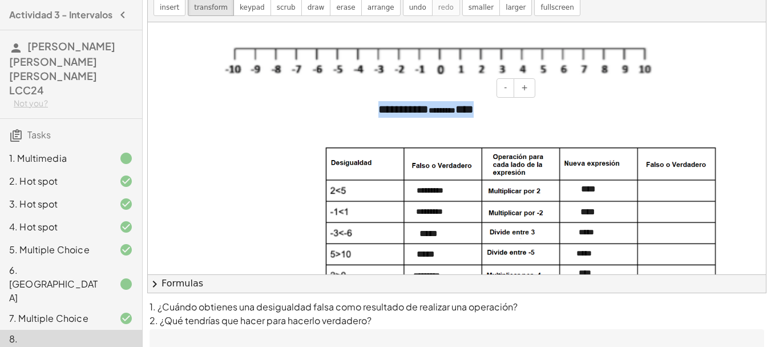
drag, startPoint x: 492, startPoint y: 113, endPoint x: 371, endPoint y: 108, distance: 121.1
click at [371, 108] on div "**********" at bounding box center [452, 109] width 171 height 39
click at [507, 91] on span "-" at bounding box center [505, 87] width 3 height 9
click at [431, 105] on div "*********" at bounding box center [452, 108] width 171 height 36
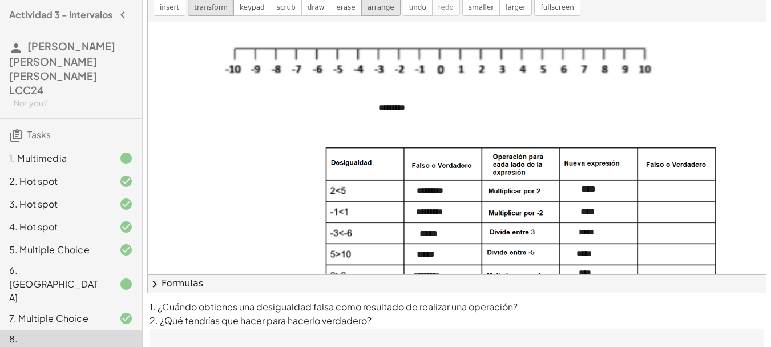
click at [361, 9] on button "arrange" at bounding box center [380, 0] width 39 height 31
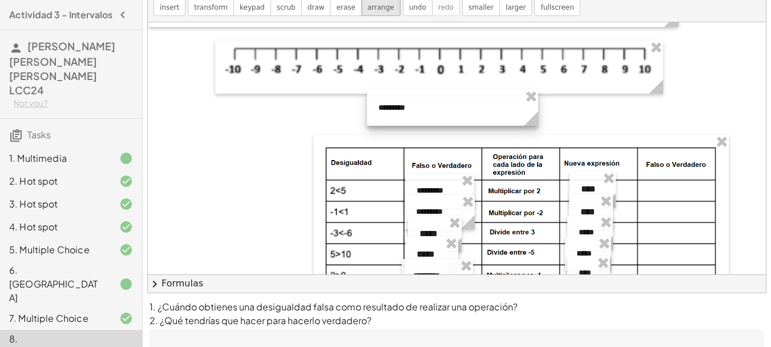
click at [537, 107] on div at bounding box center [452, 108] width 171 height 36
drag, startPoint x: 536, startPoint y: 111, endPoint x: 433, endPoint y: 109, distance: 102.8
click at [433, 109] on icon at bounding box center [429, 118] width 20 height 20
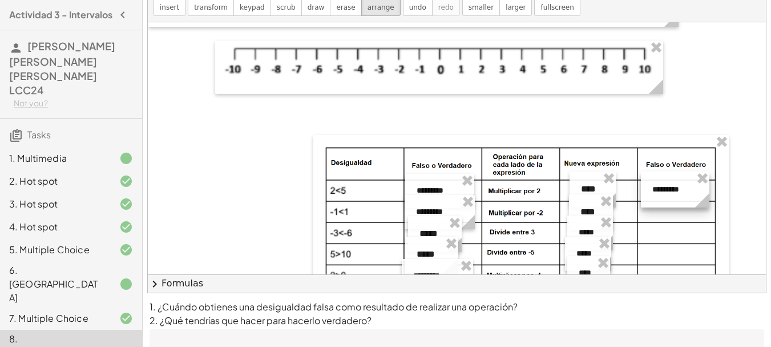
drag, startPoint x: 409, startPoint y: 108, endPoint x: 683, endPoint y: 190, distance: 286.0
click at [683, 190] on div at bounding box center [675, 189] width 69 height 36
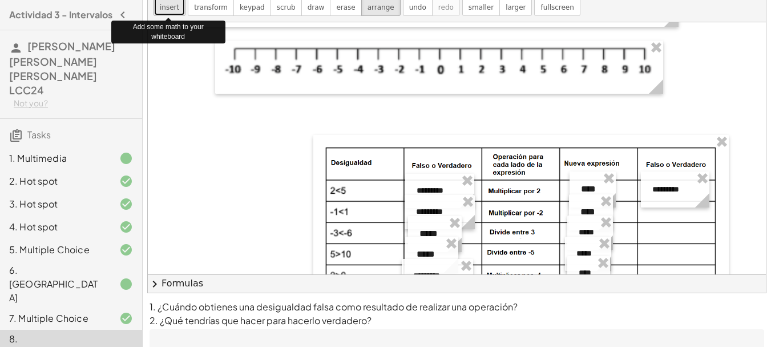
click at [169, 6] on span "insert" at bounding box center [169, 7] width 19 height 8
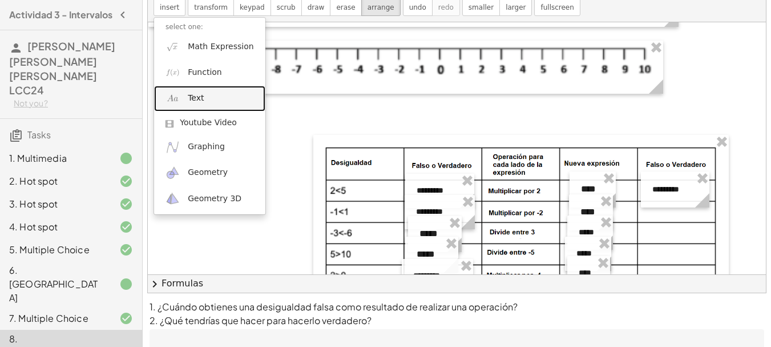
click at [210, 90] on link "Text" at bounding box center [209, 99] width 111 height 26
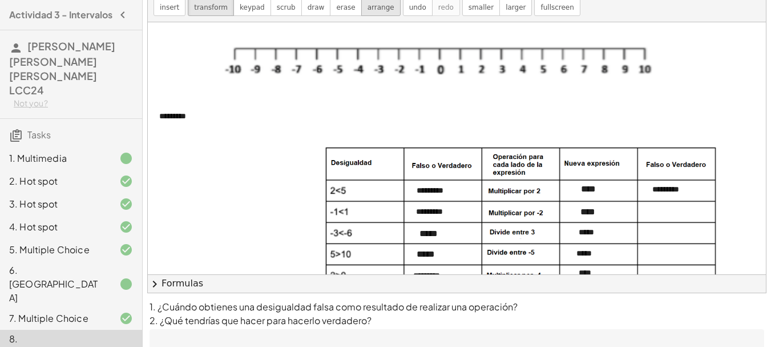
click at [371, 5] on span "arrange" at bounding box center [381, 7] width 27 height 8
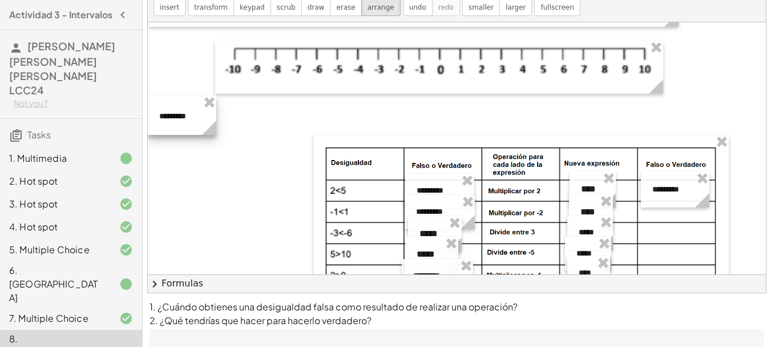
drag, startPoint x: 317, startPoint y: 123, endPoint x: 214, endPoint y: 123, distance: 102.8
click at [214, 123] on icon at bounding box center [209, 127] width 14 height 14
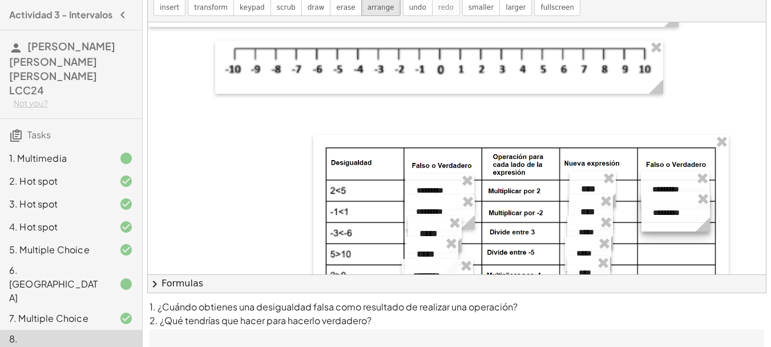
drag, startPoint x: 190, startPoint y: 118, endPoint x: 684, endPoint y: 215, distance: 503.3
click at [684, 215] on div at bounding box center [676, 211] width 69 height 39
click at [168, 3] on span "insert" at bounding box center [169, 7] width 19 height 8
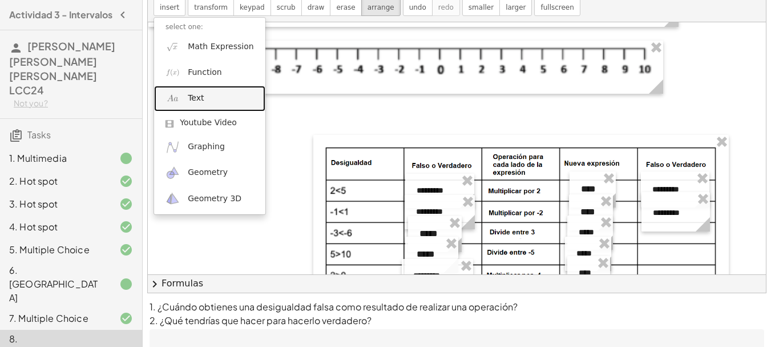
click at [205, 99] on link "Text" at bounding box center [209, 99] width 111 height 26
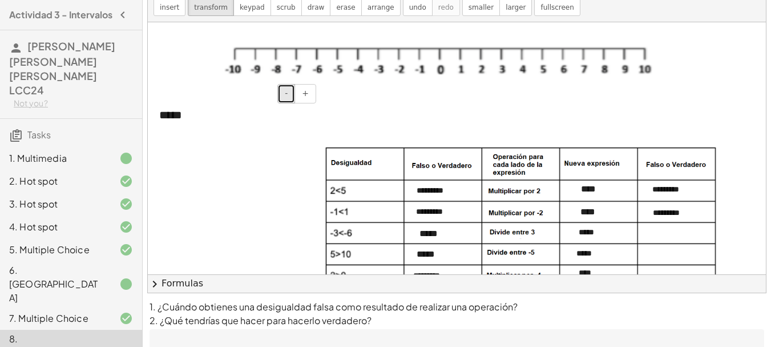
click at [292, 101] on button "-" at bounding box center [287, 93] width 18 height 19
click at [368, 10] on span "arrange" at bounding box center [381, 7] width 27 height 8
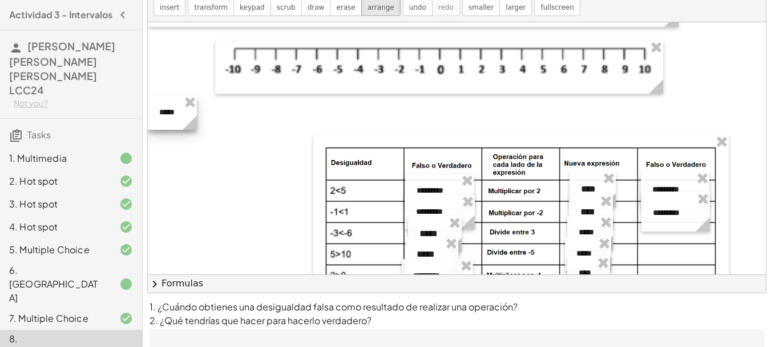
drag, startPoint x: 320, startPoint y: 122, endPoint x: 198, endPoint y: 119, distance: 122.2
click at [198, 119] on circle at bounding box center [192, 125] width 20 height 20
drag, startPoint x: 172, startPoint y: 115, endPoint x: 671, endPoint y: 236, distance: 512.9
click at [671, 236] on div at bounding box center [670, 233] width 49 height 34
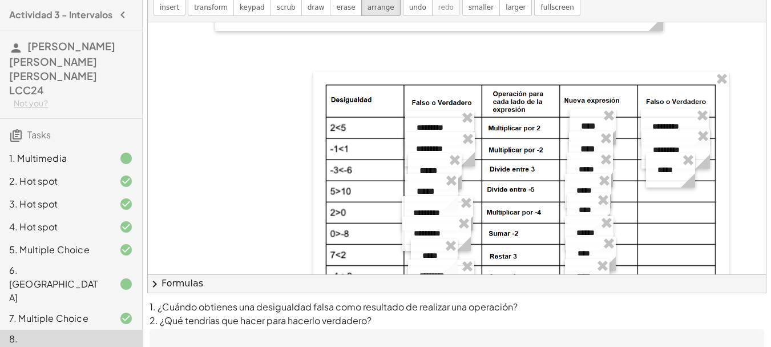
scroll to position [99, 0]
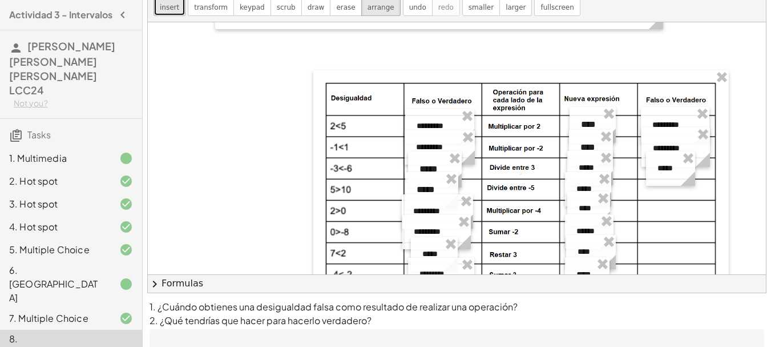
click at [164, 10] on span "insert" at bounding box center [169, 7] width 19 height 8
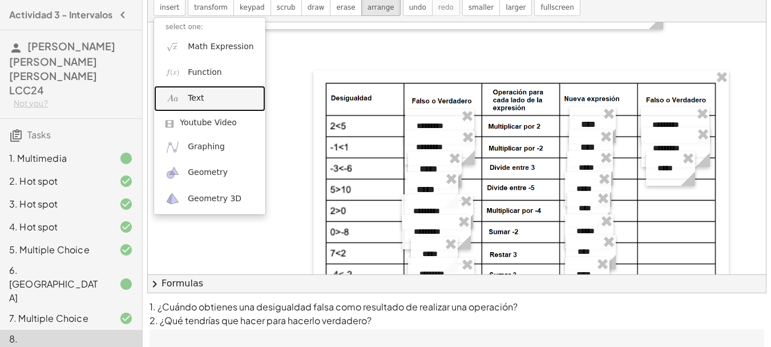
click at [208, 109] on link "Text" at bounding box center [209, 99] width 111 height 26
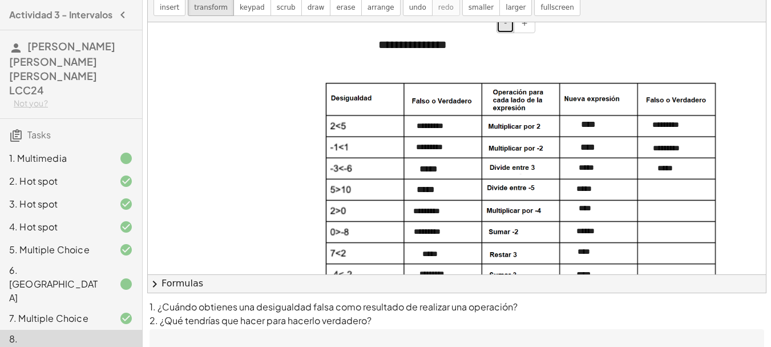
click at [507, 29] on button "-" at bounding box center [506, 23] width 18 height 19
click at [443, 45] on div "**********" at bounding box center [452, 42] width 171 height 34
click at [368, 7] on span "arrange" at bounding box center [381, 7] width 27 height 8
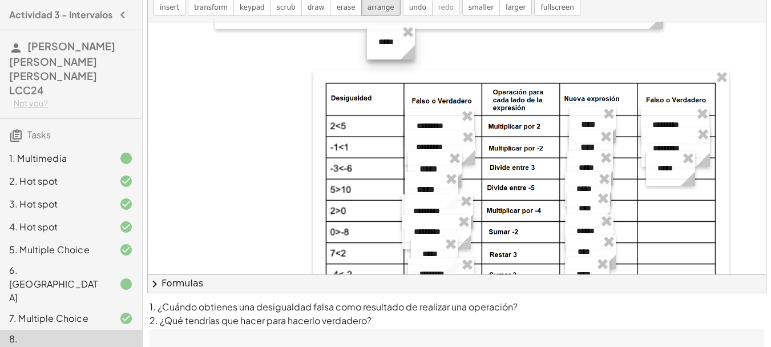
drag, startPoint x: 538, startPoint y: 47, endPoint x: 415, endPoint y: 50, distance: 123.4
click at [415, 50] on icon at bounding box center [408, 52] width 14 height 14
drag, startPoint x: 390, startPoint y: 46, endPoint x: 670, endPoint y: 191, distance: 315.4
click at [670, 191] on div at bounding box center [671, 188] width 48 height 34
click at [168, 13] on button "insert" at bounding box center [170, 0] width 32 height 31
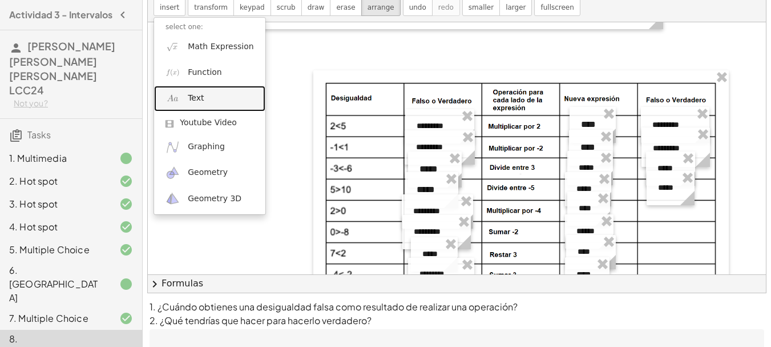
click at [203, 94] on link "Text" at bounding box center [209, 99] width 111 height 26
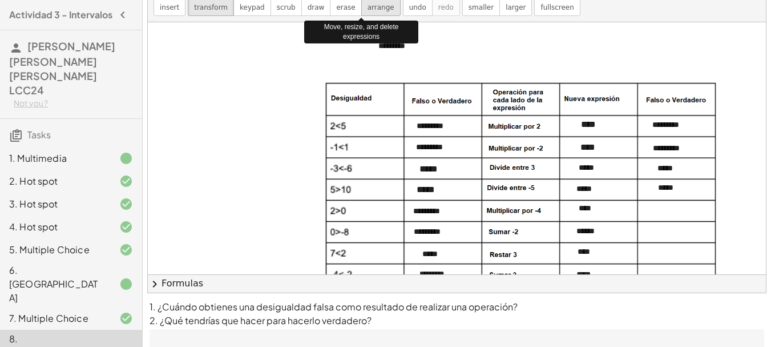
click at [368, 6] on span "arrange" at bounding box center [381, 7] width 27 height 8
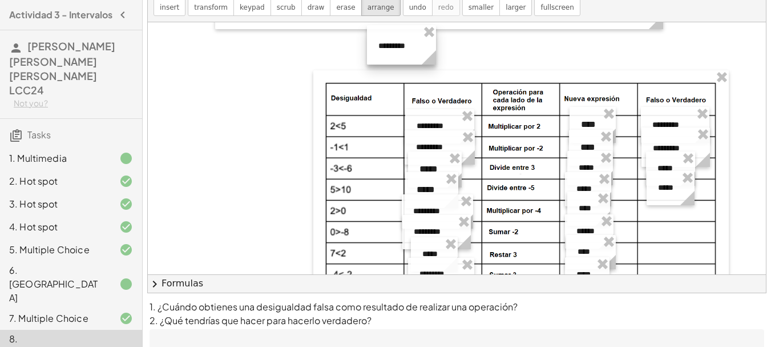
drag, startPoint x: 533, startPoint y: 54, endPoint x: 431, endPoint y: 46, distance: 102.5
click at [431, 46] on div "- + *********" at bounding box center [401, 44] width 69 height 39
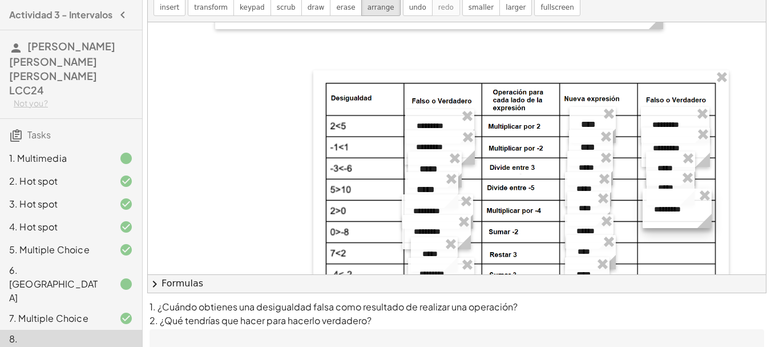
drag, startPoint x: 404, startPoint y: 46, endPoint x: 680, endPoint y: 210, distance: 320.5
click at [680, 210] on div at bounding box center [677, 207] width 69 height 39
click at [168, 11] on span "insert" at bounding box center [169, 7] width 19 height 8
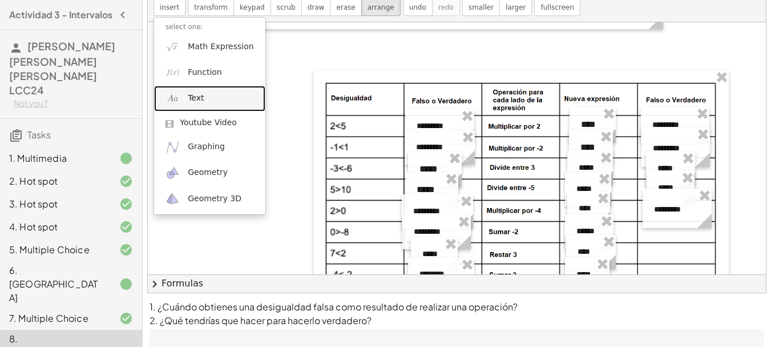
click at [204, 91] on link "Text" at bounding box center [209, 99] width 111 height 26
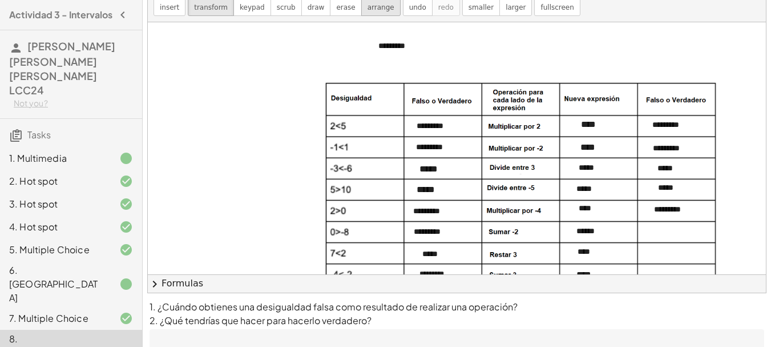
click at [368, 7] on span "arrange" at bounding box center [381, 7] width 27 height 8
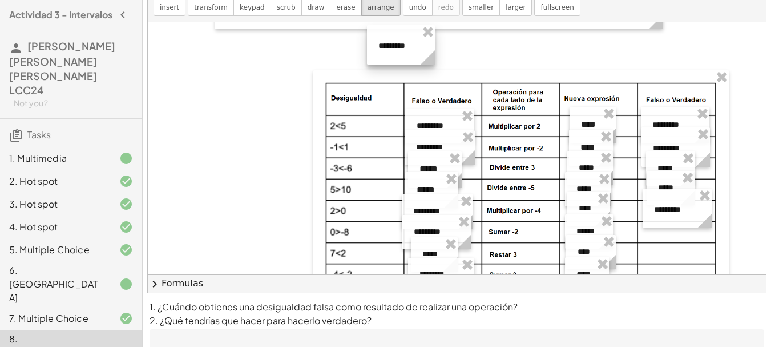
drag, startPoint x: 537, startPoint y: 54, endPoint x: 434, endPoint y: 49, distance: 103.5
click at [434, 49] on icon at bounding box center [428, 57] width 20 height 20
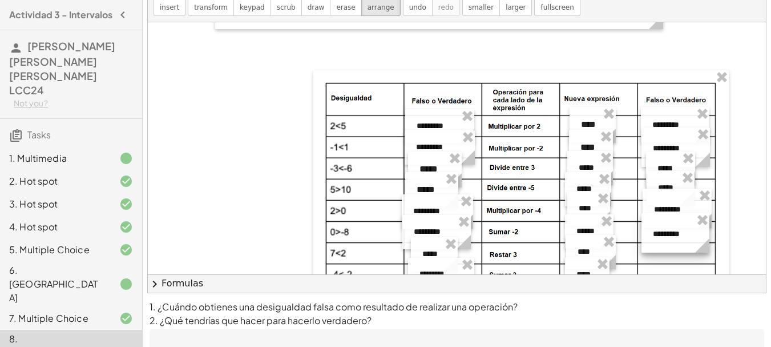
drag, startPoint x: 399, startPoint y: 49, endPoint x: 673, endPoint y: 237, distance: 332.8
click at [673, 237] on div at bounding box center [676, 232] width 68 height 39
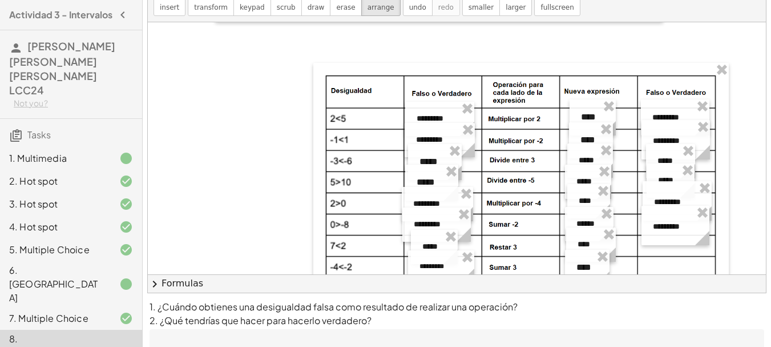
scroll to position [105, 0]
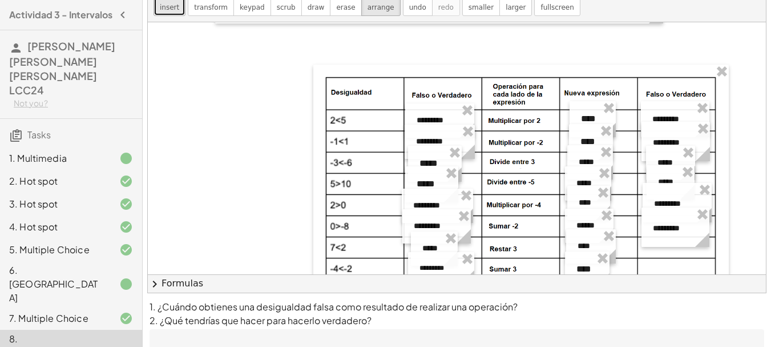
click at [174, 7] on span "insert" at bounding box center [169, 7] width 19 height 8
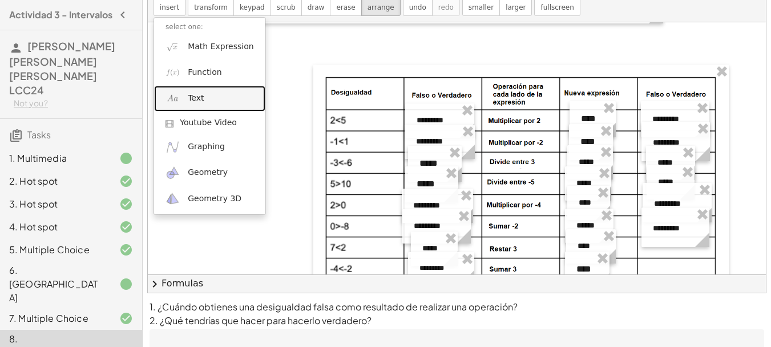
click at [196, 106] on link "Text" at bounding box center [209, 99] width 111 height 26
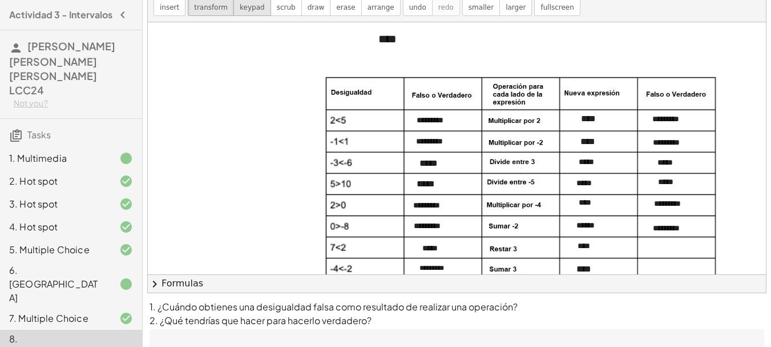
click at [243, 3] on span "keypad" at bounding box center [252, 7] width 25 height 8
click at [506, 25] on button "-" at bounding box center [506, 17] width 18 height 19
click at [409, 40] on div "****" at bounding box center [452, 36] width 171 height 34
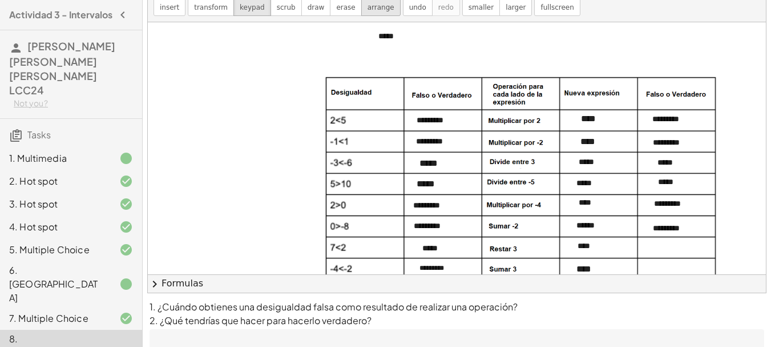
click at [368, 9] on span "arrange" at bounding box center [381, 7] width 27 height 8
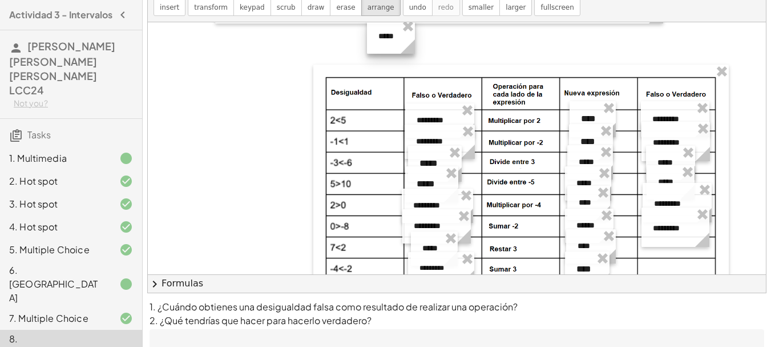
drag, startPoint x: 537, startPoint y: 45, endPoint x: 413, endPoint y: 44, distance: 123.3
click at [413, 44] on icon at bounding box center [408, 46] width 14 height 14
drag, startPoint x: 387, startPoint y: 41, endPoint x: 666, endPoint y: 251, distance: 349.5
click at [666, 251] on div at bounding box center [670, 247] width 48 height 34
click at [179, 5] on button "insert" at bounding box center [170, 0] width 32 height 31
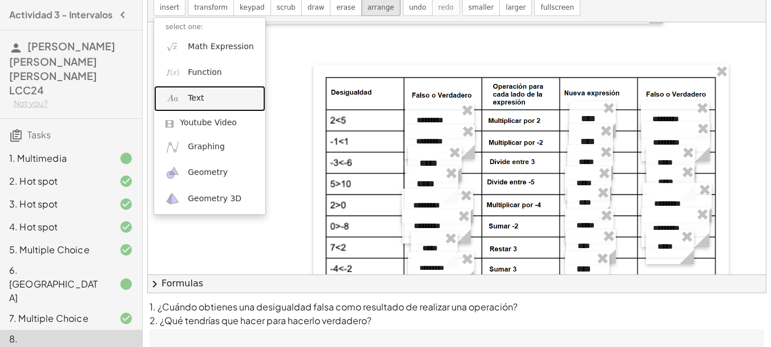
click at [207, 90] on link "Text" at bounding box center [209, 99] width 111 height 26
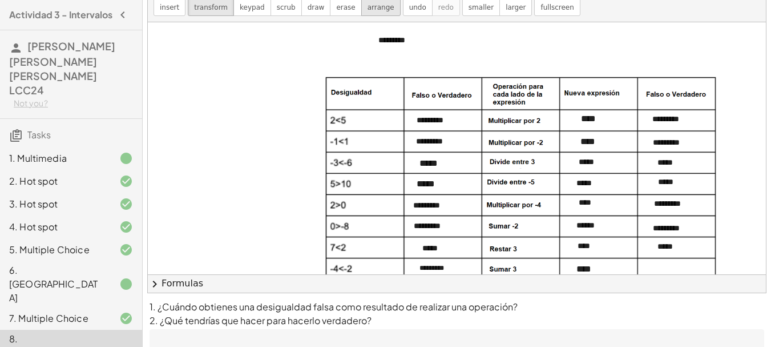
click at [368, 11] on span "arrange" at bounding box center [381, 7] width 27 height 8
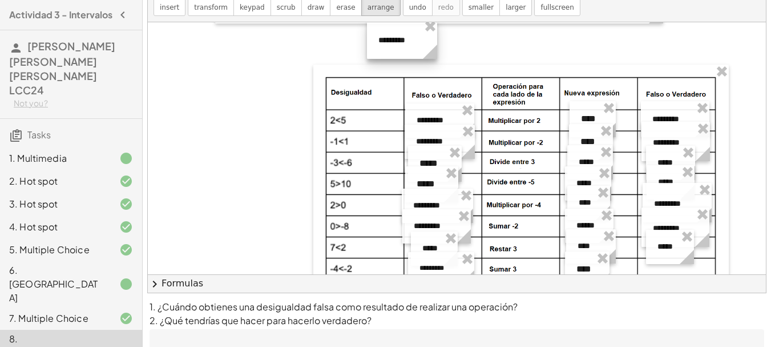
drag, startPoint x: 537, startPoint y: 49, endPoint x: 436, endPoint y: 45, distance: 101.2
click at [436, 45] on g at bounding box center [433, 54] width 20 height 20
drag, startPoint x: 407, startPoint y: 43, endPoint x: 682, endPoint y: 269, distance: 356.2
click at [682, 269] on div "**********" at bounding box center [457, 148] width 618 height 252
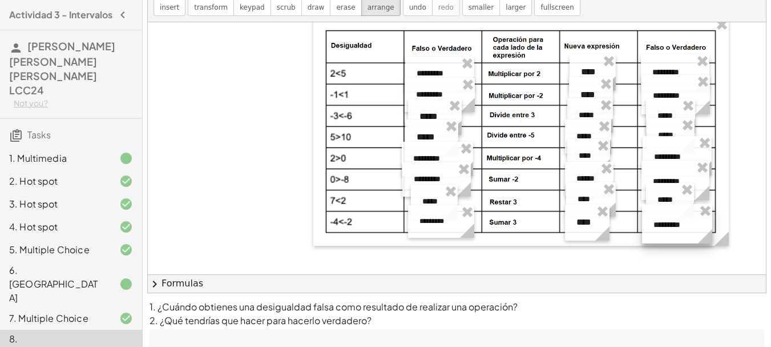
click at [676, 224] on div at bounding box center [677, 223] width 70 height 39
click at [240, 6] on span "keypad" at bounding box center [252, 7] width 25 height 8
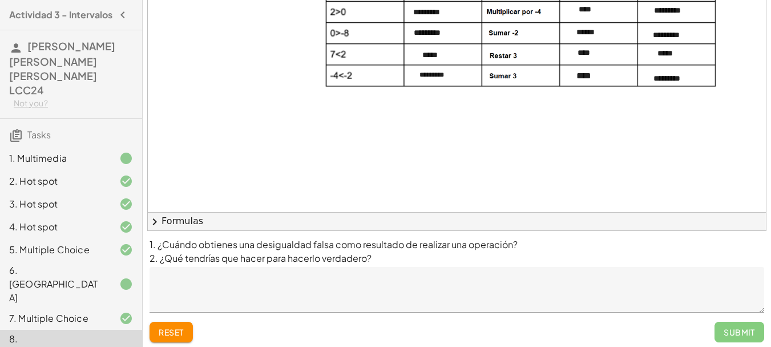
scroll to position [115, 0]
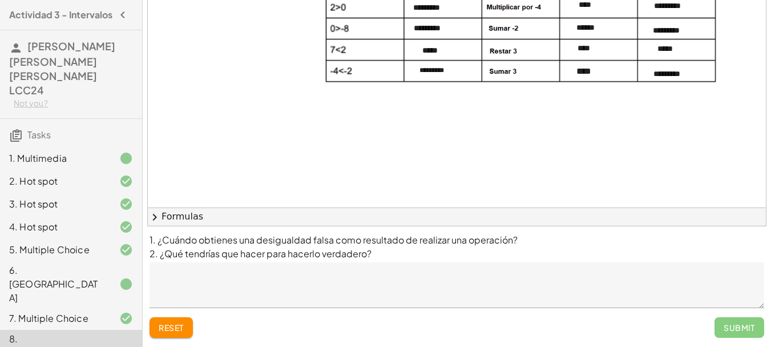
click at [526, 283] on textarea at bounding box center [457, 285] width 615 height 46
click at [388, 273] on textarea at bounding box center [457, 285] width 615 height 46
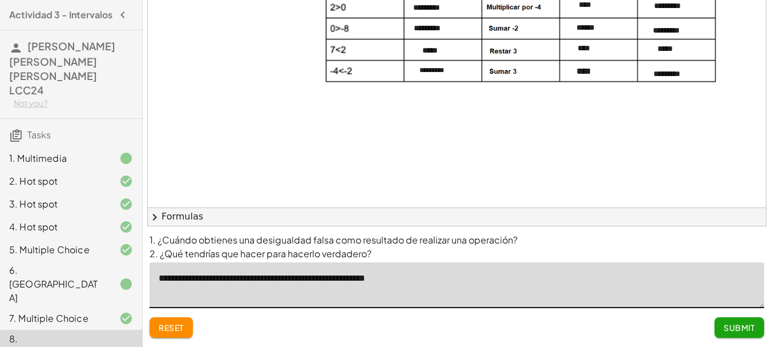
type textarea "**********"
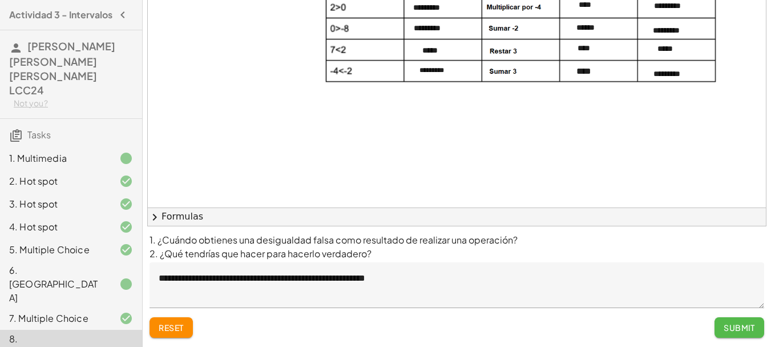
click at [732, 327] on span "Submit" at bounding box center [739, 327] width 31 height 10
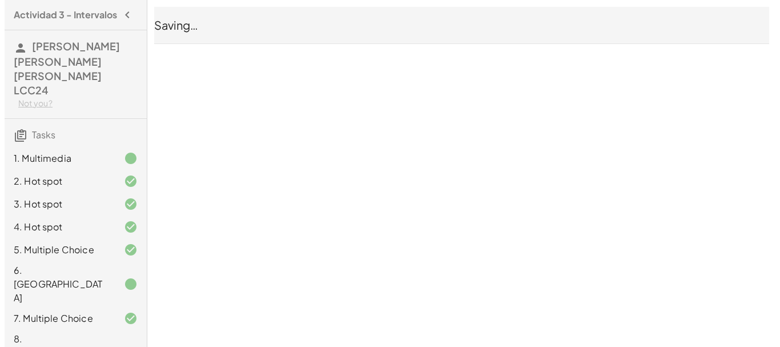
scroll to position [0, 0]
